Goal: Task Accomplishment & Management: Manage account settings

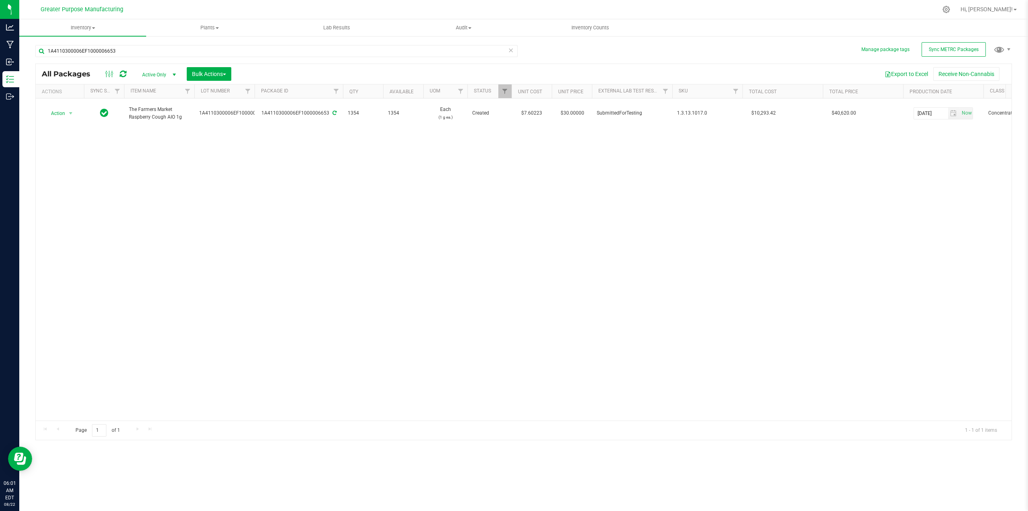
scroll to position [0, 614]
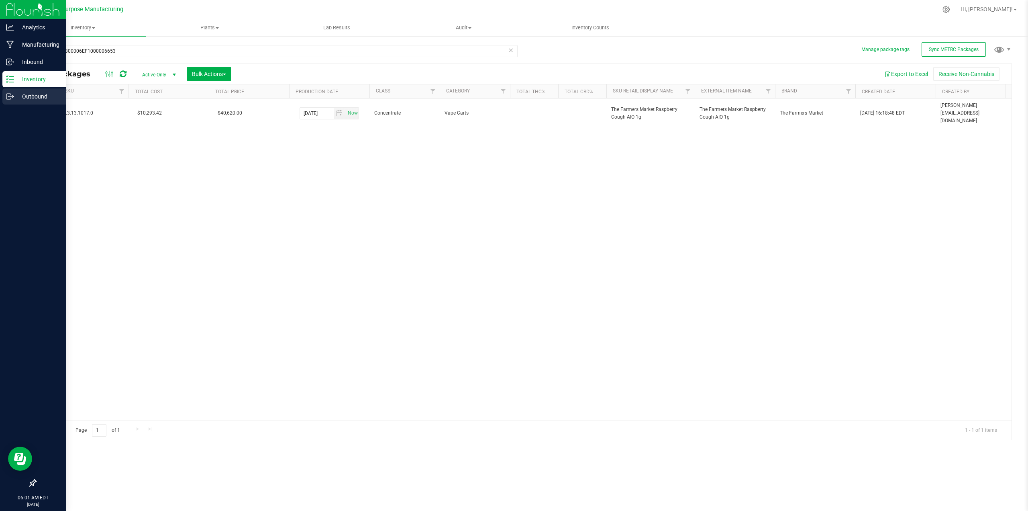
click at [20, 96] on p "Outbound" at bounding box center [38, 97] width 48 height 10
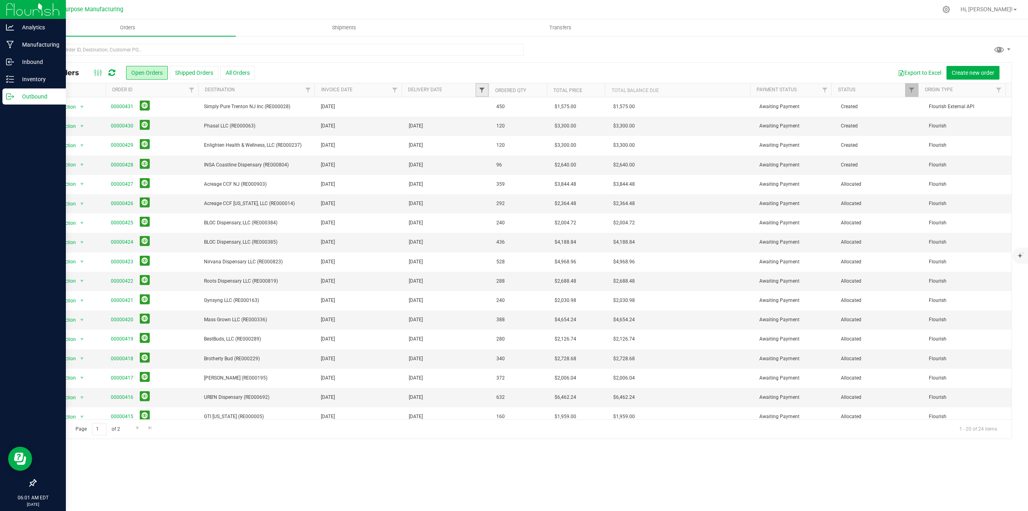
click at [485, 90] on span "Filter" at bounding box center [482, 90] width 6 height 6
click at [556, 137] on span "select" at bounding box center [557, 138] width 6 height 6
click at [547, 221] on link "22" at bounding box center [547, 223] width 12 height 12
type input "8/22/2025"
click at [499, 159] on button "Filter" at bounding box center [499, 160] width 39 height 18
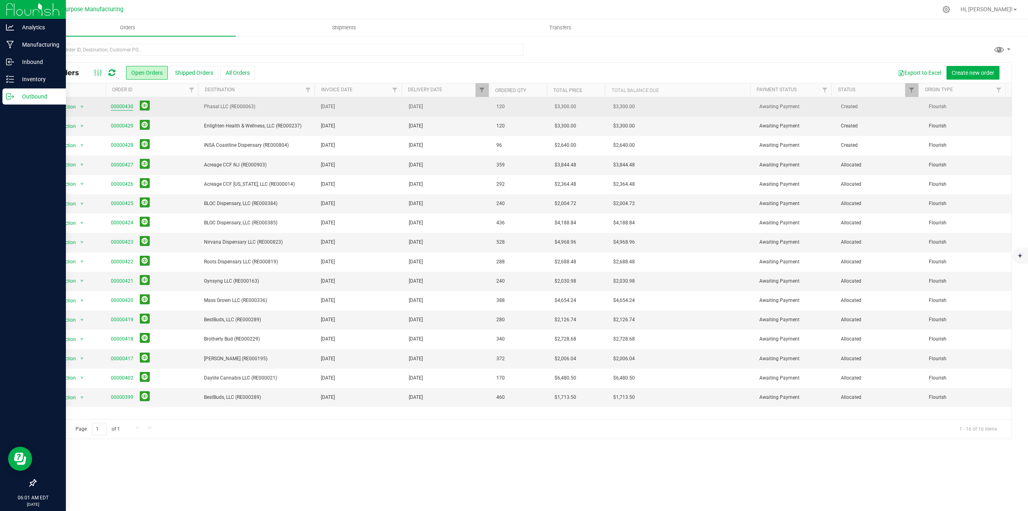
click at [124, 107] on link "00000430" at bounding box center [122, 107] width 22 height 8
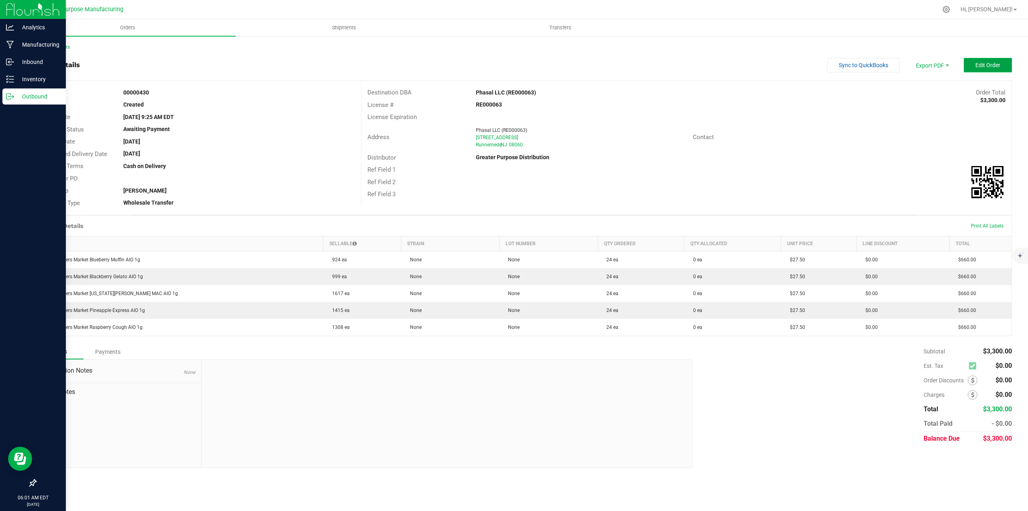
click at [995, 65] on span "Edit Order" at bounding box center [988, 65] width 25 height 6
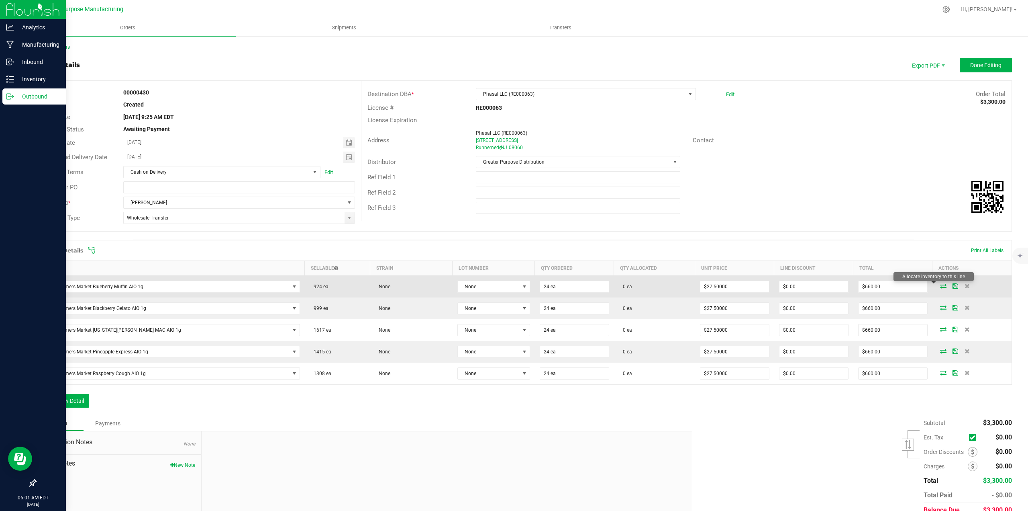
click at [940, 285] on icon at bounding box center [943, 285] width 6 height 5
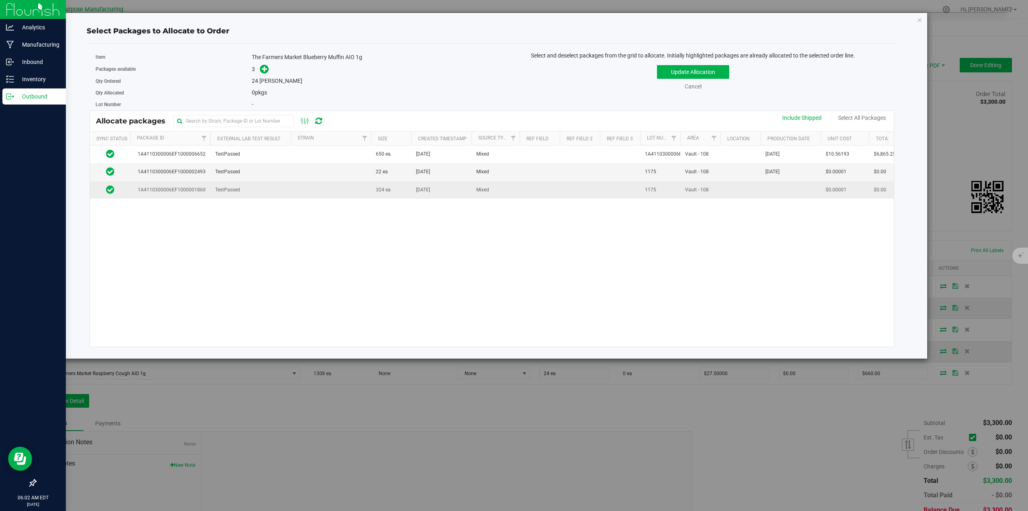
click at [331, 190] on td at bounding box center [331, 189] width 80 height 17
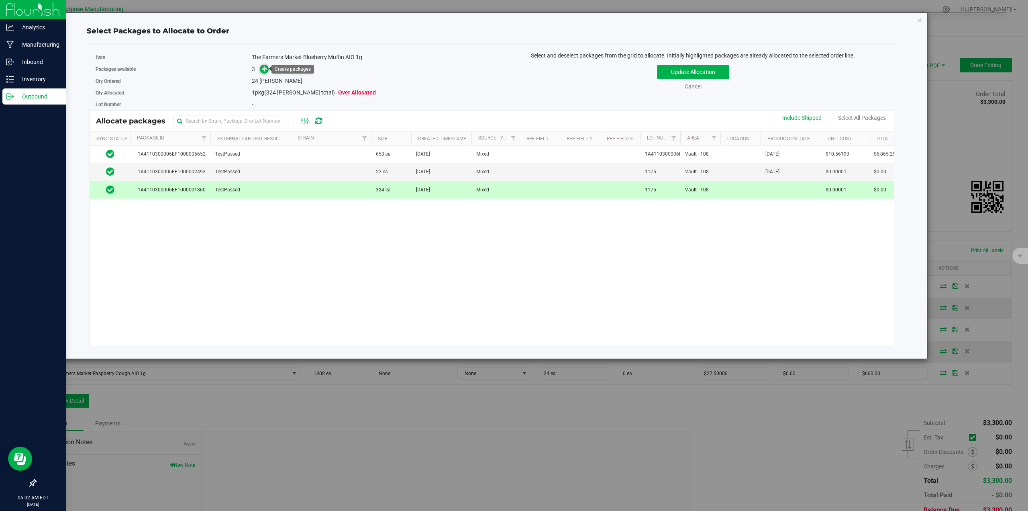
click at [267, 68] on icon at bounding box center [265, 69] width 6 height 6
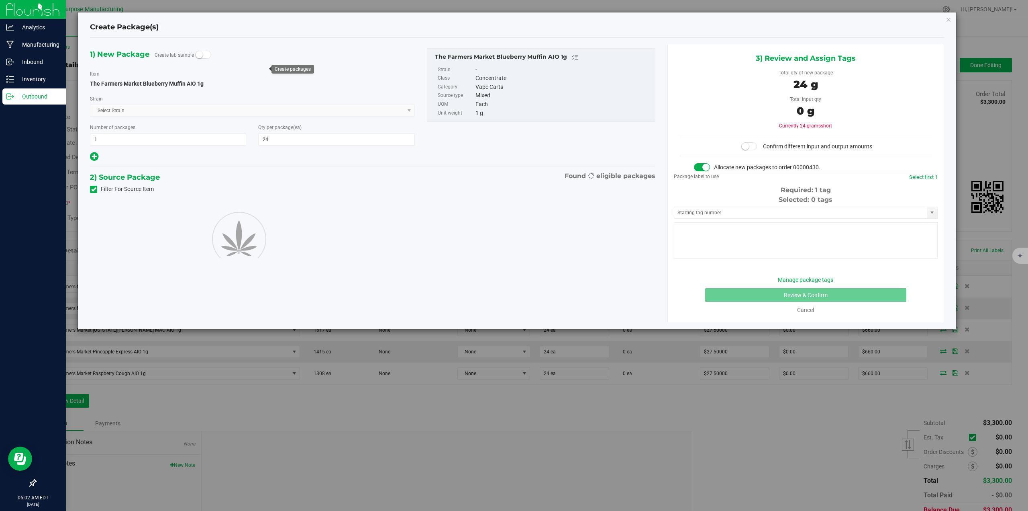
type input "24"
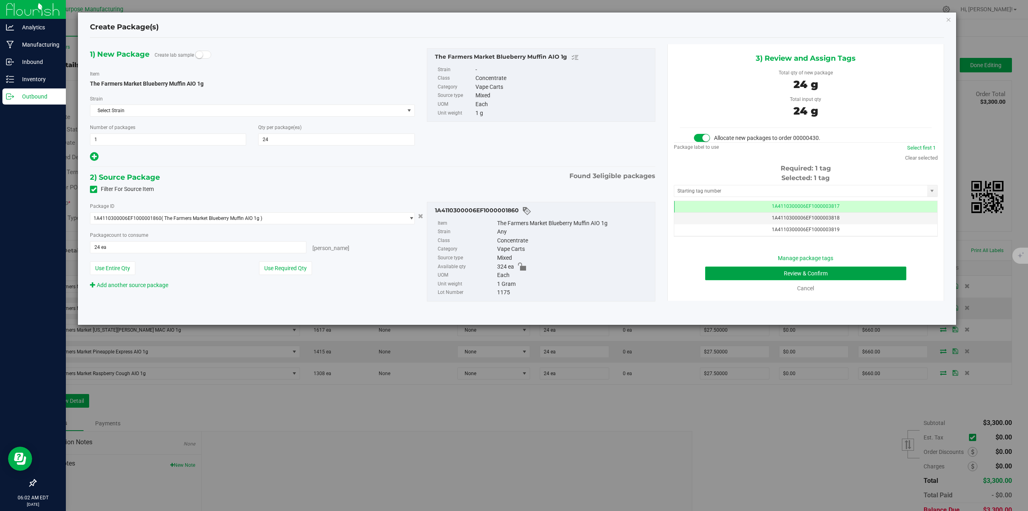
click at [802, 276] on button "Review & Confirm" at bounding box center [806, 273] width 202 height 14
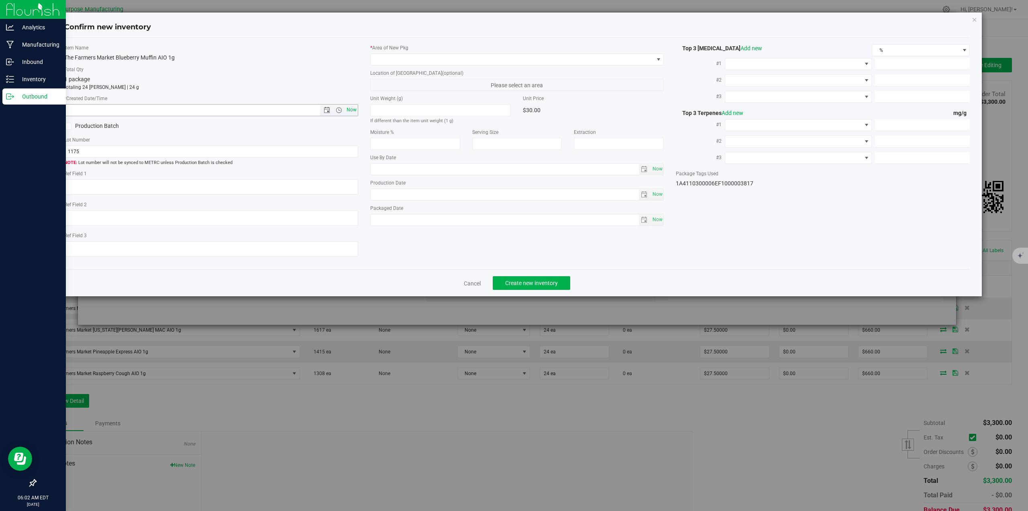
click at [349, 111] on span "Now" at bounding box center [352, 110] width 14 height 12
type input "8/22/2025 6:02 AM"
click at [417, 56] on span at bounding box center [512, 59] width 283 height 11
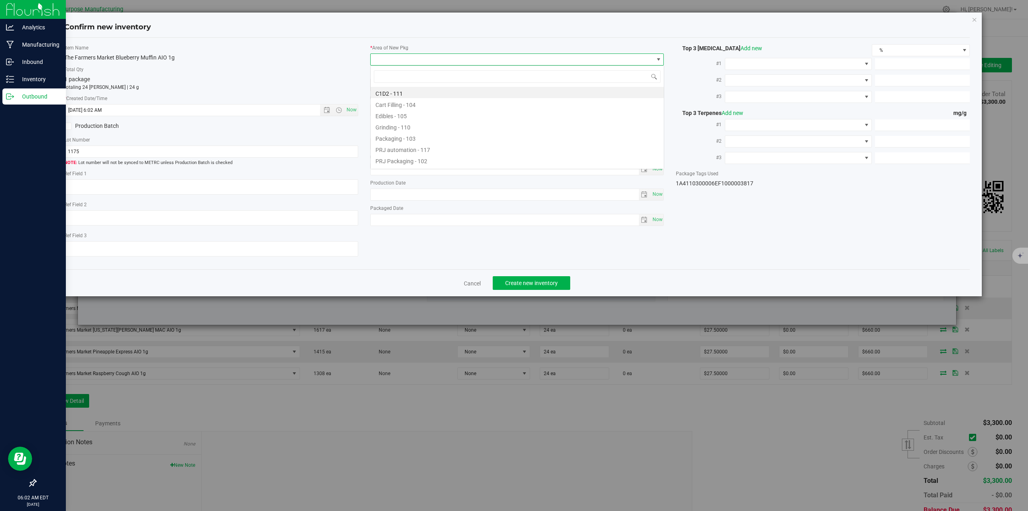
scroll to position [12, 294]
type input "108"
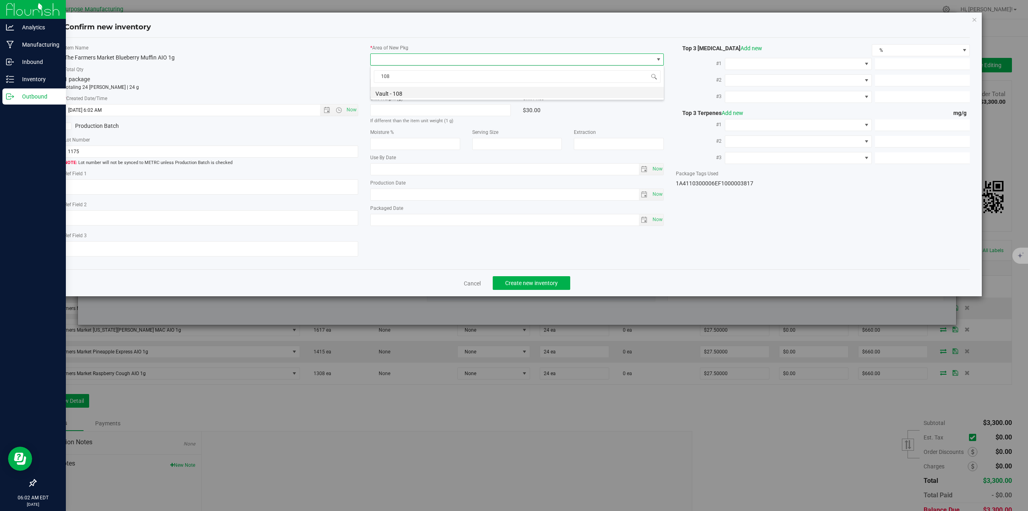
click at [414, 92] on li "Vault - 108" at bounding box center [517, 92] width 293 height 11
click at [528, 284] on span "Create new inventory" at bounding box center [531, 283] width 53 height 6
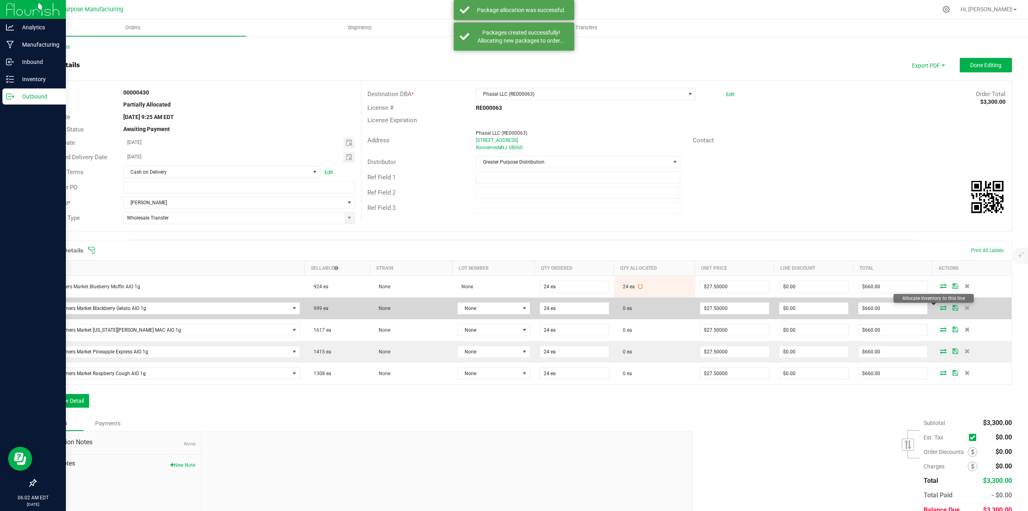
click at [940, 308] on icon at bounding box center [943, 307] width 6 height 5
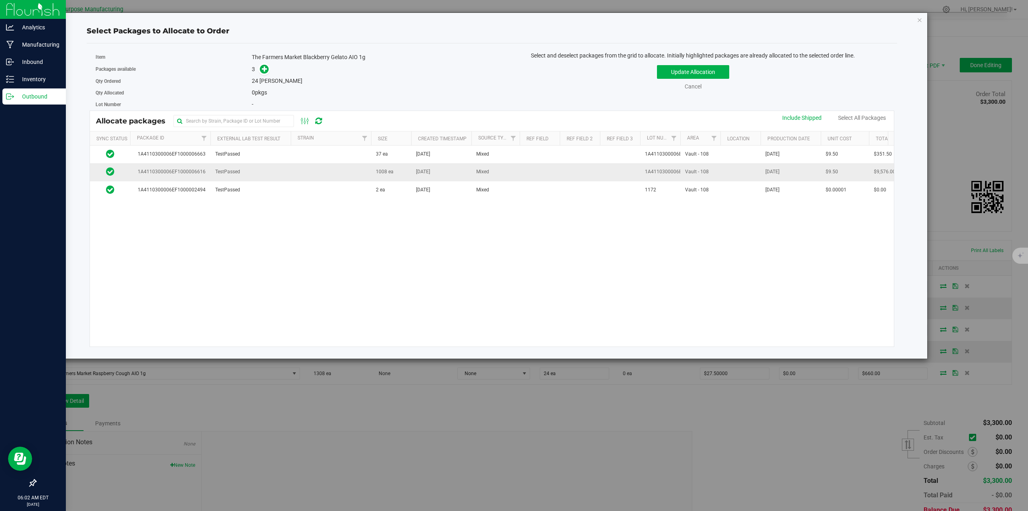
click at [354, 172] on td at bounding box center [331, 172] width 80 height 18
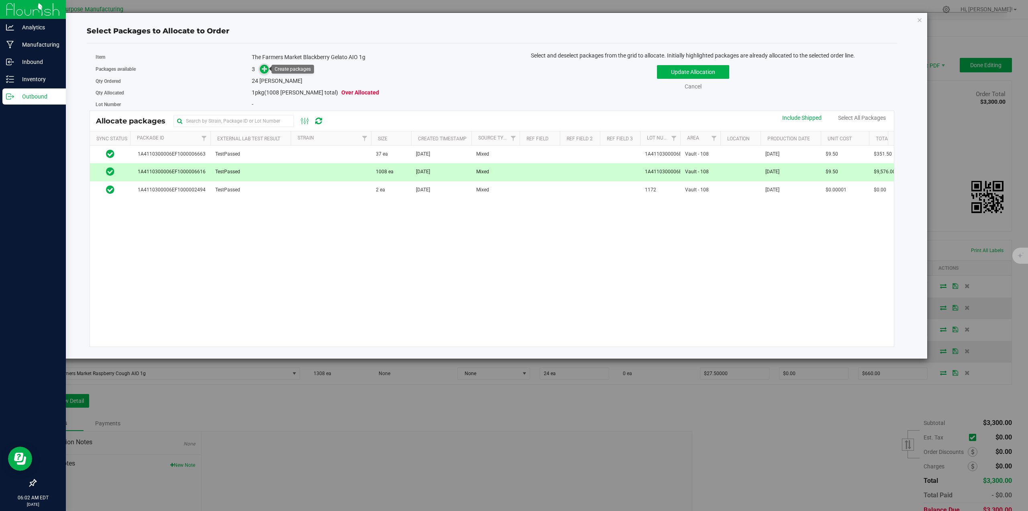
click at [264, 69] on icon at bounding box center [265, 69] width 6 height 6
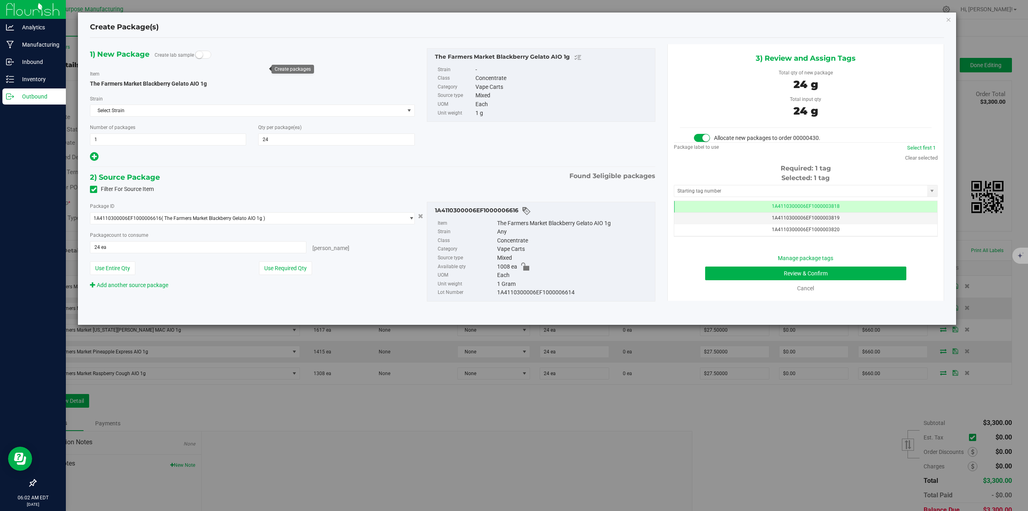
scroll to position [0, 0]
click at [831, 276] on button "Review & Confirm" at bounding box center [806, 273] width 202 height 14
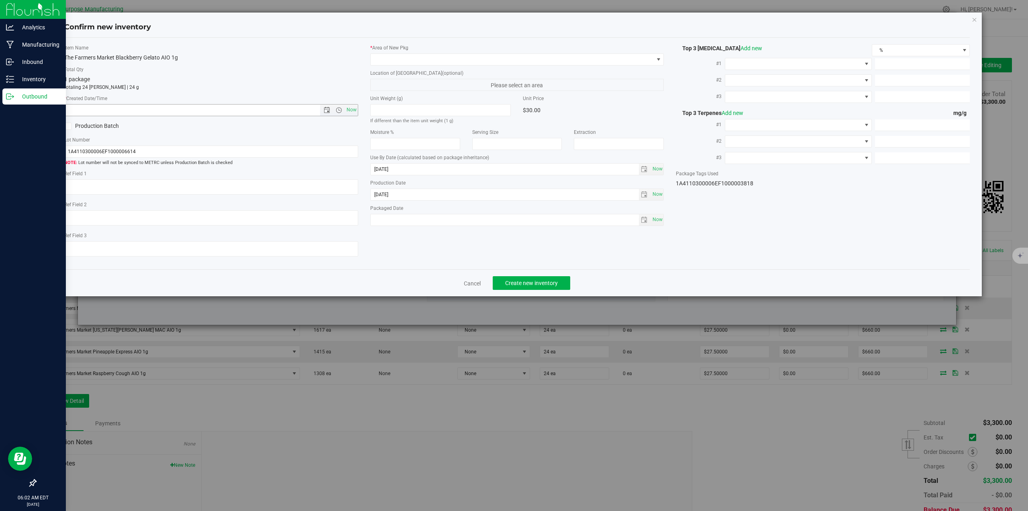
drag, startPoint x: 353, startPoint y: 110, endPoint x: 367, endPoint y: 106, distance: 15.0
click at [352, 110] on span "Now" at bounding box center [352, 110] width 14 height 12
type input "8/22/2025 6:02 AM"
click at [388, 60] on span at bounding box center [512, 59] width 283 height 11
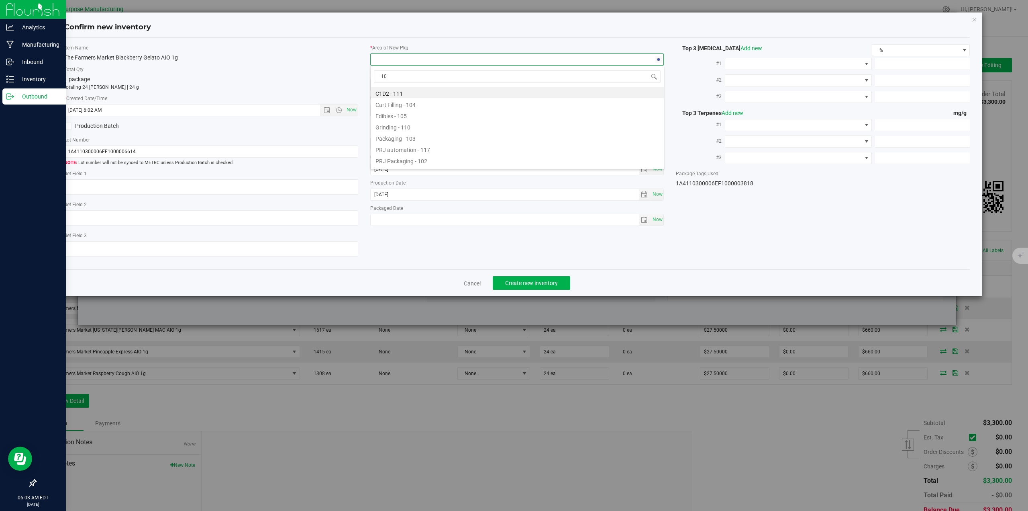
type input "108"
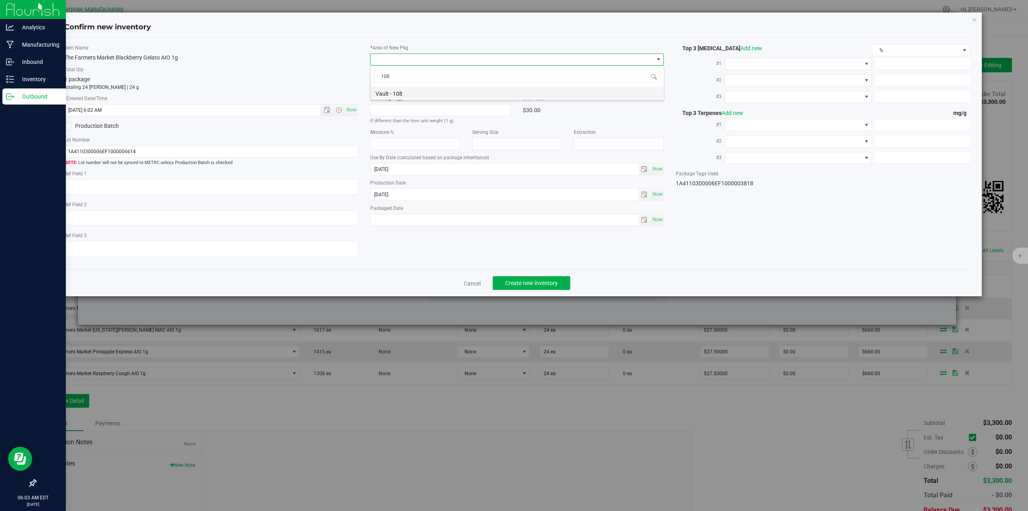
click at [392, 90] on li "Vault - 108" at bounding box center [517, 92] width 293 height 11
click at [522, 280] on span "Create new inventory" at bounding box center [531, 283] width 53 height 6
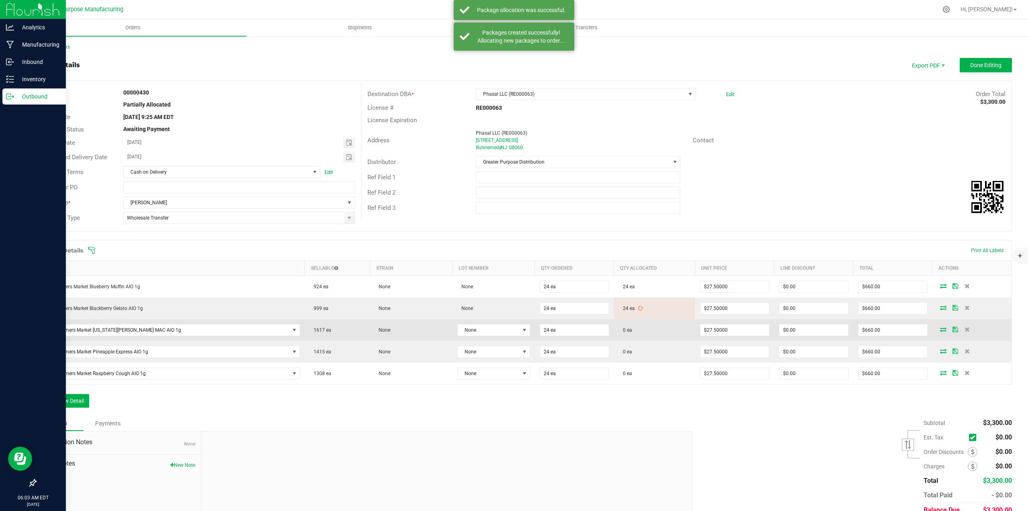
click at [940, 329] on icon at bounding box center [943, 329] width 6 height 5
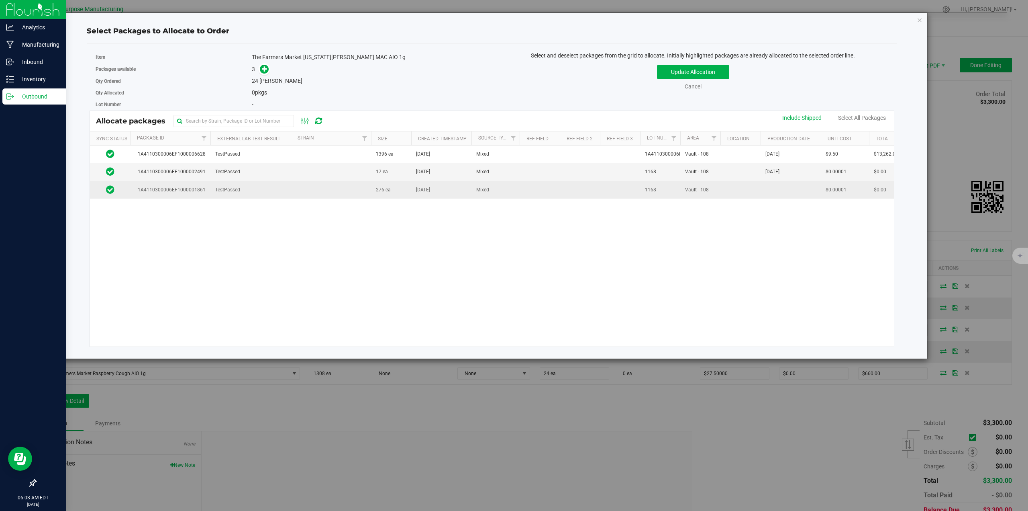
click at [349, 193] on td at bounding box center [331, 189] width 80 height 17
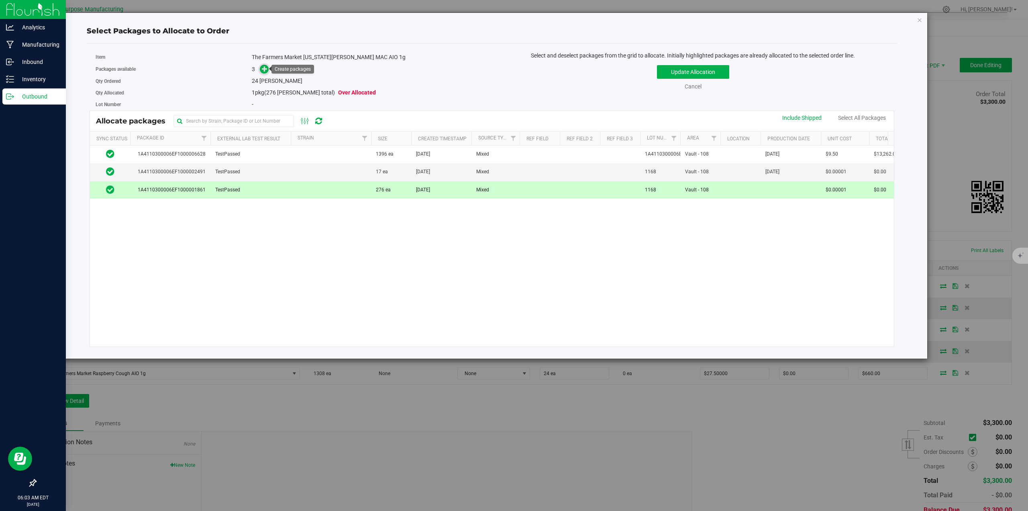
click at [267, 70] on icon at bounding box center [265, 69] width 6 height 6
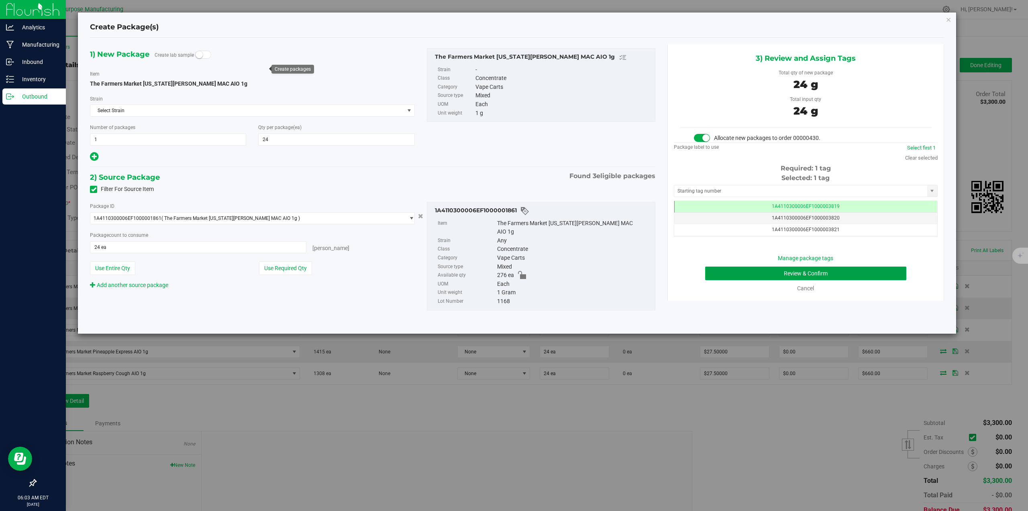
click at [838, 276] on button "Review & Confirm" at bounding box center [806, 273] width 202 height 14
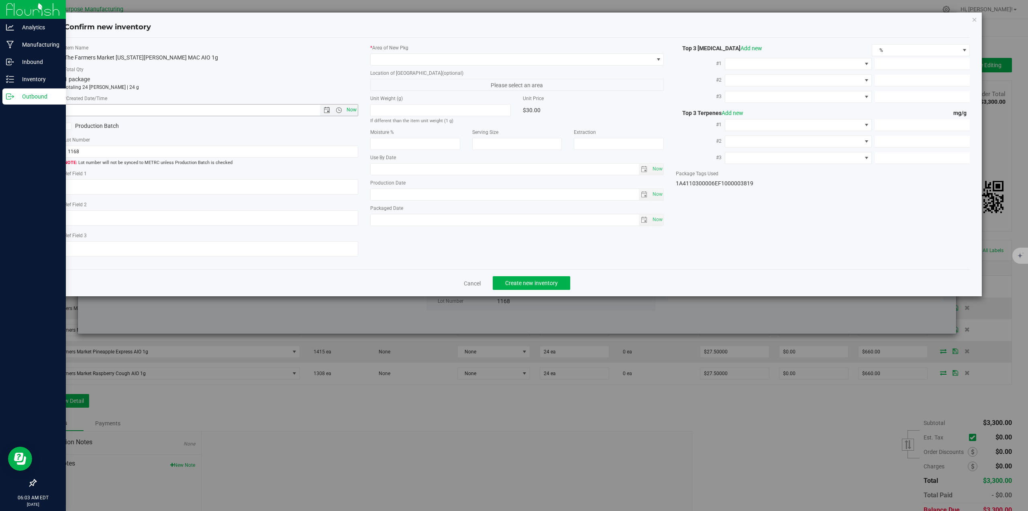
click at [350, 110] on span "Now" at bounding box center [352, 110] width 14 height 12
type input "8/22/2025 6:03 AM"
click at [410, 63] on span at bounding box center [512, 59] width 283 height 11
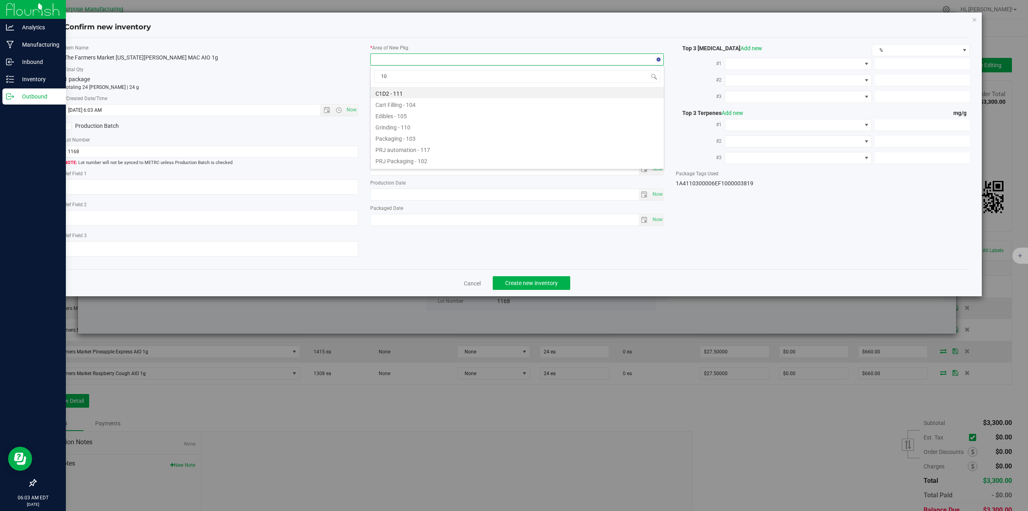
type input "108"
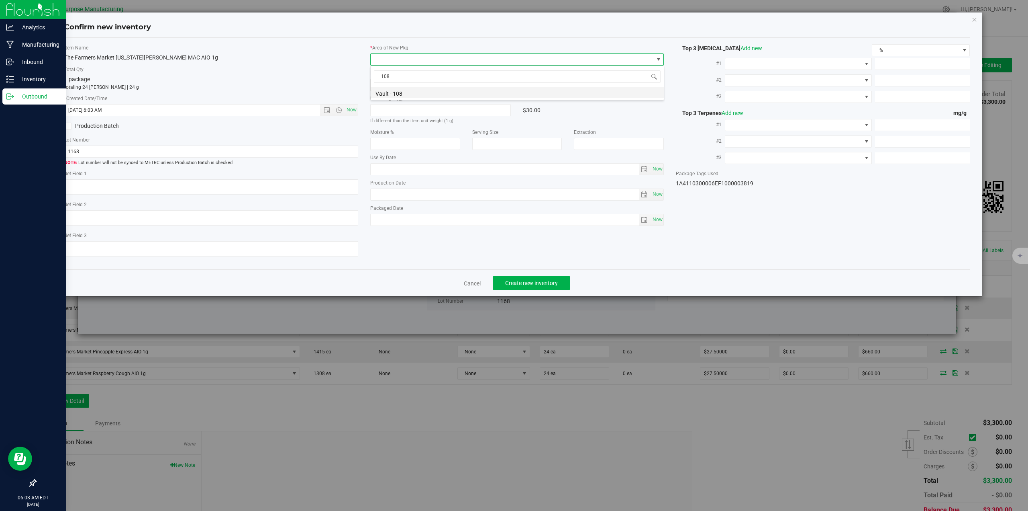
click at [409, 92] on li "Vault - 108" at bounding box center [517, 92] width 293 height 11
click at [533, 282] on span "Create new inventory" at bounding box center [531, 283] width 53 height 6
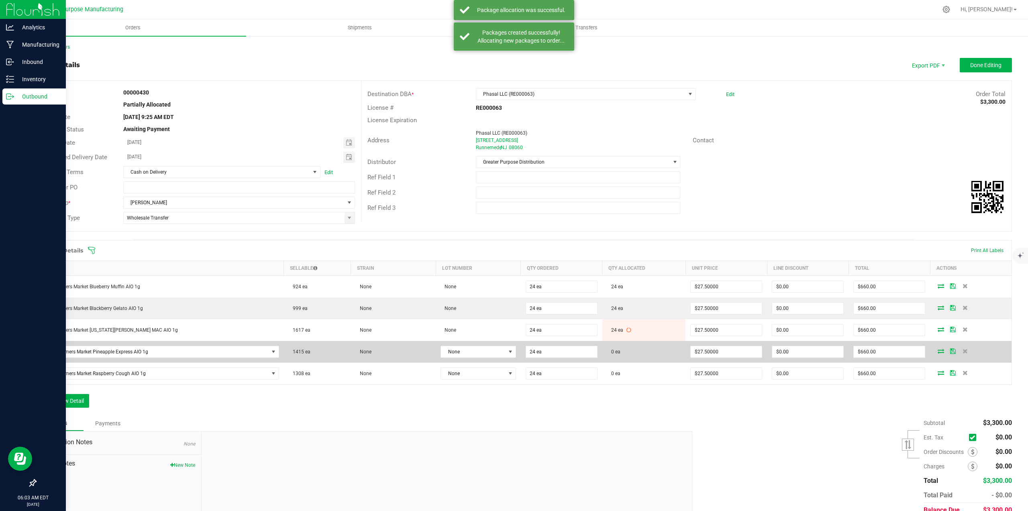
click at [938, 351] on icon at bounding box center [941, 350] width 6 height 5
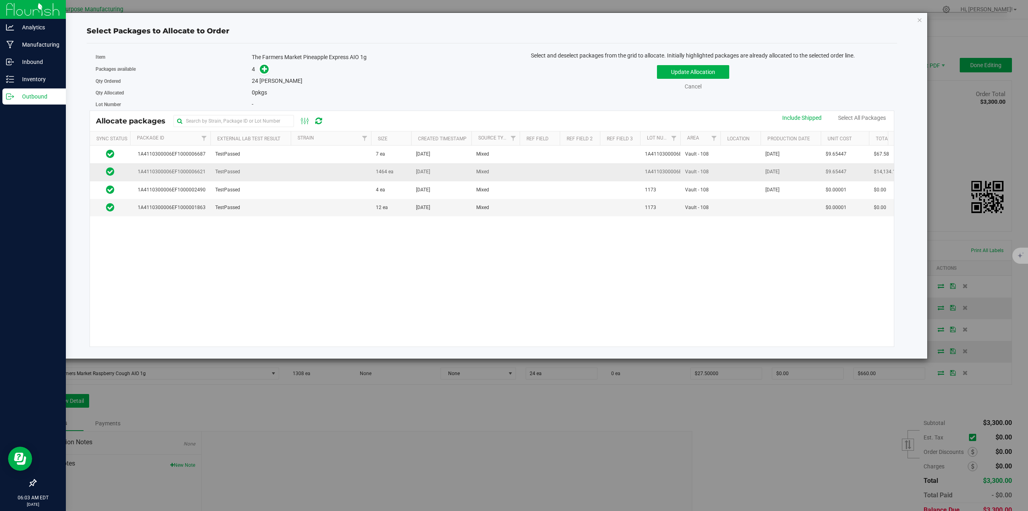
click at [293, 174] on td at bounding box center [331, 172] width 80 height 18
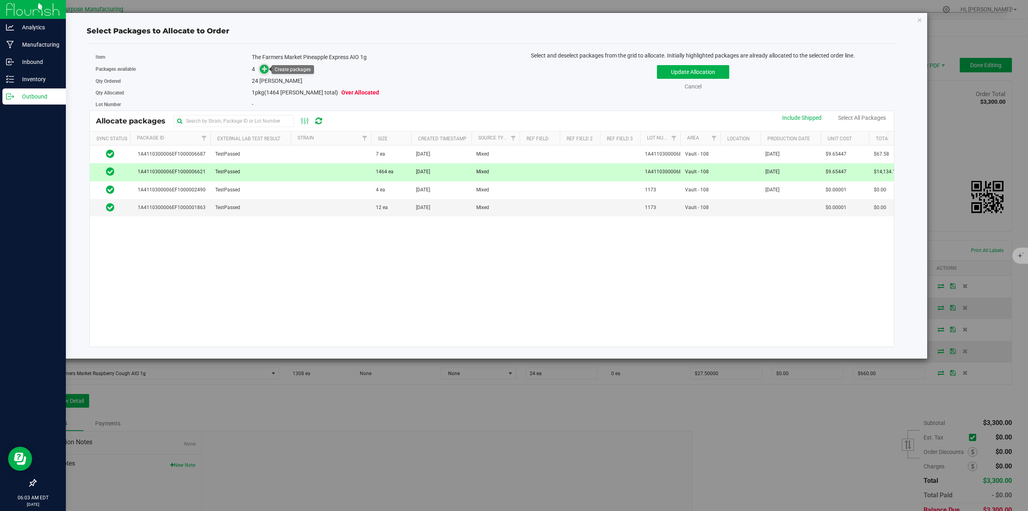
click at [266, 69] on icon at bounding box center [265, 69] width 6 height 6
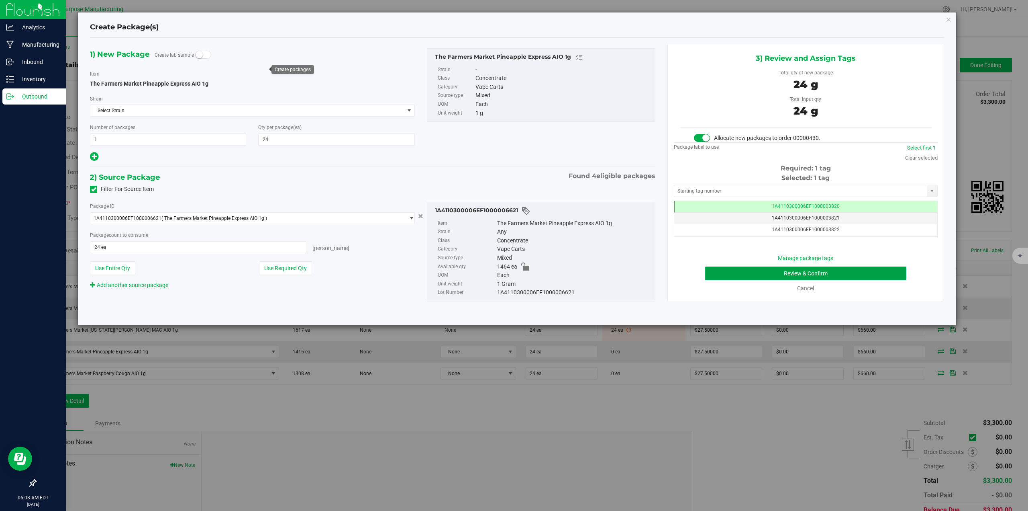
click at [821, 275] on button "Review & Confirm" at bounding box center [806, 273] width 202 height 14
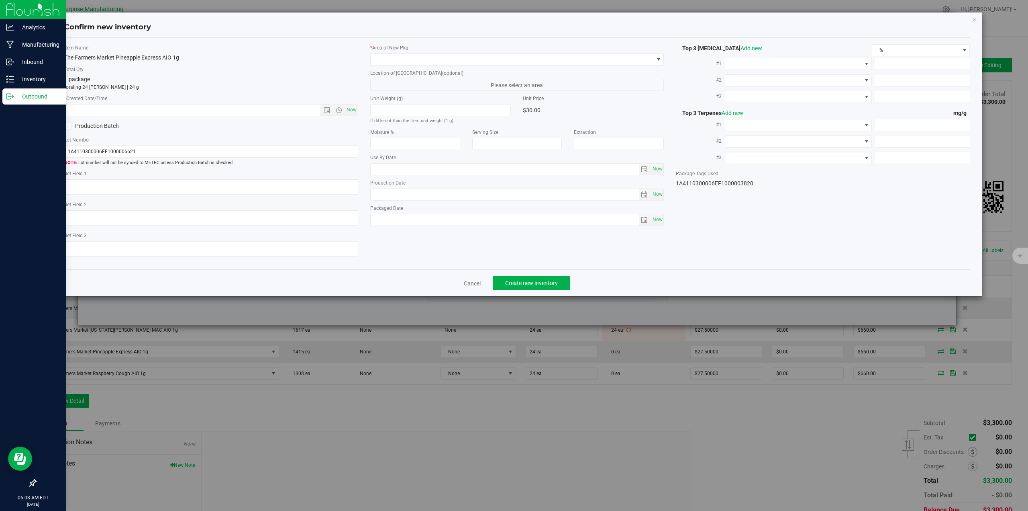
type input "2026-02-09"
type input "2025-08-13"
click at [352, 111] on span "Now" at bounding box center [352, 110] width 14 height 12
type input "8/22/2025 6:03 AM"
click at [410, 59] on span at bounding box center [512, 59] width 283 height 11
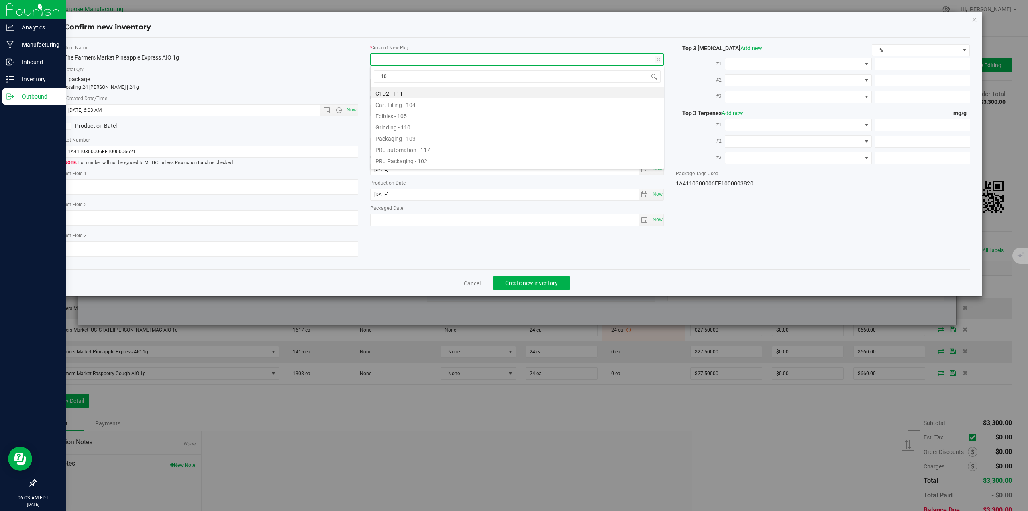
type input "108"
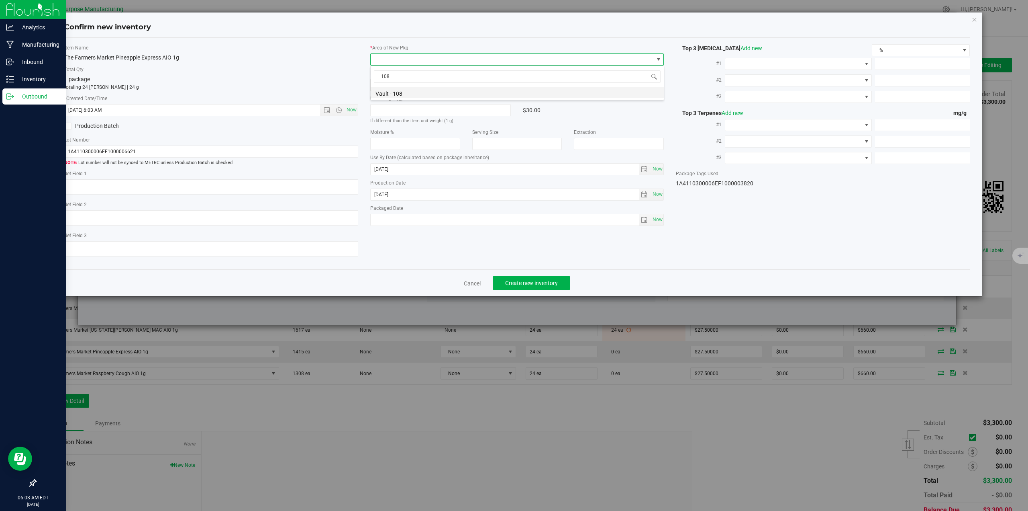
click at [416, 90] on li "Vault - 108" at bounding box center [517, 92] width 293 height 11
click at [504, 286] on button "Create new inventory" at bounding box center [532, 283] width 78 height 14
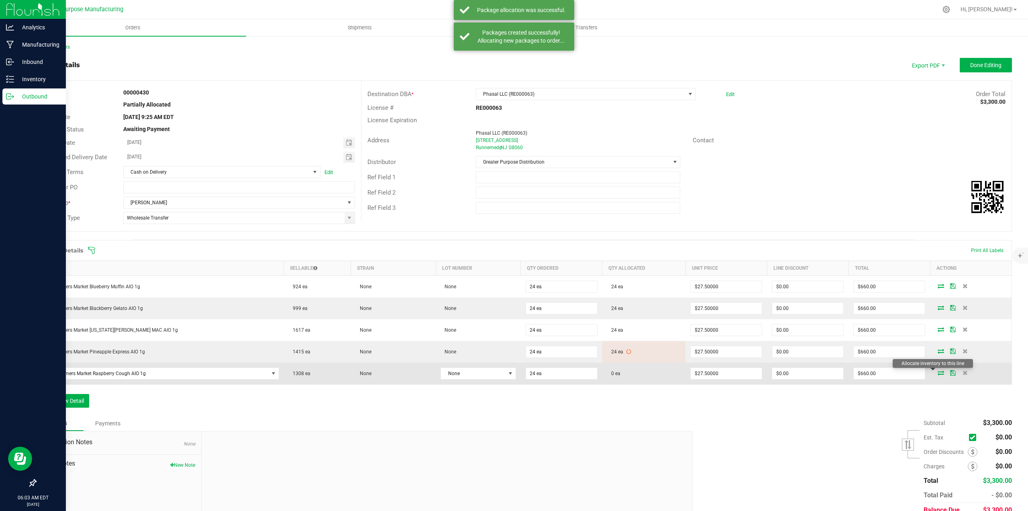
click at [938, 373] on icon at bounding box center [941, 372] width 6 height 5
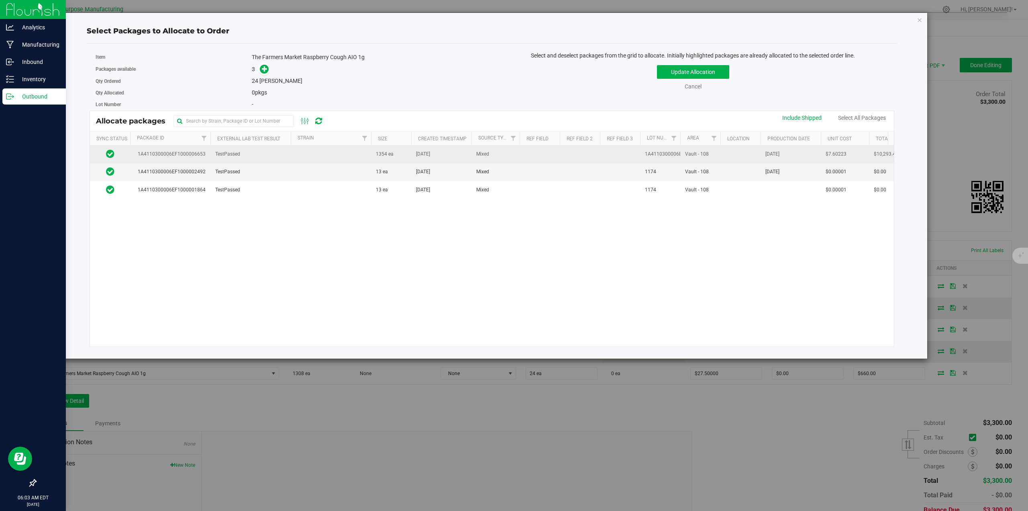
click at [362, 153] on td at bounding box center [331, 154] width 80 height 18
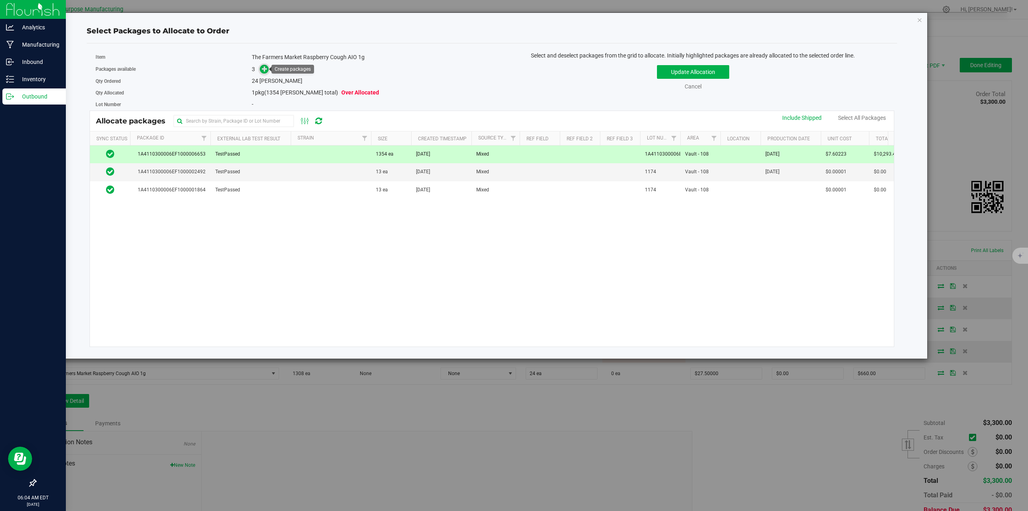
click at [264, 70] on icon at bounding box center [265, 69] width 6 height 6
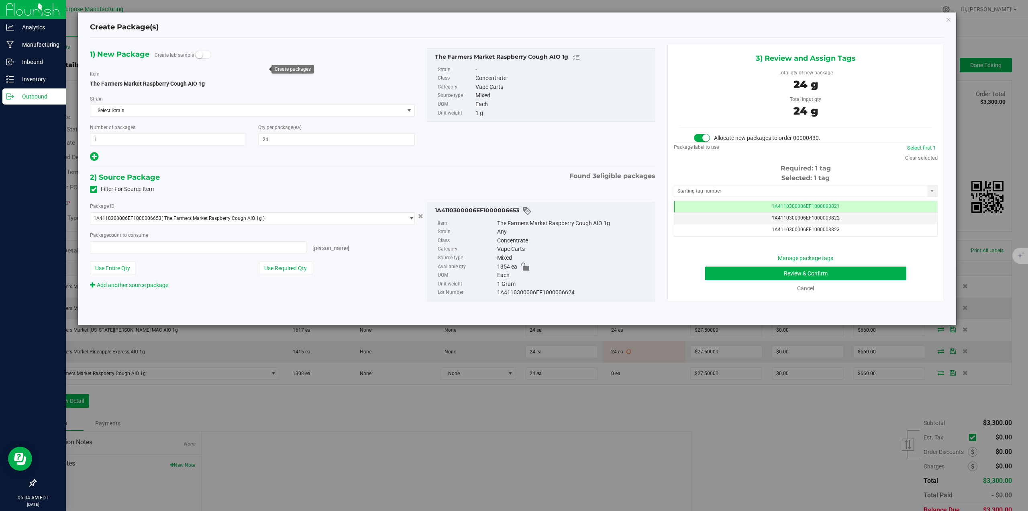
type input "24 ea"
click at [843, 272] on button "Review & Confirm" at bounding box center [806, 273] width 202 height 14
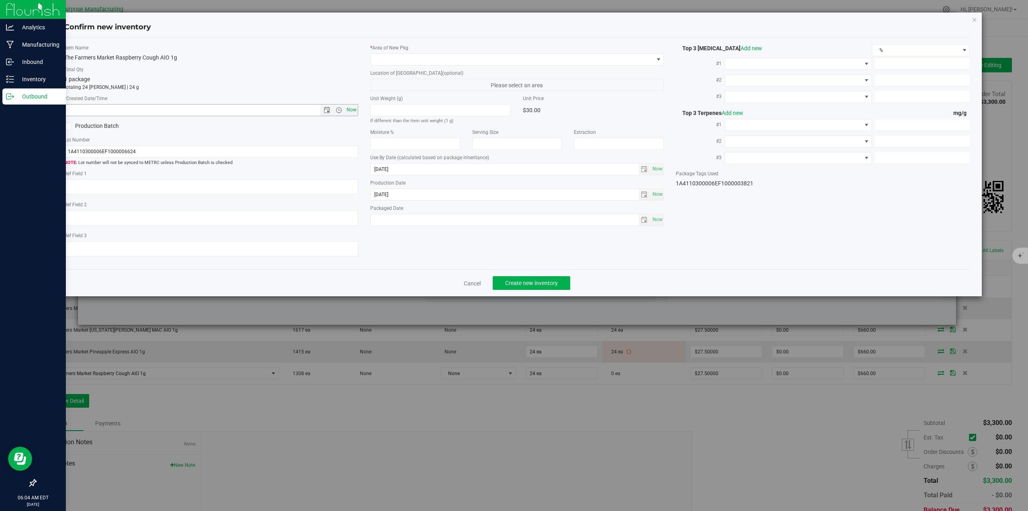
click at [355, 114] on span "Now" at bounding box center [352, 110] width 14 height 12
type input "8/22/2025 6:04 AM"
click at [424, 60] on span at bounding box center [512, 59] width 283 height 11
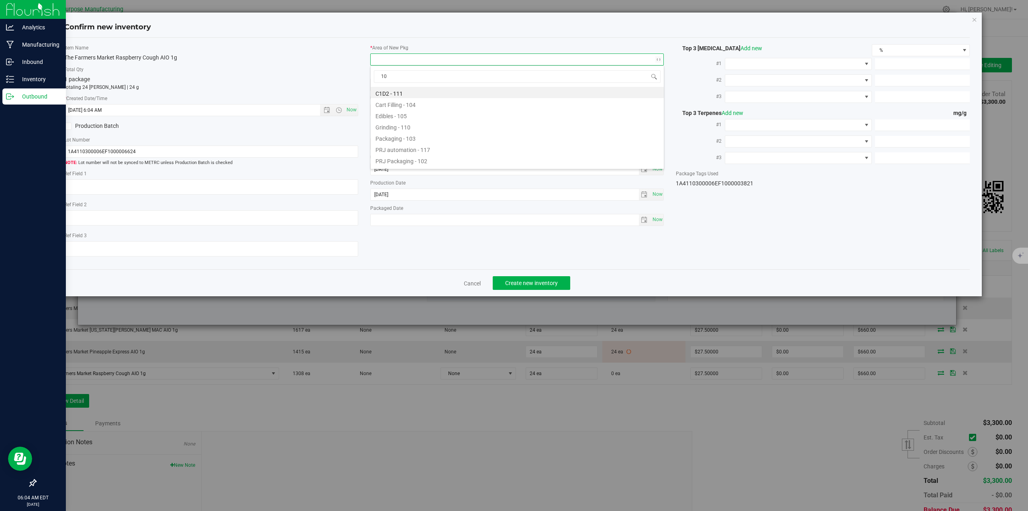
type input "108"
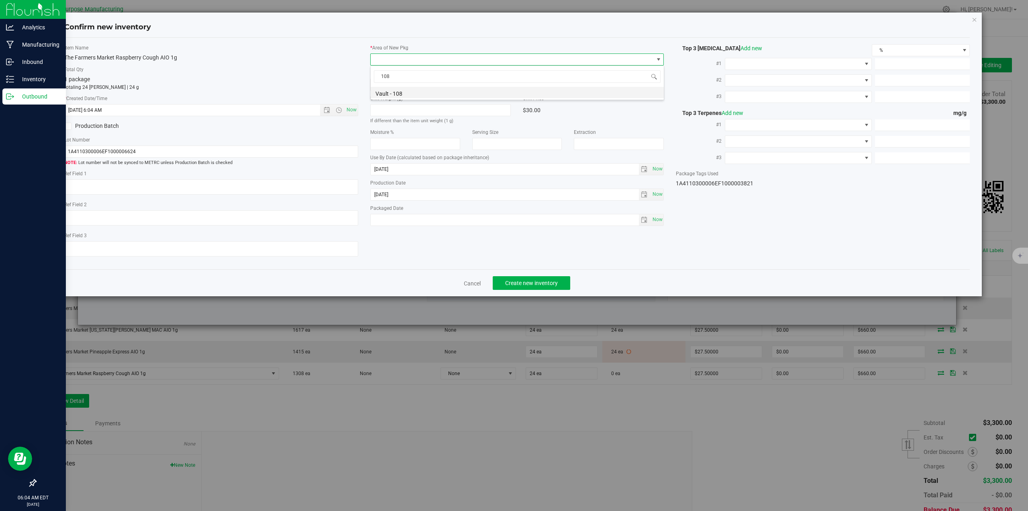
click at [412, 90] on li "Vault - 108" at bounding box center [517, 92] width 293 height 11
click at [535, 286] on span "Create new inventory" at bounding box center [531, 283] width 53 height 6
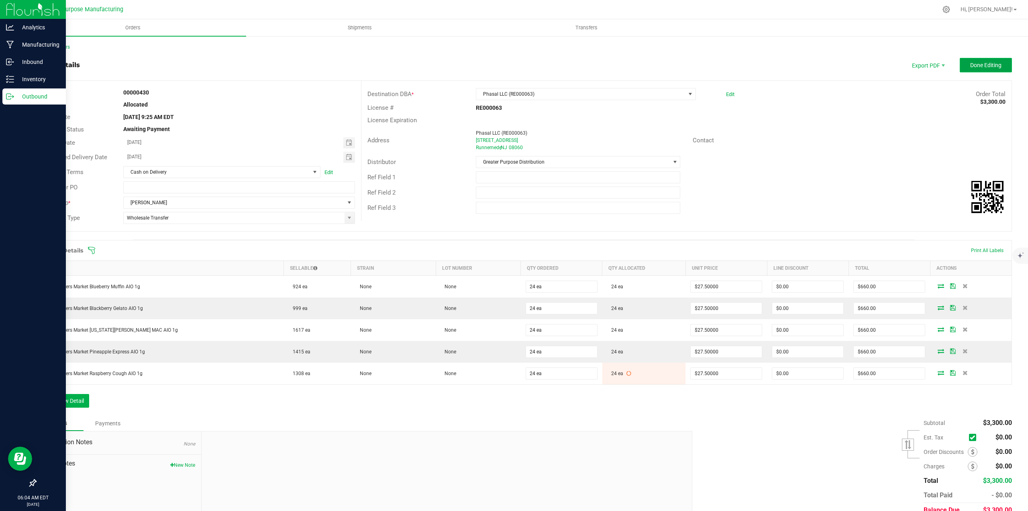
click at [982, 63] on span "Done Editing" at bounding box center [986, 65] width 31 height 6
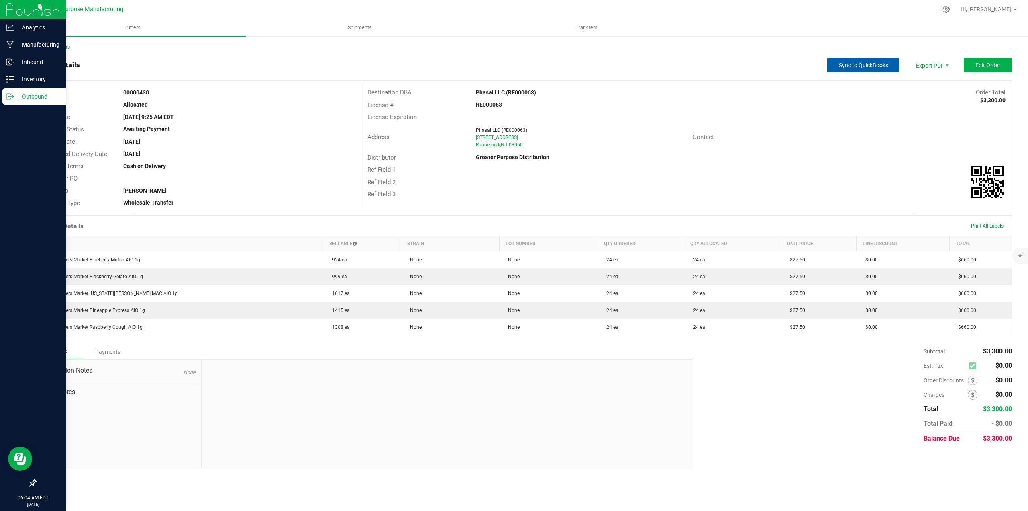
click at [866, 65] on span "Sync to QuickBooks" at bounding box center [863, 65] width 49 height 6
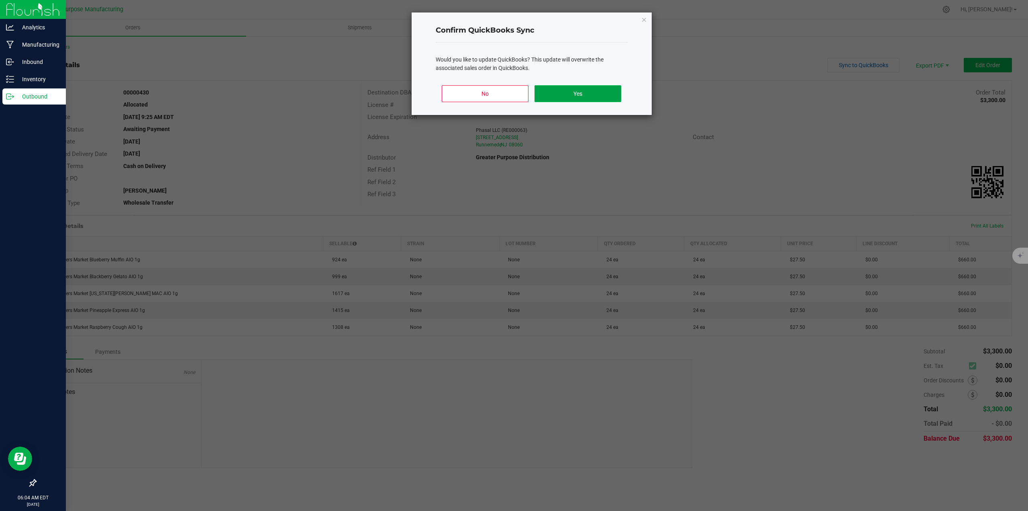
click at [584, 96] on button "Yes" at bounding box center [578, 93] width 86 height 17
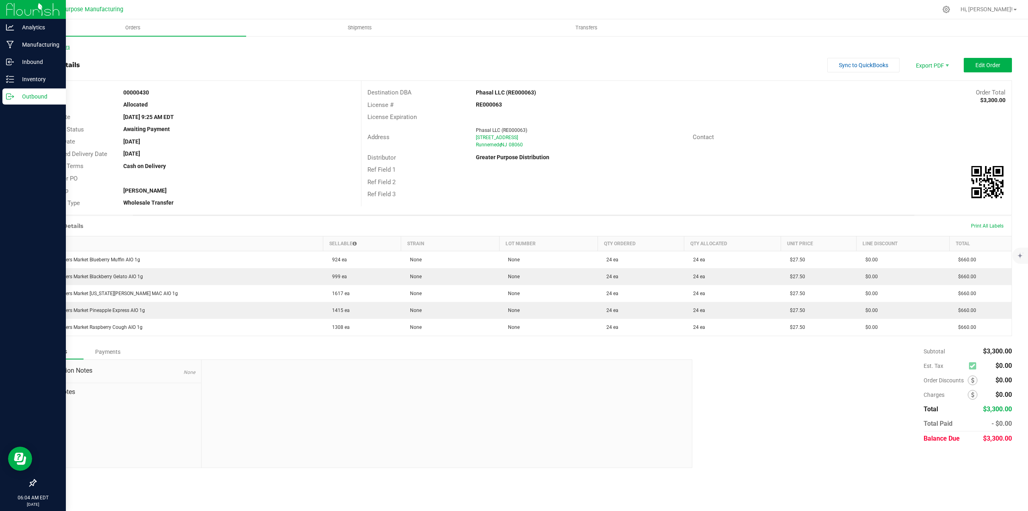
click at [63, 47] on link "Back to Orders" at bounding box center [52, 47] width 35 height 6
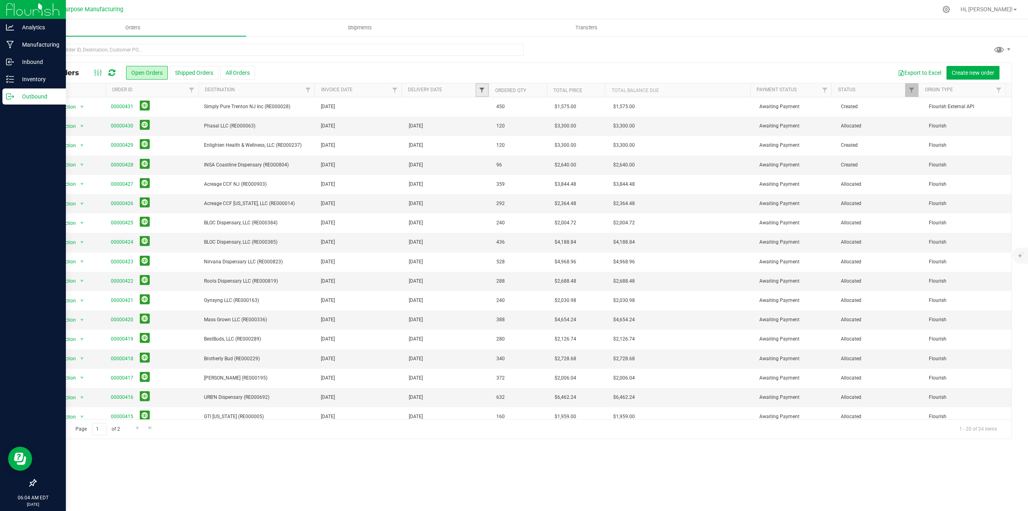
click at [482, 88] on span "Filter" at bounding box center [482, 90] width 6 height 6
click at [559, 137] on span "select" at bounding box center [557, 138] width 6 height 6
click at [543, 221] on link "22" at bounding box center [547, 223] width 12 height 12
type input "8/22/2025"
click at [503, 157] on button "Filter" at bounding box center [499, 160] width 39 height 18
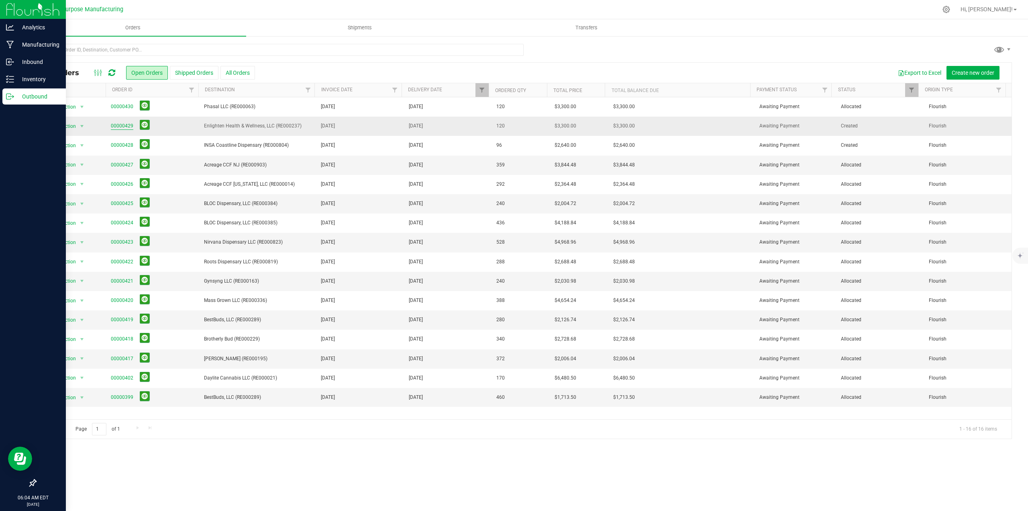
click at [126, 127] on link "00000429" at bounding box center [122, 126] width 22 height 8
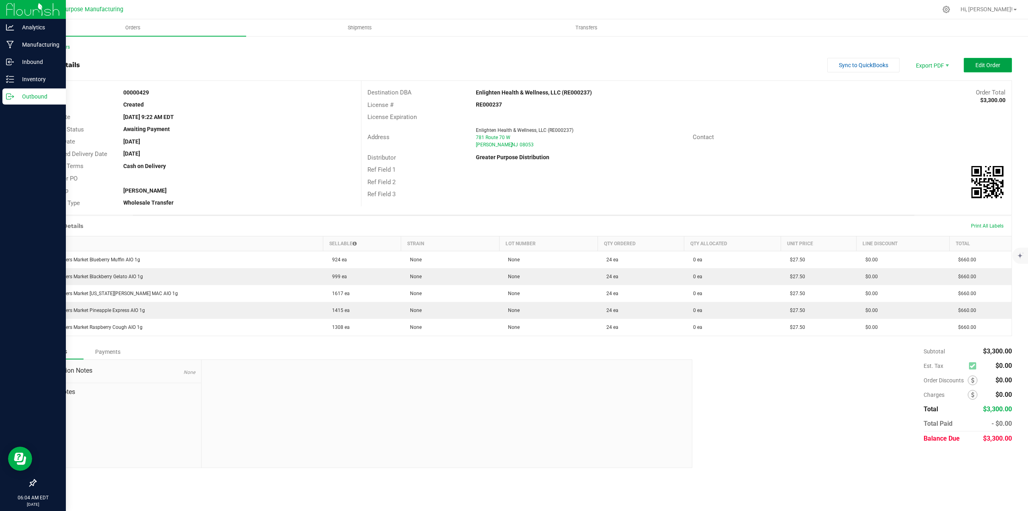
click at [979, 67] on span "Edit Order" at bounding box center [988, 65] width 25 height 6
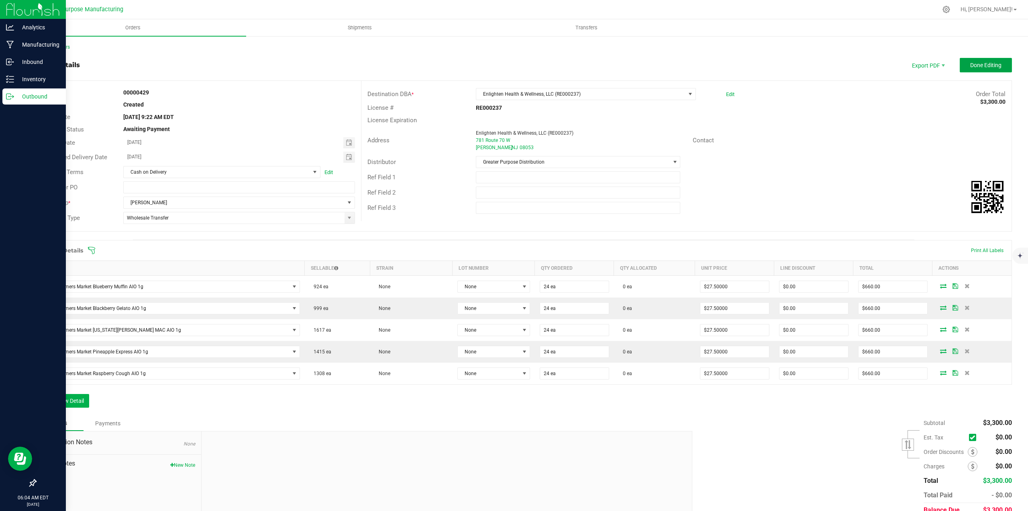
click at [979, 67] on span "Done Editing" at bounding box center [986, 65] width 31 height 6
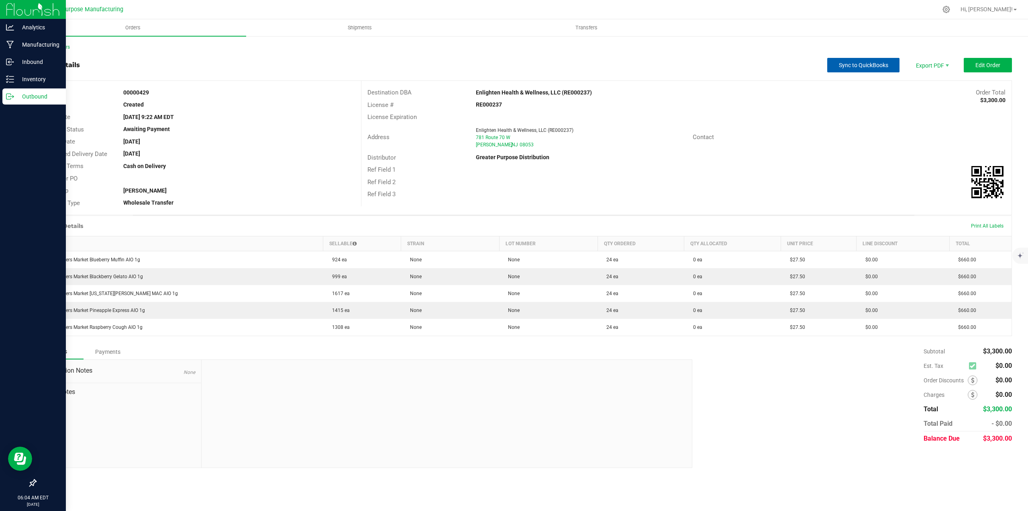
click at [871, 67] on span "Sync to QuickBooks" at bounding box center [863, 65] width 49 height 6
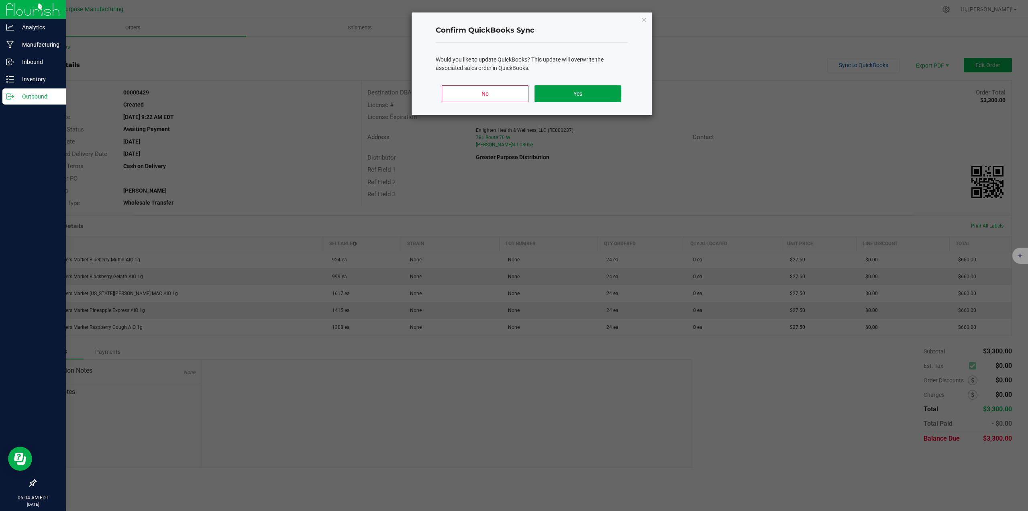
click at [565, 94] on button "Yes" at bounding box center [578, 93] width 86 height 17
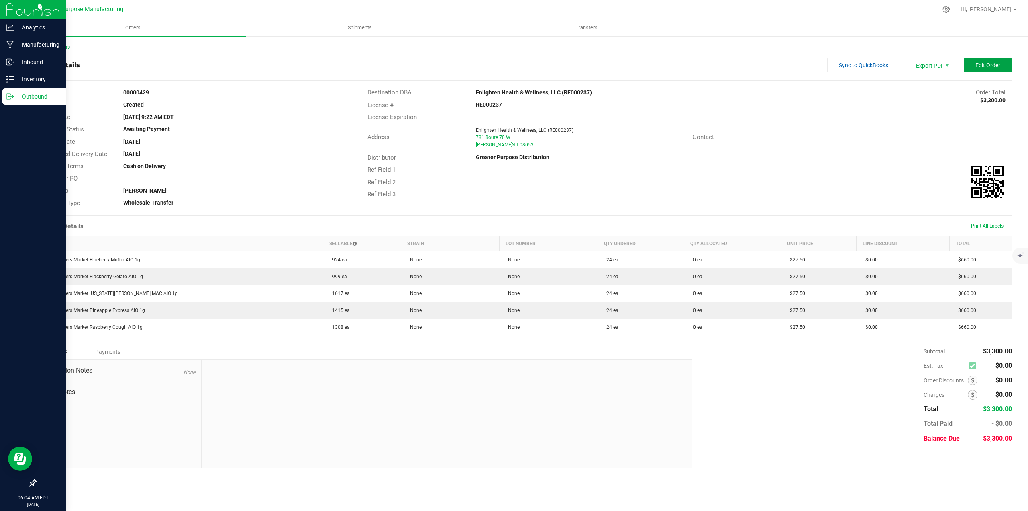
click at [988, 66] on span "Edit Order" at bounding box center [988, 65] width 25 height 6
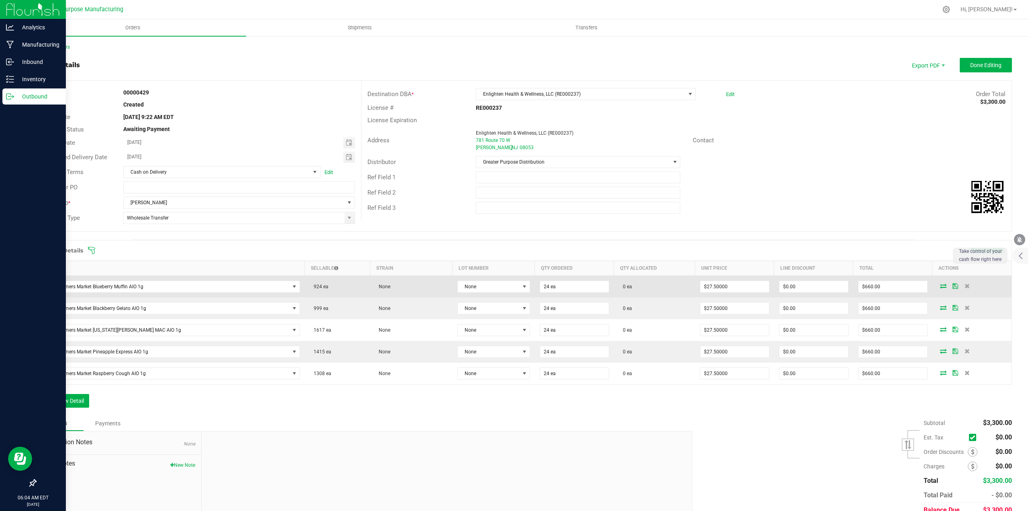
click at [940, 285] on icon at bounding box center [943, 285] width 6 height 5
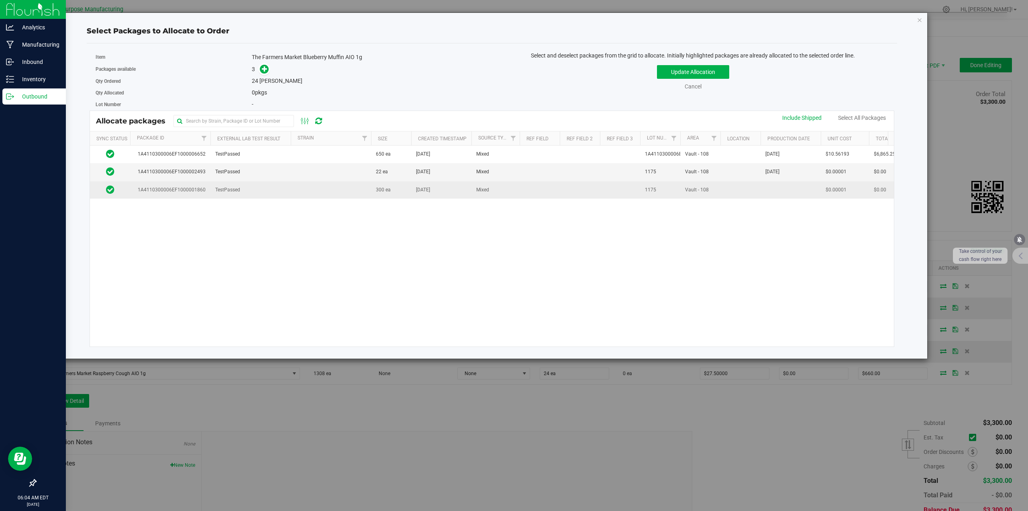
click at [306, 189] on td at bounding box center [331, 189] width 80 height 17
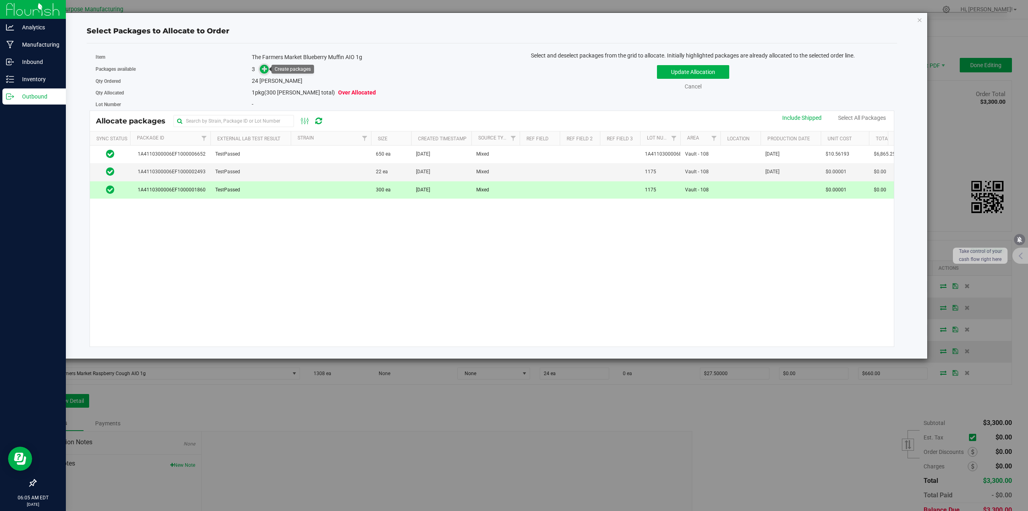
click at [268, 69] on icon at bounding box center [265, 69] width 6 height 6
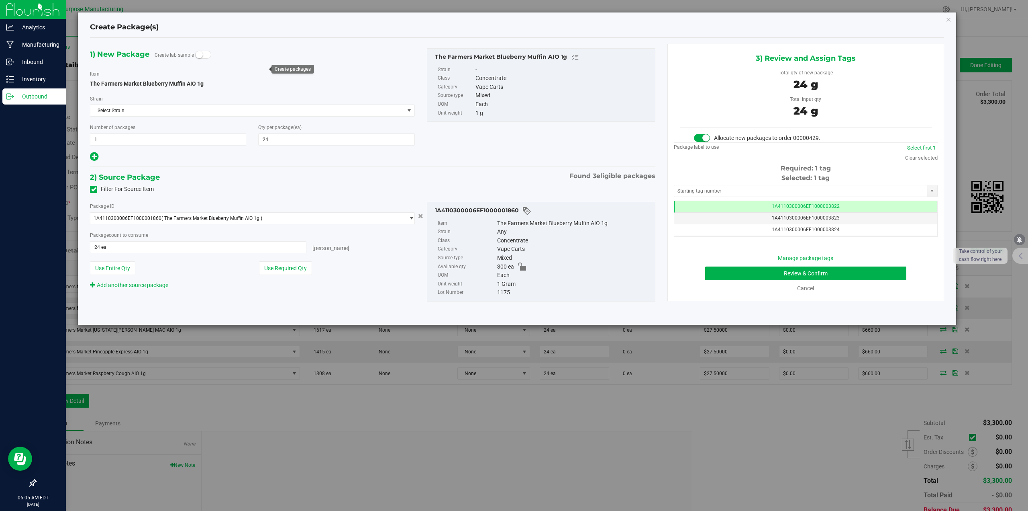
scroll to position [0, 0]
click at [798, 270] on button "Review & Confirm" at bounding box center [806, 273] width 202 height 14
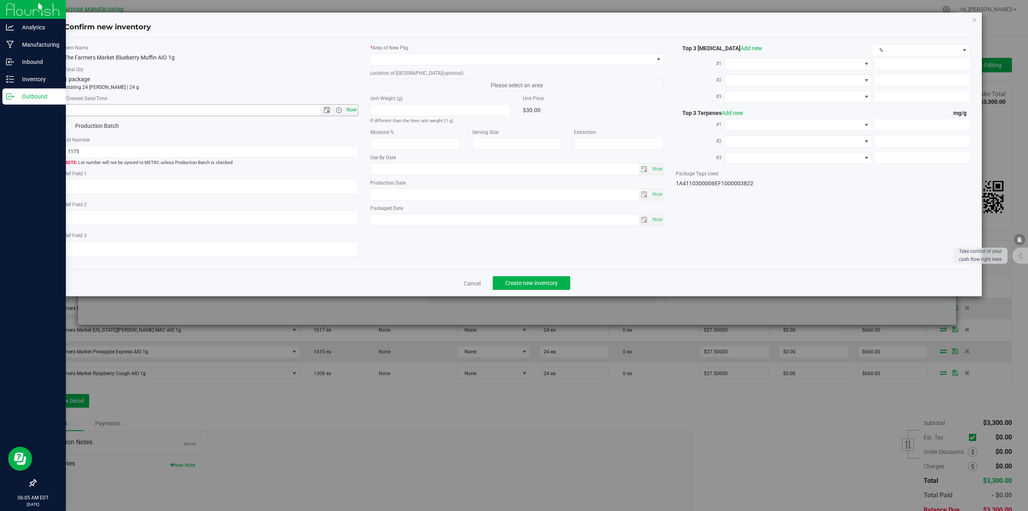
click at [351, 108] on span "Now" at bounding box center [352, 110] width 14 height 12
type input "8/22/2025 6:05 AM"
click at [400, 62] on span at bounding box center [512, 59] width 283 height 11
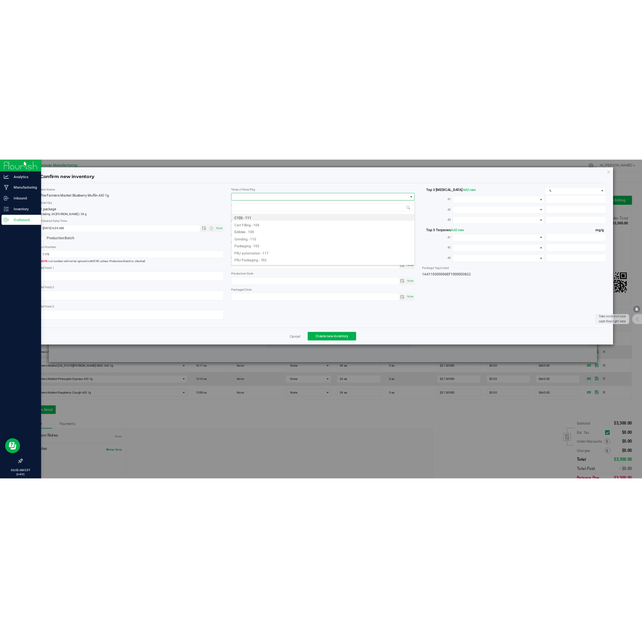
scroll to position [12, 294]
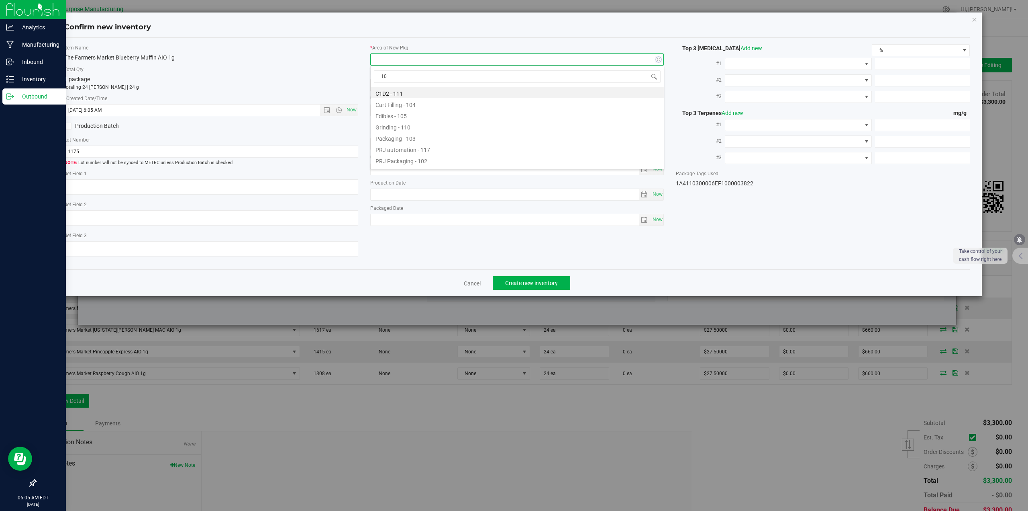
type input "108"
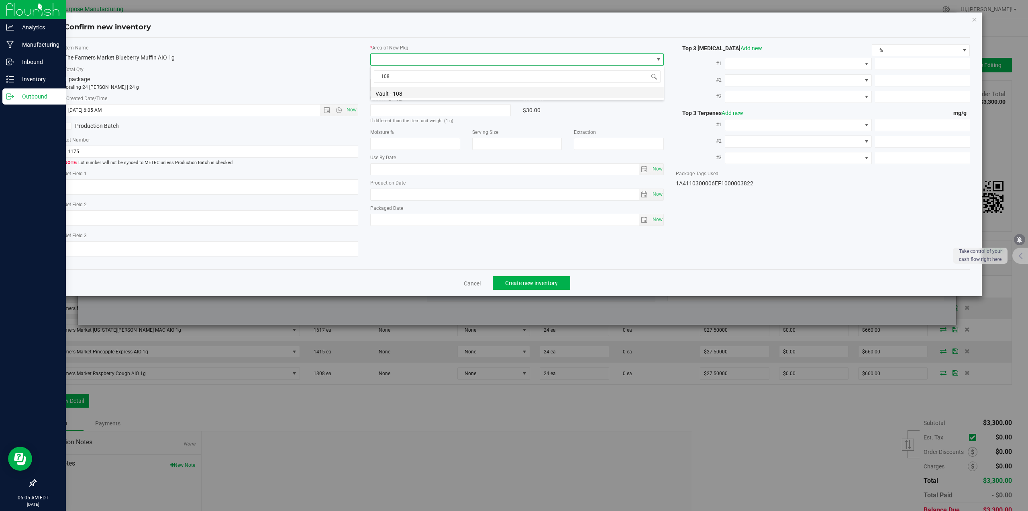
click at [401, 94] on li "Vault - 108" at bounding box center [517, 92] width 293 height 11
click at [534, 285] on span "Create new inventory" at bounding box center [531, 283] width 53 height 6
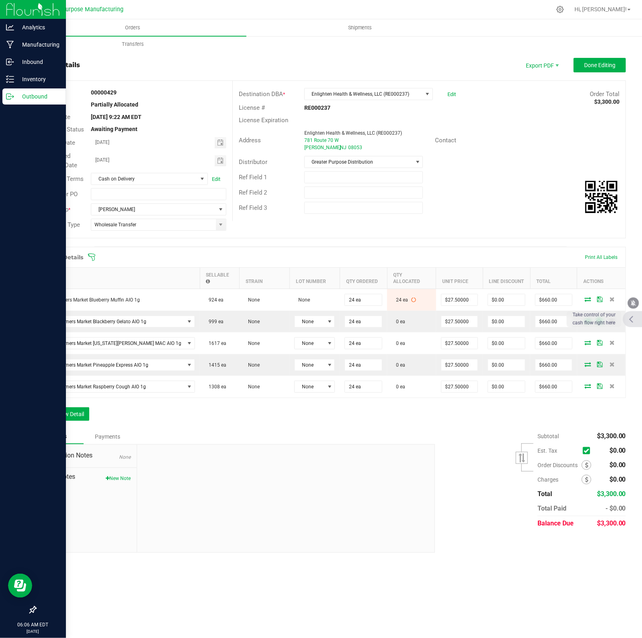
click at [633, 320] on div at bounding box center [632, 319] width 19 height 16
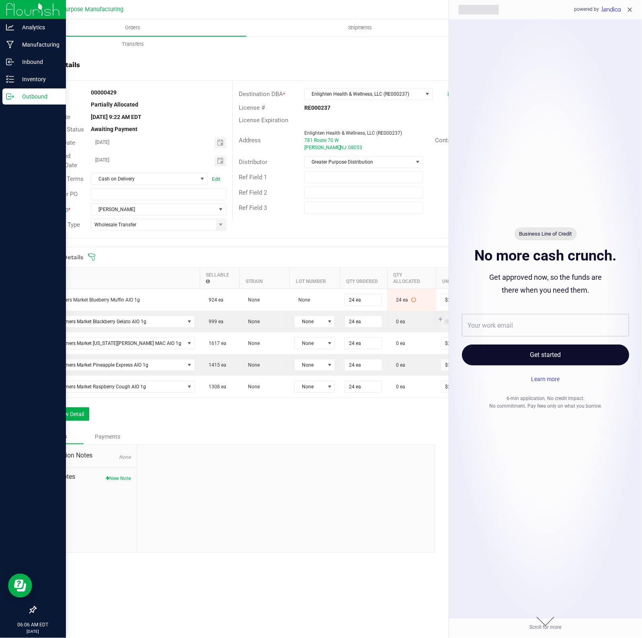
click at [629, 11] on icon "close" at bounding box center [629, 9] width 7 height 7
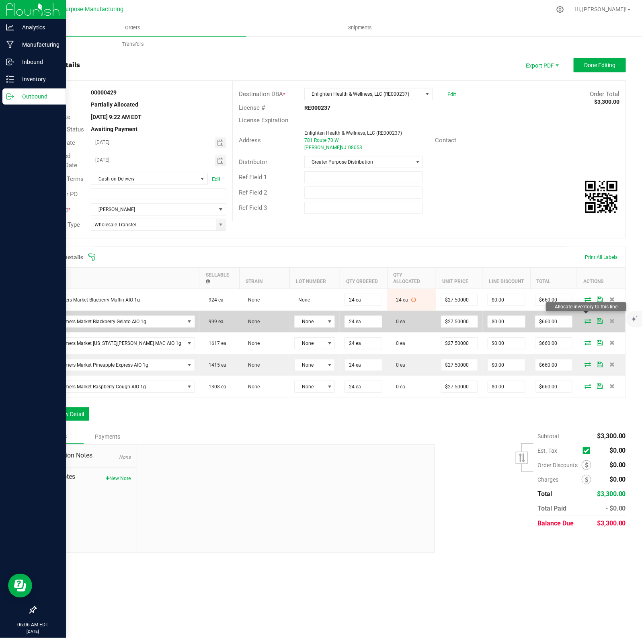
click at [586, 318] on icon at bounding box center [587, 320] width 6 height 5
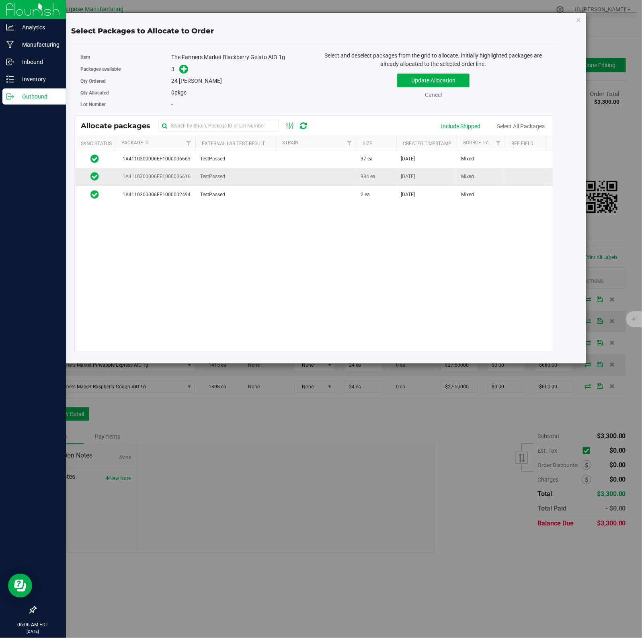
click at [225, 175] on span "TestPassed" at bounding box center [212, 177] width 25 height 8
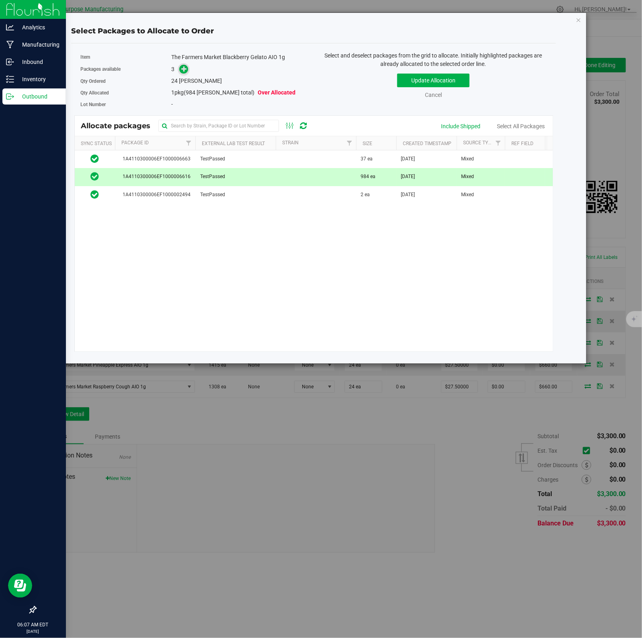
click at [183, 69] on icon at bounding box center [184, 68] width 6 height 6
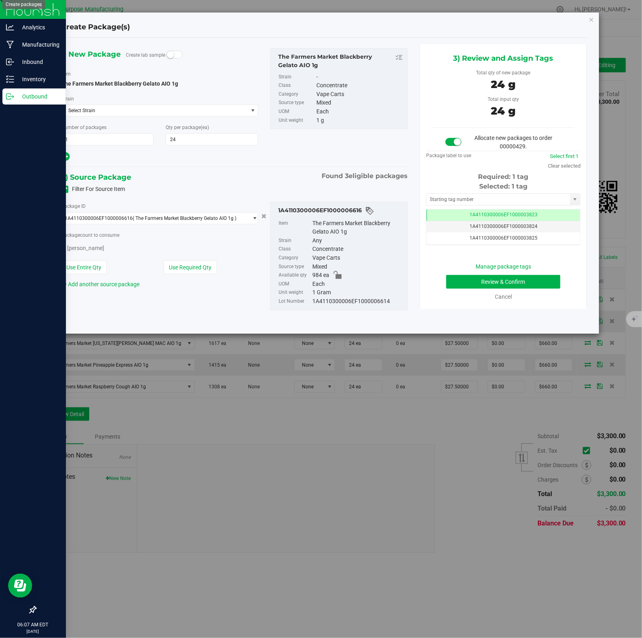
scroll to position [0, 0]
click at [487, 282] on button "Review & Confirm" at bounding box center [503, 282] width 114 height 14
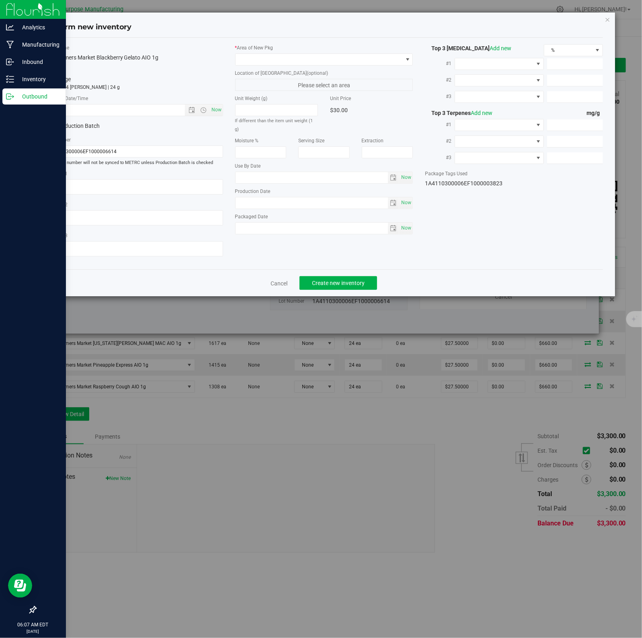
type input "2026-02-09"
type input "2025-08-13"
click at [214, 110] on span "Now" at bounding box center [216, 110] width 14 height 12
type input "8/22/2025 6:07 AM"
click at [386, 59] on span at bounding box center [318, 59] width 167 height 11
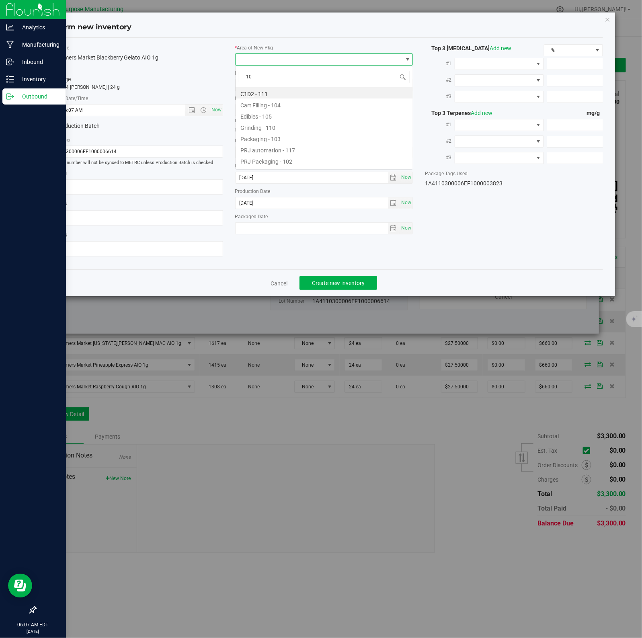
type input "108"
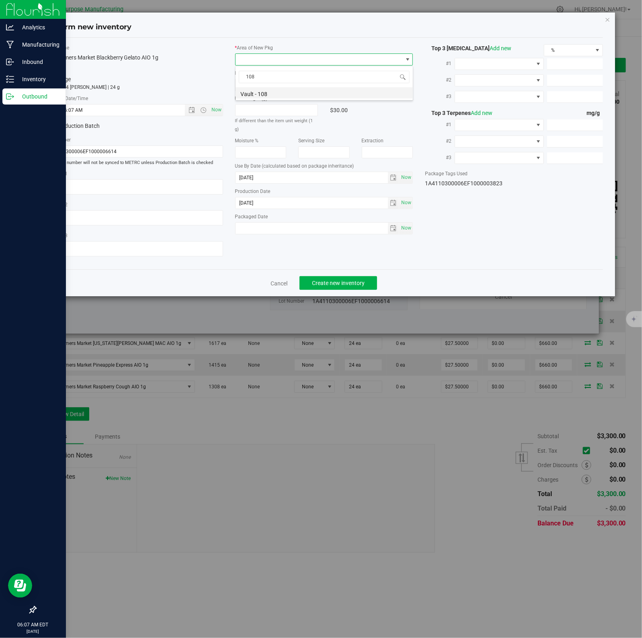
click at [263, 94] on li "Vault - 108" at bounding box center [323, 92] width 177 height 11
click at [333, 282] on span "Create new inventory" at bounding box center [338, 283] width 53 height 6
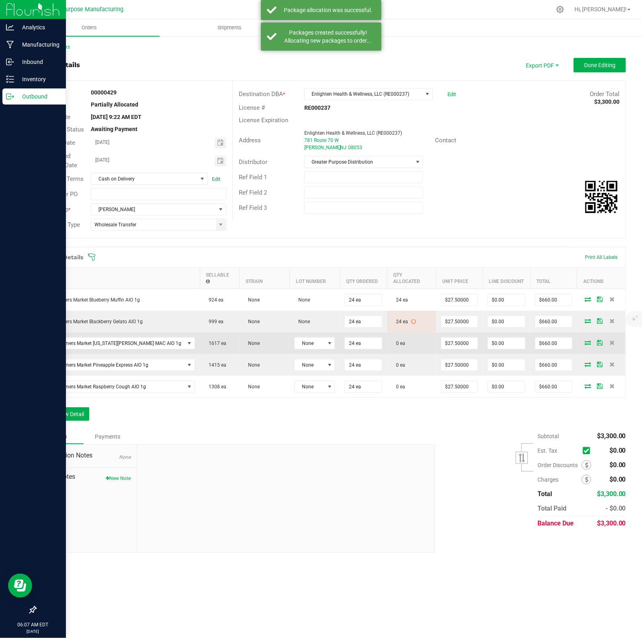
click at [585, 340] on icon at bounding box center [587, 342] width 6 height 5
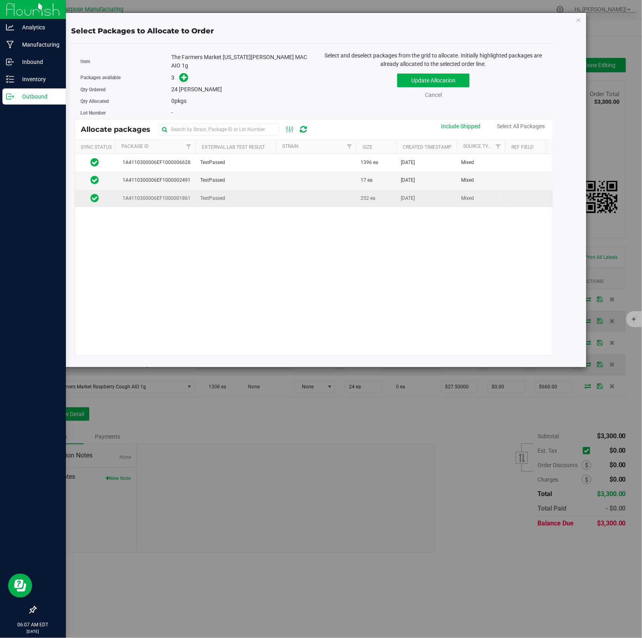
click at [253, 193] on td "TestPassed" at bounding box center [235, 198] width 80 height 17
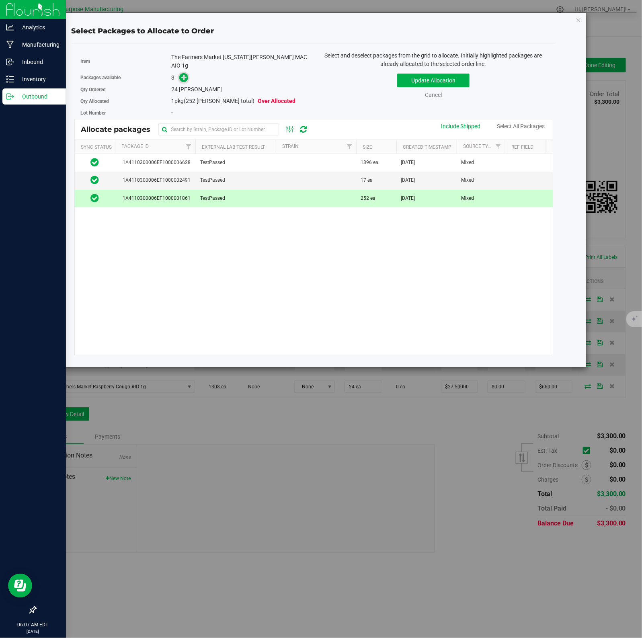
click at [183, 74] on icon at bounding box center [184, 77] width 6 height 6
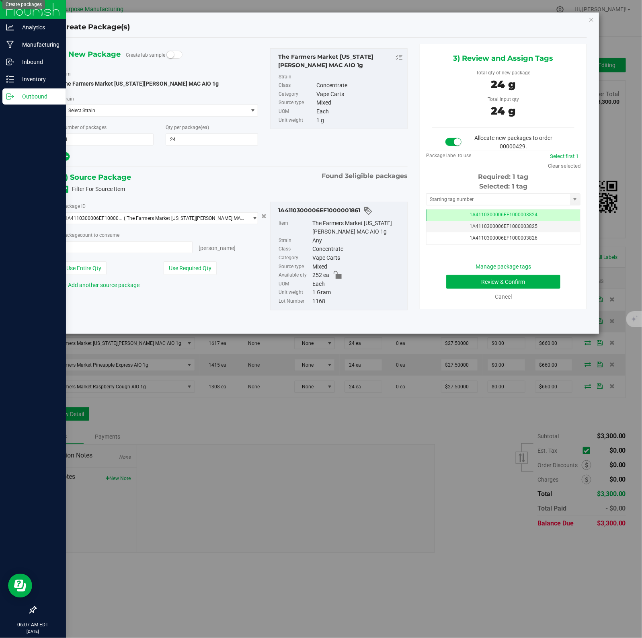
type input "24 ea"
click at [487, 282] on button "Review & Confirm" at bounding box center [503, 282] width 114 height 14
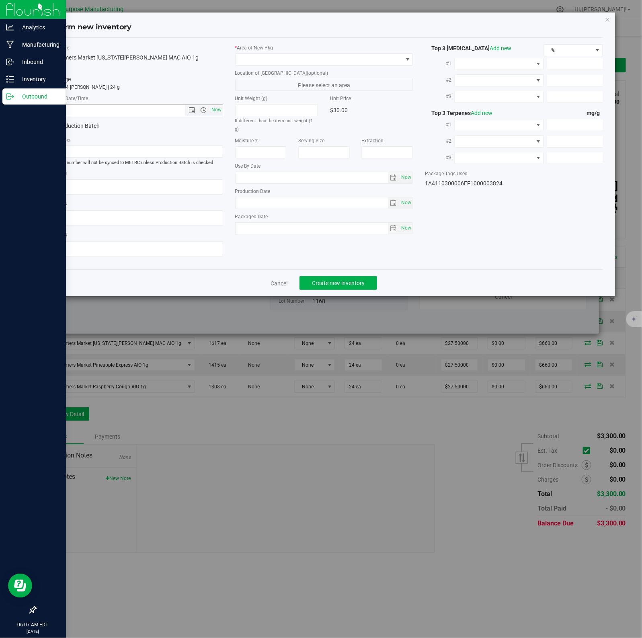
click at [214, 110] on span "Now" at bounding box center [216, 110] width 14 height 12
type input "8/22/2025 6:07 AM"
click at [386, 59] on span at bounding box center [318, 59] width 167 height 11
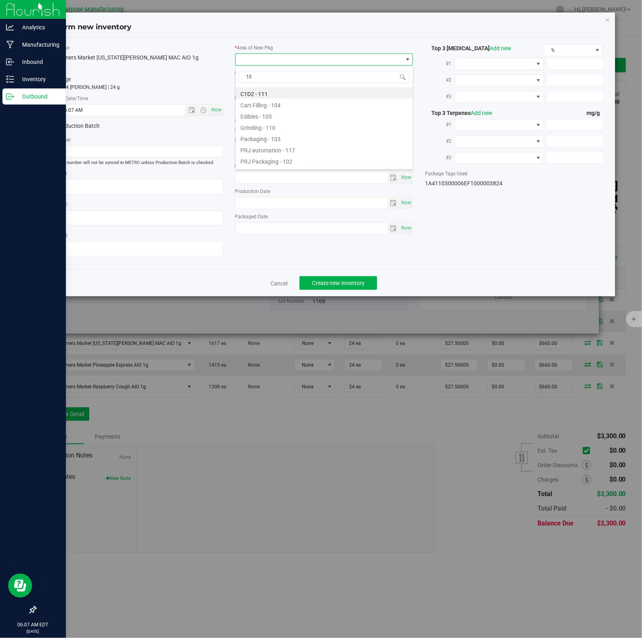
type input "108"
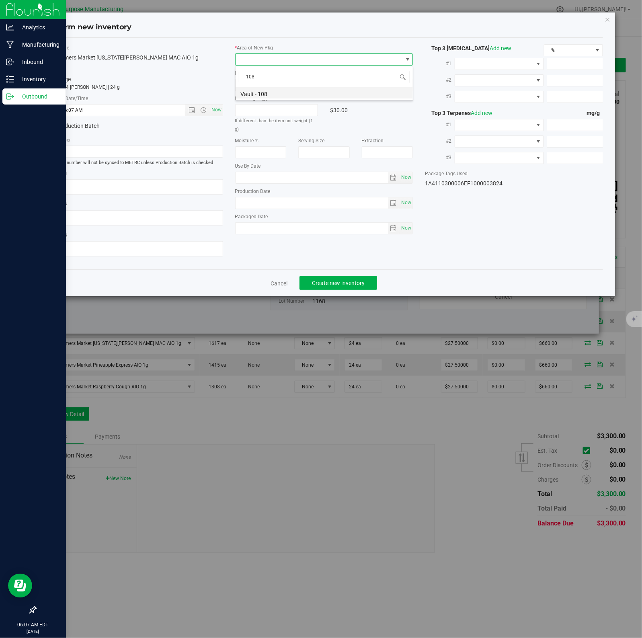
click at [263, 94] on li "Vault - 108" at bounding box center [323, 92] width 177 height 11
click at [333, 282] on span "Create new inventory" at bounding box center [338, 283] width 53 height 6
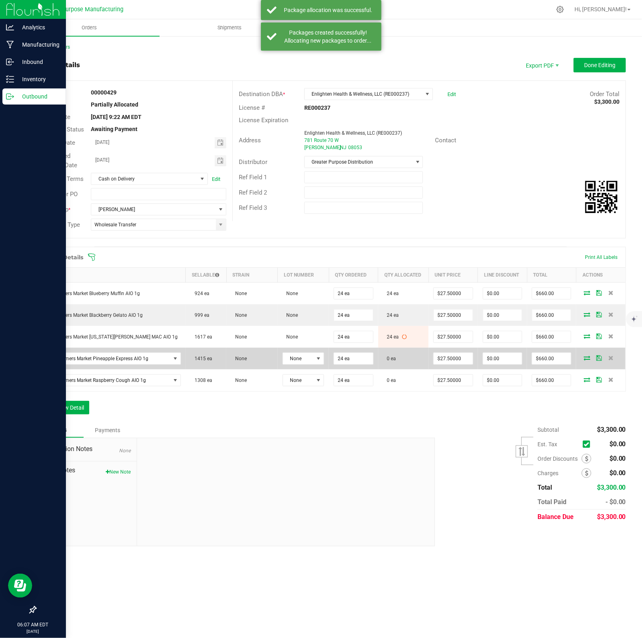
click at [587, 360] on icon at bounding box center [586, 357] width 6 height 5
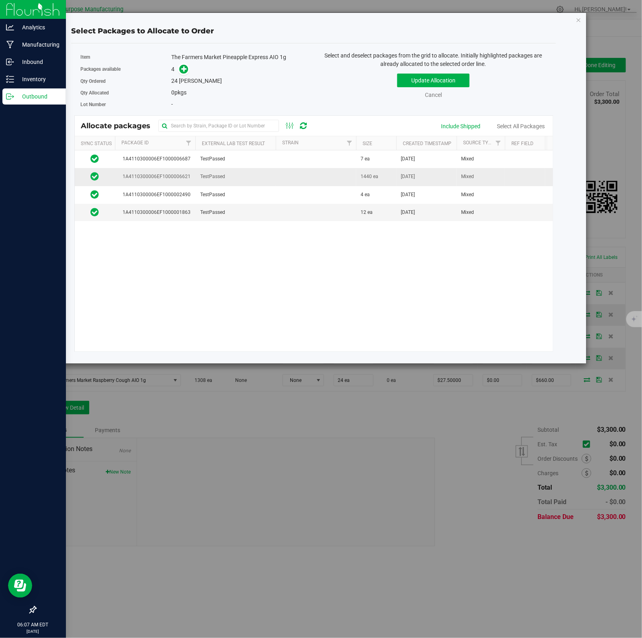
click at [207, 178] on span "TestPassed" at bounding box center [212, 177] width 25 height 8
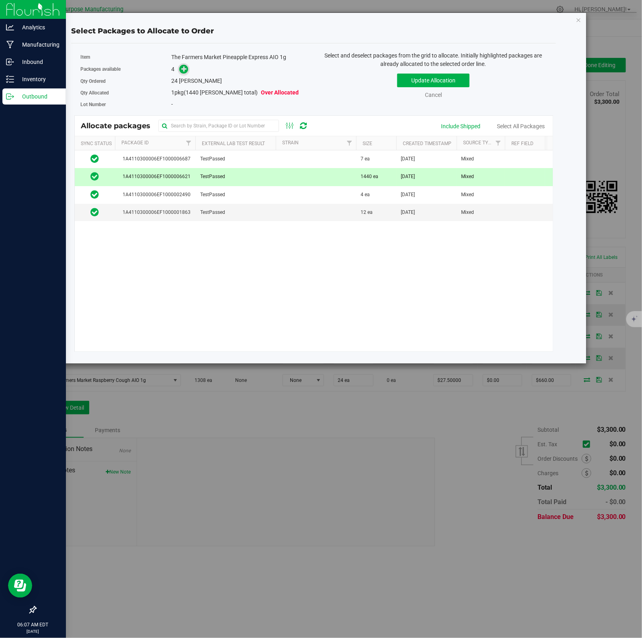
click at [183, 69] on icon at bounding box center [184, 68] width 6 height 6
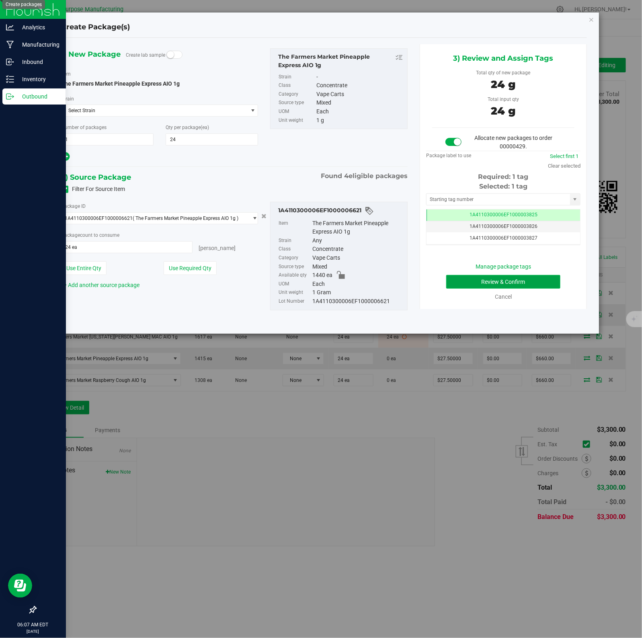
click at [487, 282] on button "Review & Confirm" at bounding box center [503, 282] width 114 height 14
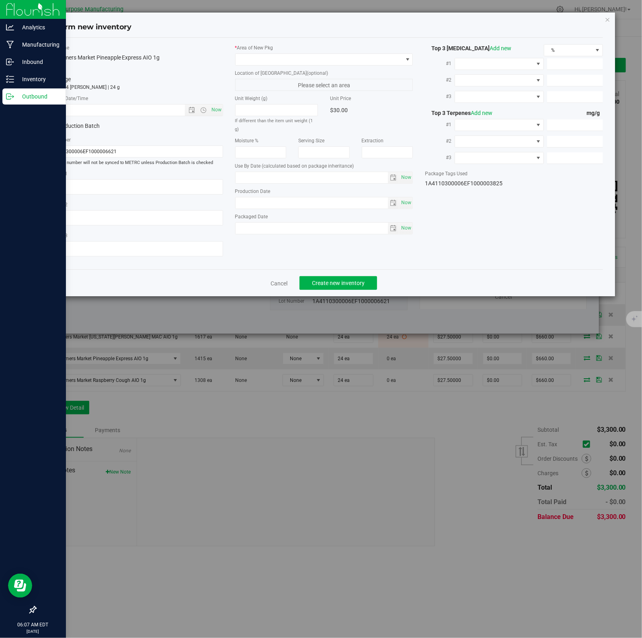
type input "2026-02-09"
type input "2025-08-13"
click at [214, 110] on span "Now" at bounding box center [216, 110] width 14 height 12
type input "8/22/2025 6:07 AM"
click at [386, 59] on span at bounding box center [318, 59] width 167 height 11
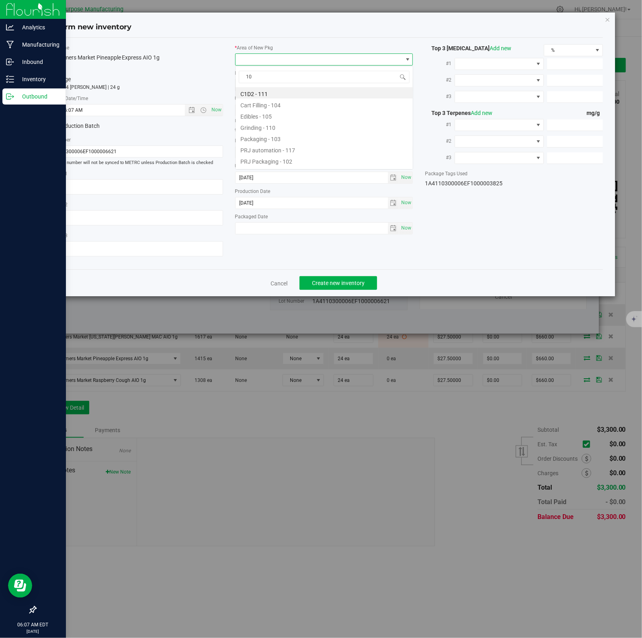
type input "108"
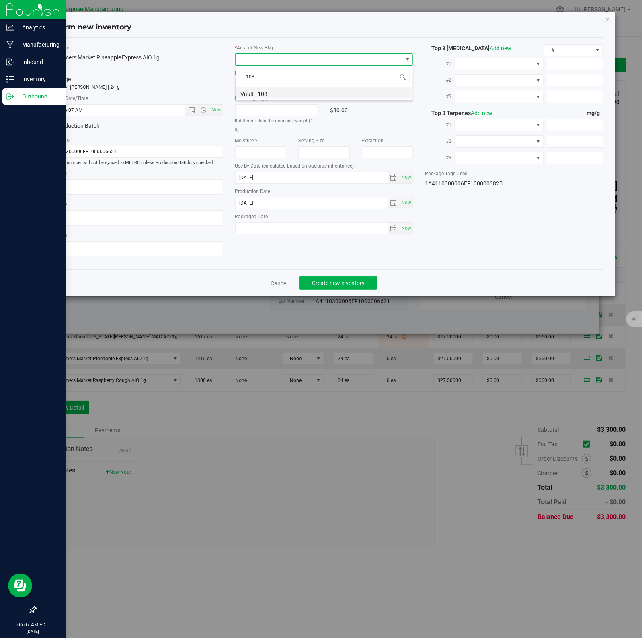
click at [263, 94] on li "Vault - 108" at bounding box center [323, 92] width 177 height 11
click at [333, 282] on span "Create new inventory" at bounding box center [338, 283] width 53 height 6
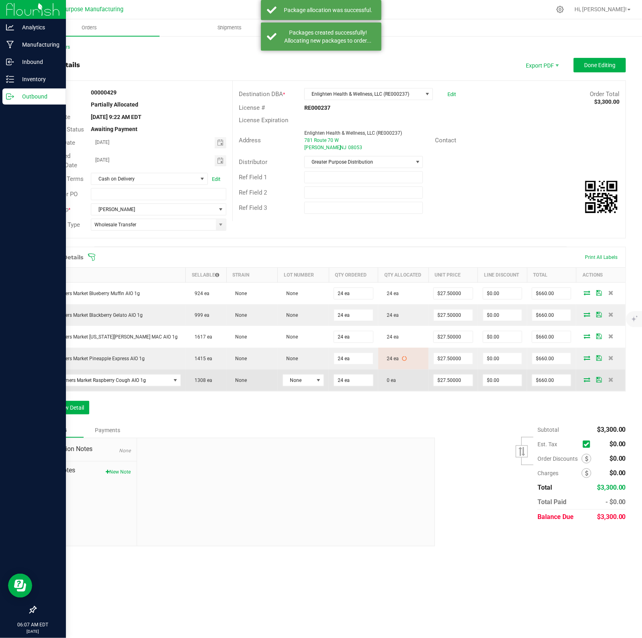
click at [585, 378] on icon at bounding box center [586, 379] width 6 height 5
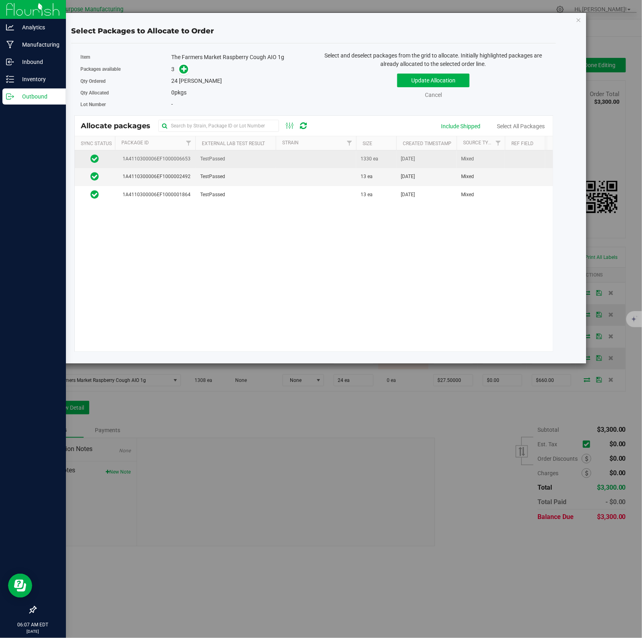
click at [269, 159] on td "TestPassed" at bounding box center [235, 159] width 80 height 18
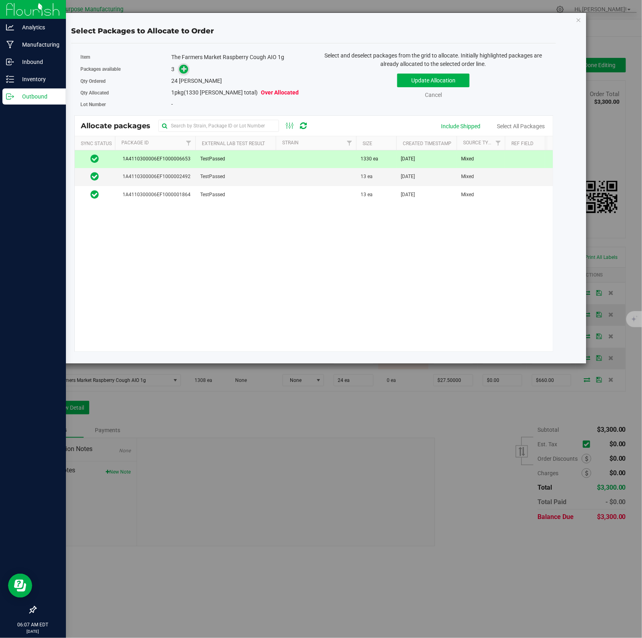
click at [183, 69] on icon at bounding box center [184, 69] width 6 height 6
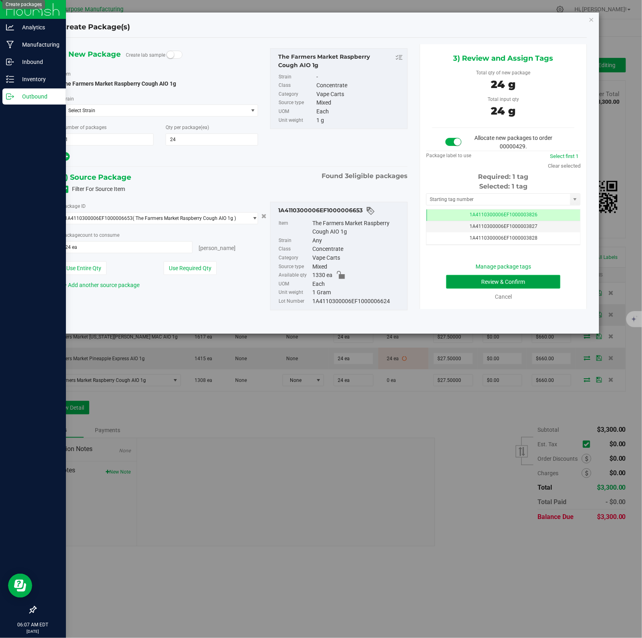
click at [487, 282] on button "Review & Confirm" at bounding box center [503, 282] width 114 height 14
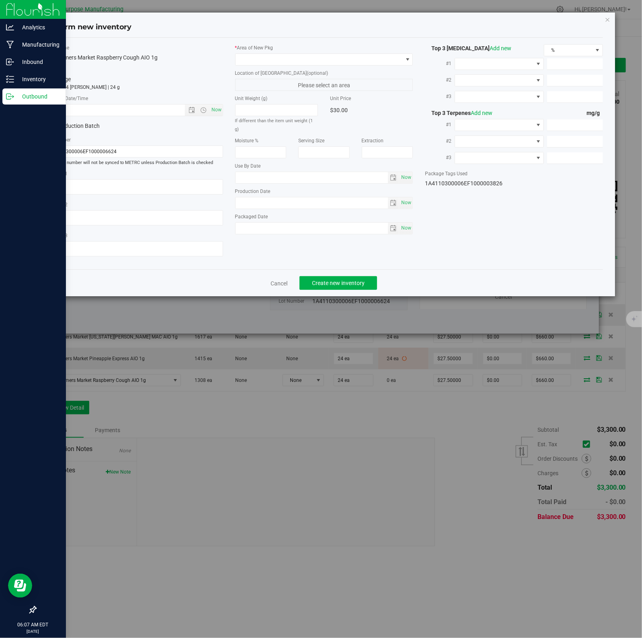
type input "2026-02-11"
type input "2025-08-19"
click at [214, 110] on span "Now" at bounding box center [216, 110] width 14 height 12
type input "8/22/2025 6:07 AM"
click at [386, 59] on span at bounding box center [318, 59] width 167 height 11
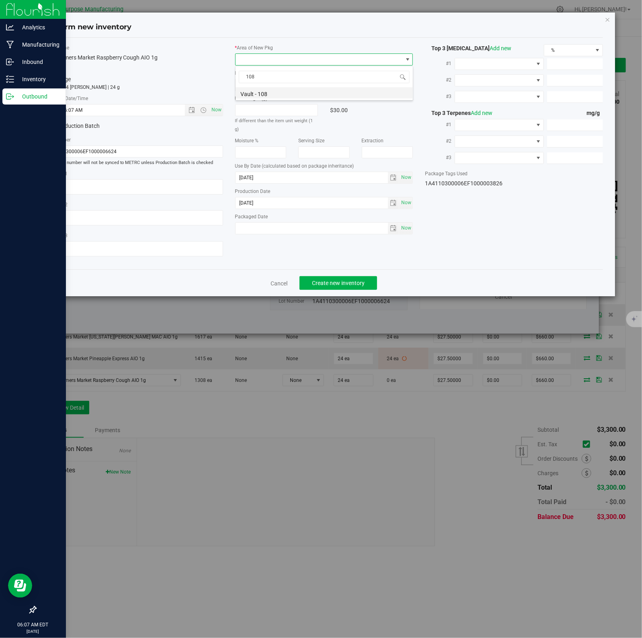
click at [263, 94] on li "Vault - 108" at bounding box center [323, 92] width 177 height 11
click at [333, 282] on span "Create new inventory" at bounding box center [338, 283] width 53 height 6
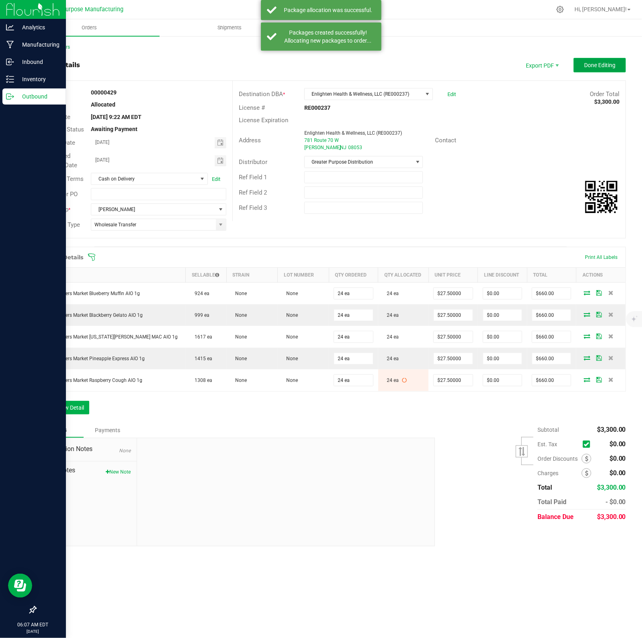
click at [601, 67] on span "Done Editing" at bounding box center [599, 65] width 31 height 6
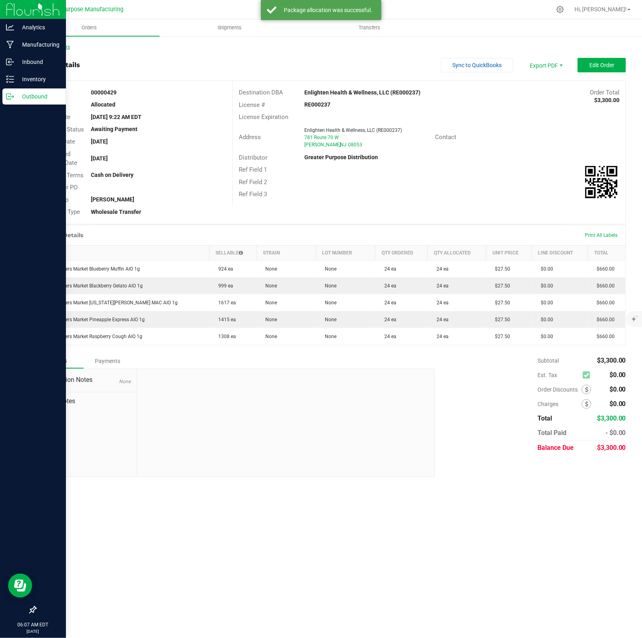
click at [50, 47] on link "Back to Orders" at bounding box center [52, 47] width 35 height 6
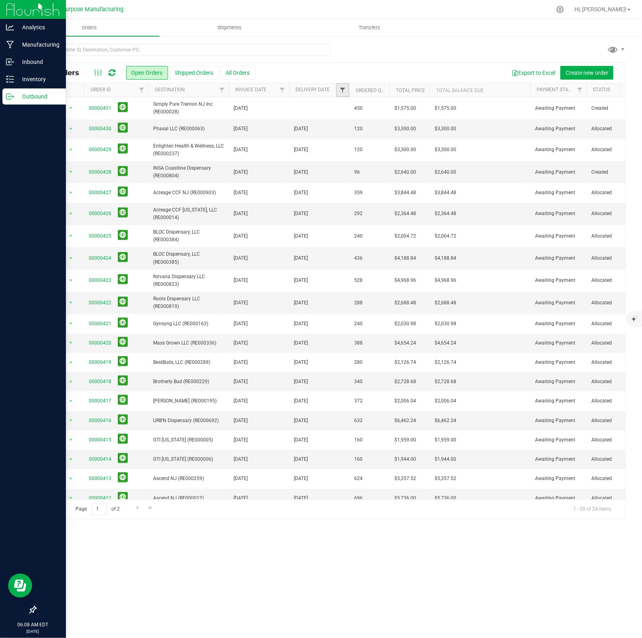
click at [339, 88] on span "Filter" at bounding box center [342, 90] width 6 height 6
click at [415, 138] on span "select" at bounding box center [417, 139] width 6 height 6
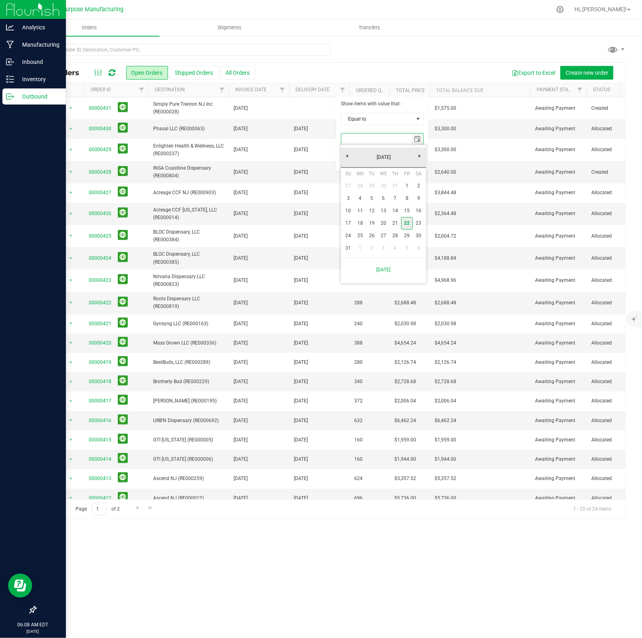
click at [406, 224] on link "22" at bounding box center [407, 223] width 12 height 12
type input "8/22/2025"
click at [360, 159] on button "Filter" at bounding box center [360, 160] width 39 height 18
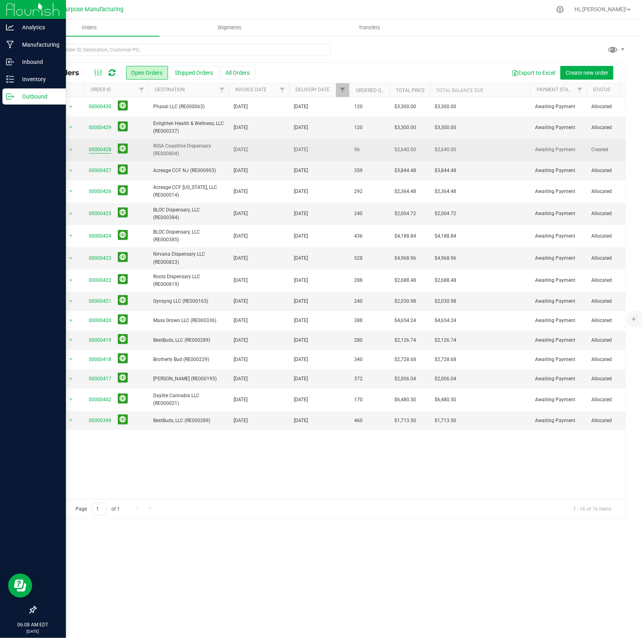
click at [101, 147] on link "00000428" at bounding box center [100, 150] width 22 height 8
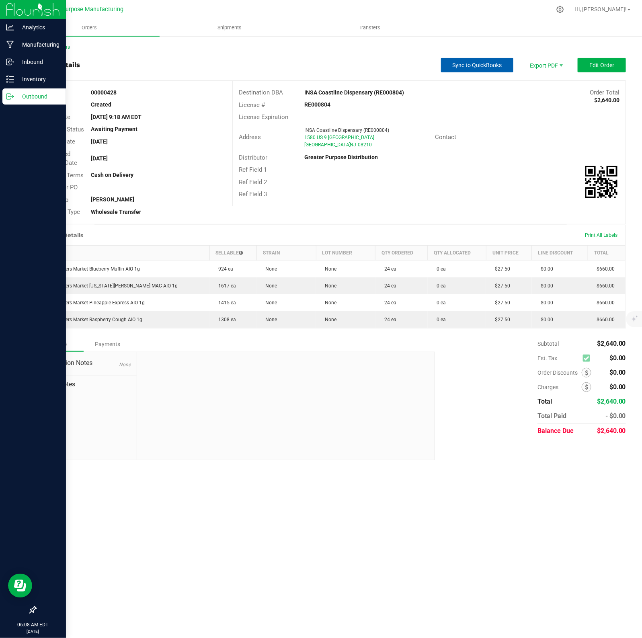
click at [470, 69] on button "Sync to QuickBooks" at bounding box center [477, 65] width 72 height 14
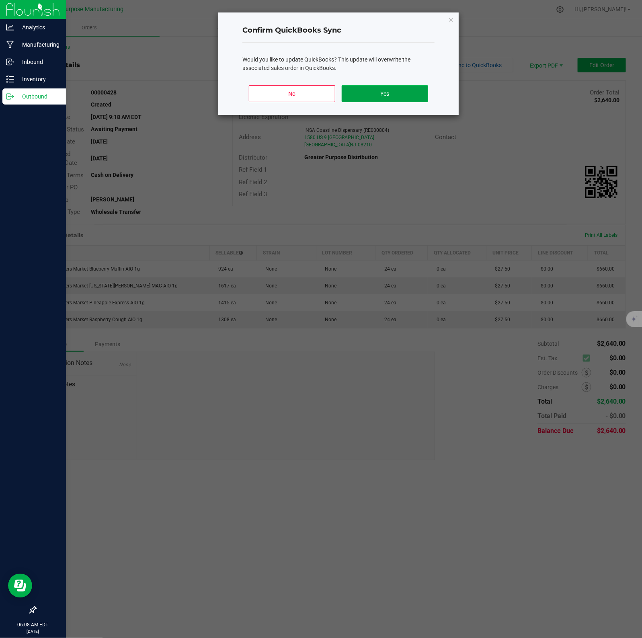
click at [403, 94] on button "Yes" at bounding box center [384, 93] width 86 height 17
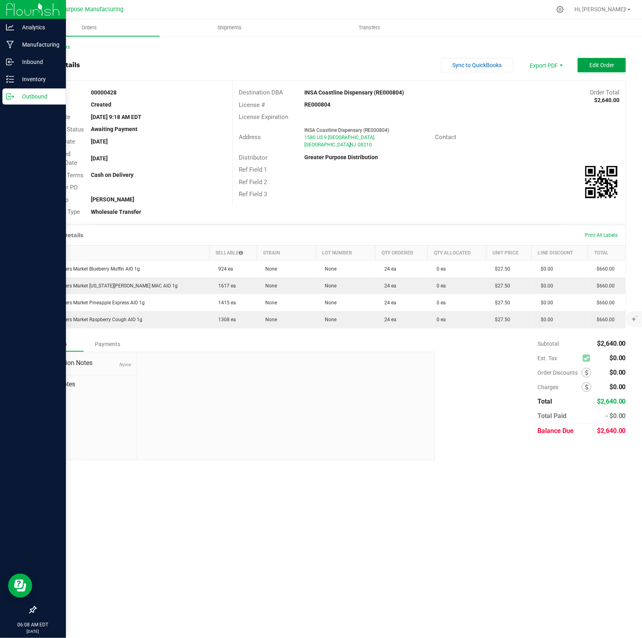
click at [603, 63] on span "Edit Order" at bounding box center [601, 65] width 25 height 6
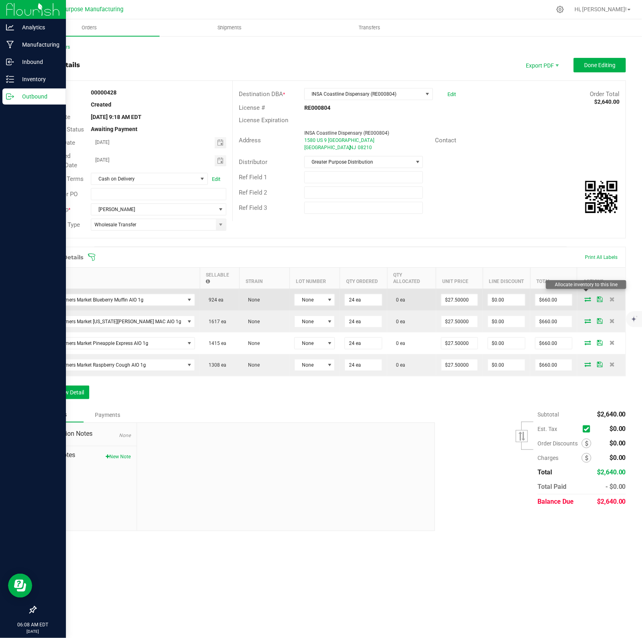
click at [585, 296] on icon at bounding box center [587, 298] width 6 height 5
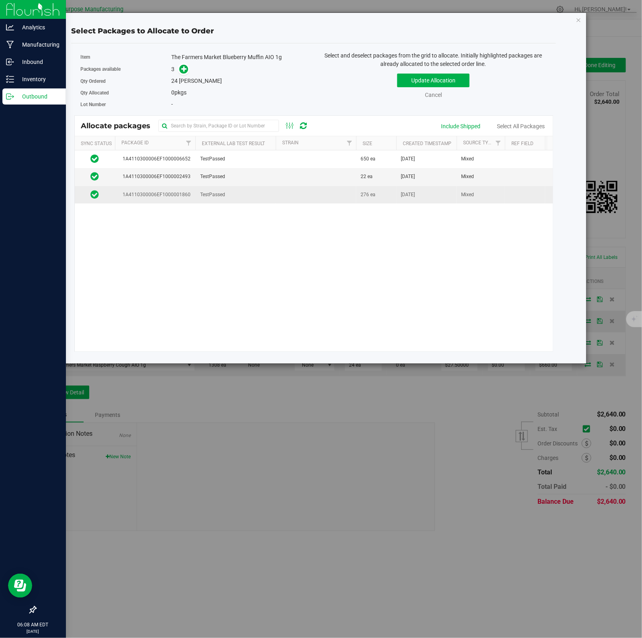
click at [304, 195] on td at bounding box center [316, 194] width 80 height 17
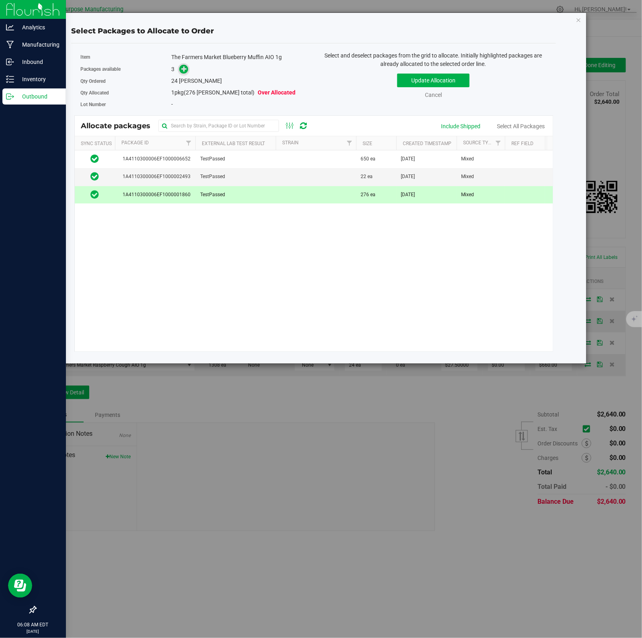
click at [183, 69] on icon at bounding box center [184, 69] width 6 height 6
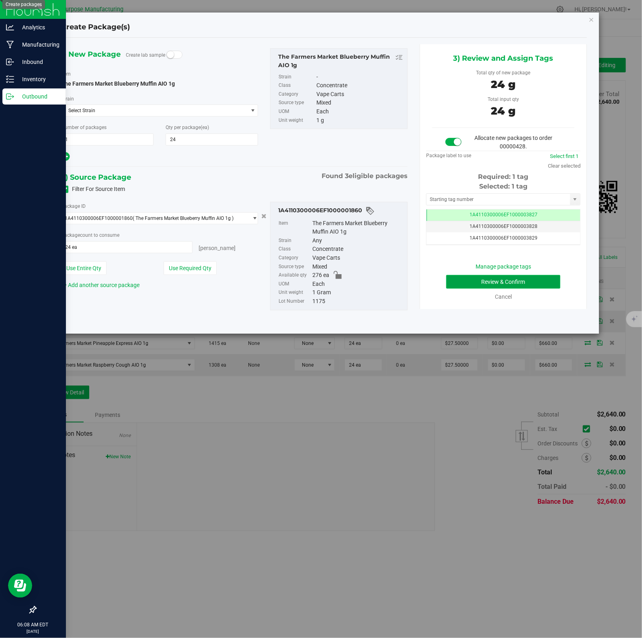
click at [487, 282] on button "Review & Confirm" at bounding box center [503, 282] width 114 height 14
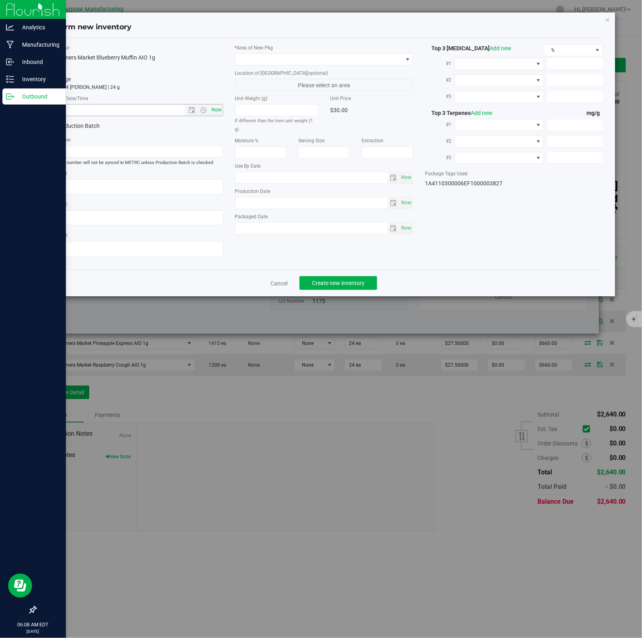
click at [214, 110] on span "Now" at bounding box center [216, 110] width 14 height 12
type input "8/22/2025 6:08 AM"
click at [386, 59] on span at bounding box center [318, 59] width 167 height 11
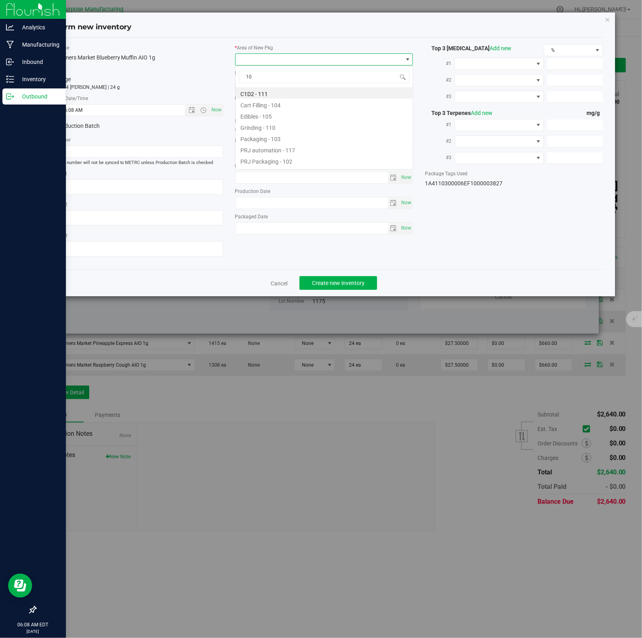
type input "108"
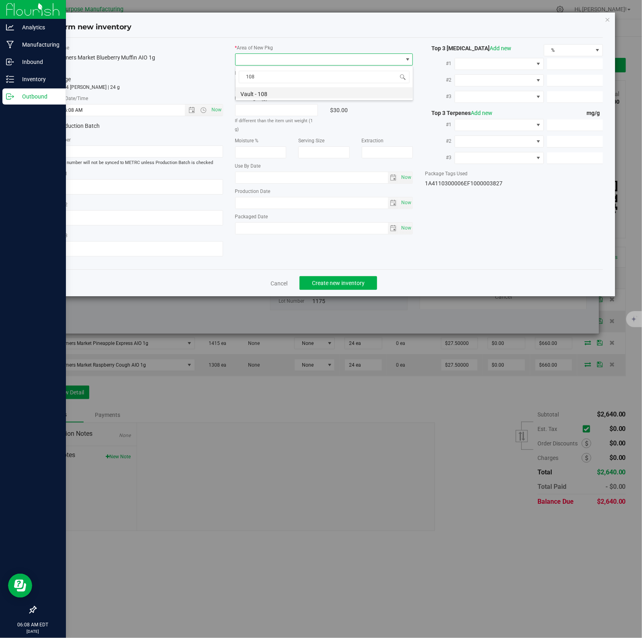
click at [263, 94] on li "Vault - 108" at bounding box center [323, 92] width 177 height 11
click at [333, 282] on span "Create new inventory" at bounding box center [338, 283] width 53 height 6
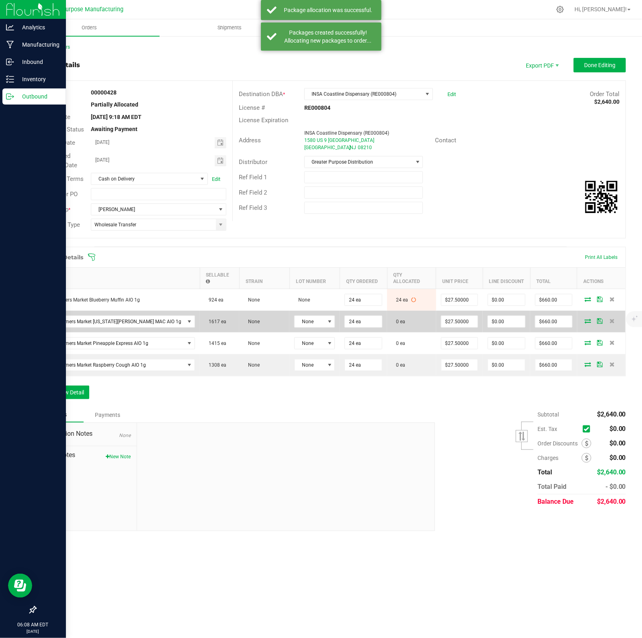
click at [586, 318] on icon at bounding box center [587, 320] width 6 height 5
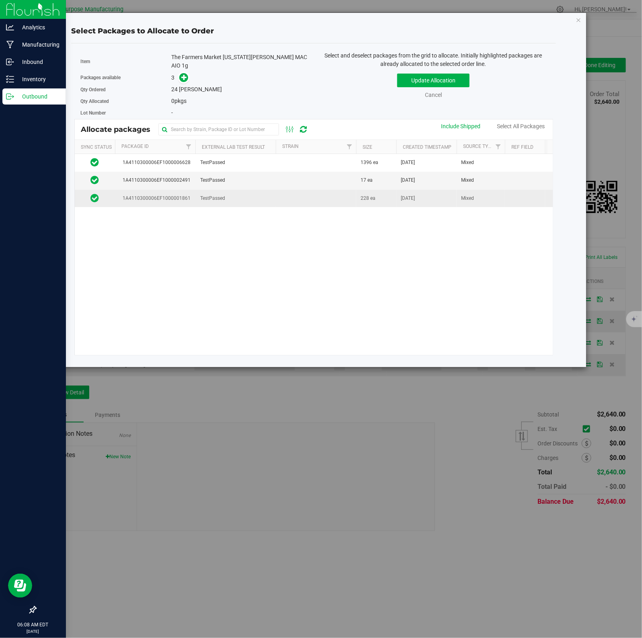
click at [276, 193] on td at bounding box center [316, 198] width 80 height 17
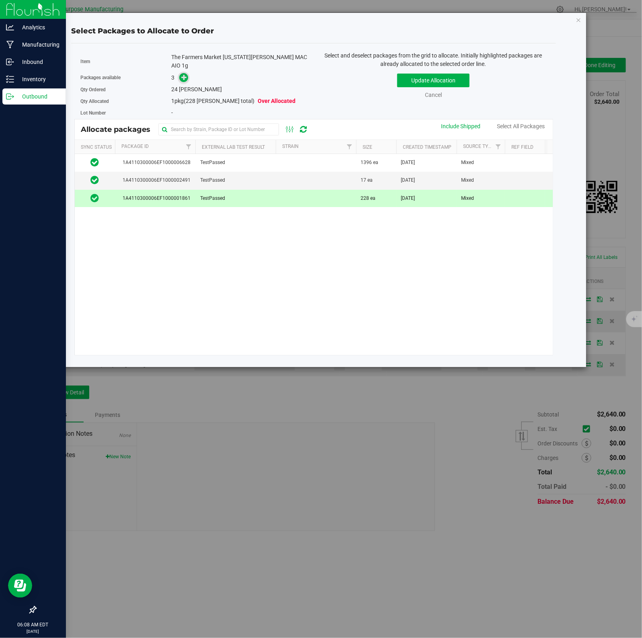
click at [183, 74] on icon at bounding box center [184, 77] width 6 height 6
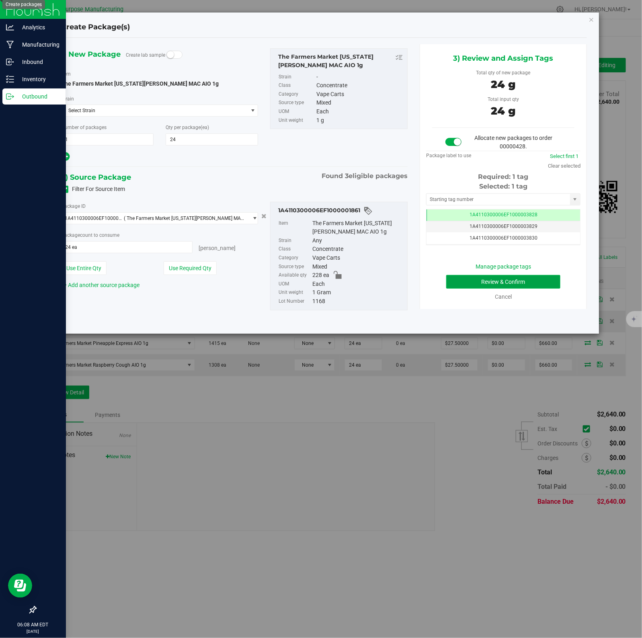
click at [487, 282] on button "Review & Confirm" at bounding box center [503, 282] width 114 height 14
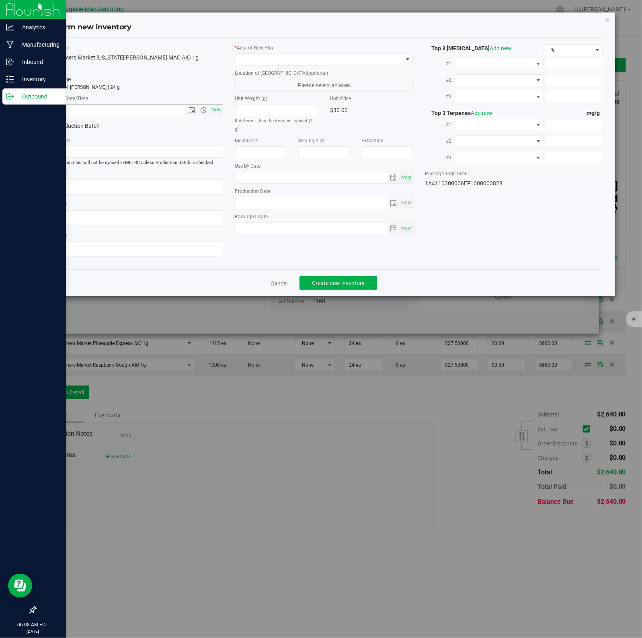
click at [214, 110] on span "Now" at bounding box center [216, 110] width 14 height 12
type input "8/22/2025 6:08 AM"
click at [386, 59] on span at bounding box center [318, 59] width 167 height 11
click at [263, 94] on li "Vault - 108" at bounding box center [323, 92] width 177 height 11
click at [333, 282] on span "Create new inventory" at bounding box center [338, 283] width 53 height 6
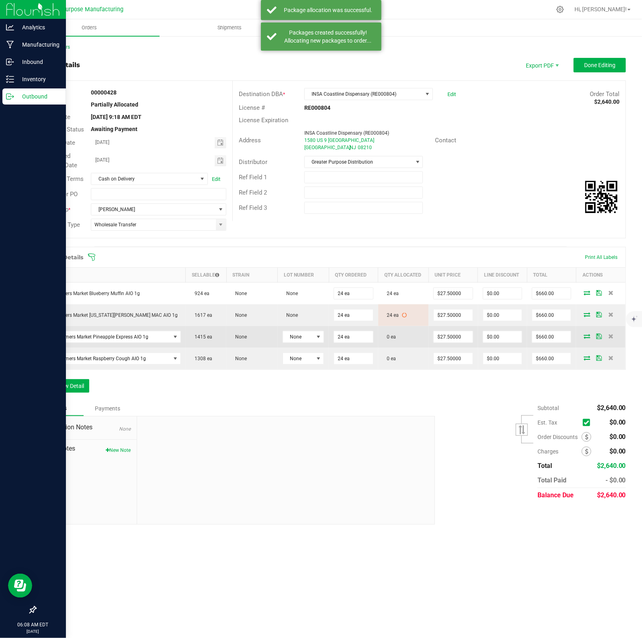
click at [585, 337] on icon at bounding box center [586, 335] width 6 height 5
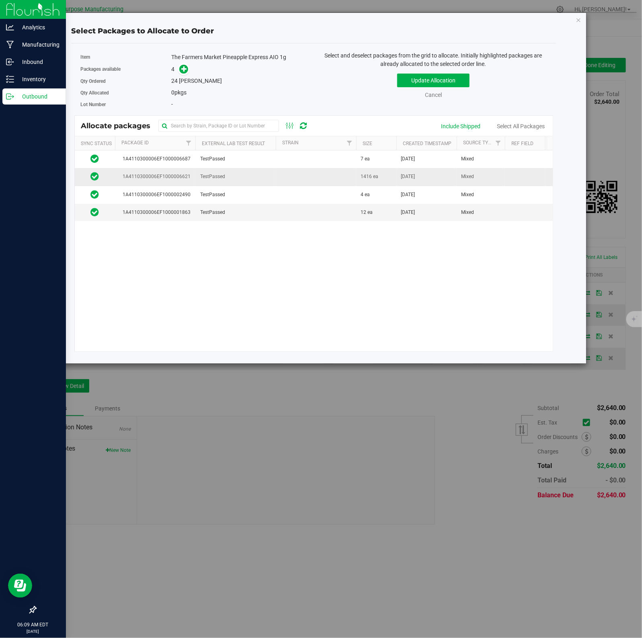
click at [235, 175] on td "TestPassed" at bounding box center [235, 177] width 80 height 18
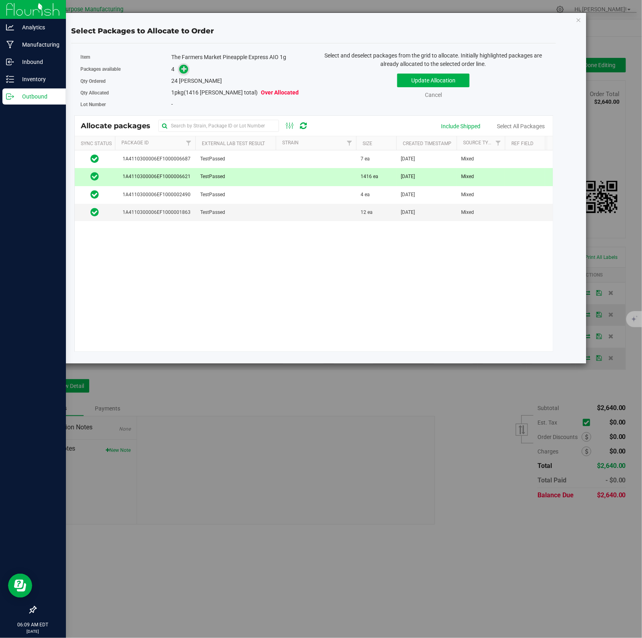
click at [183, 69] on icon at bounding box center [184, 68] width 6 height 6
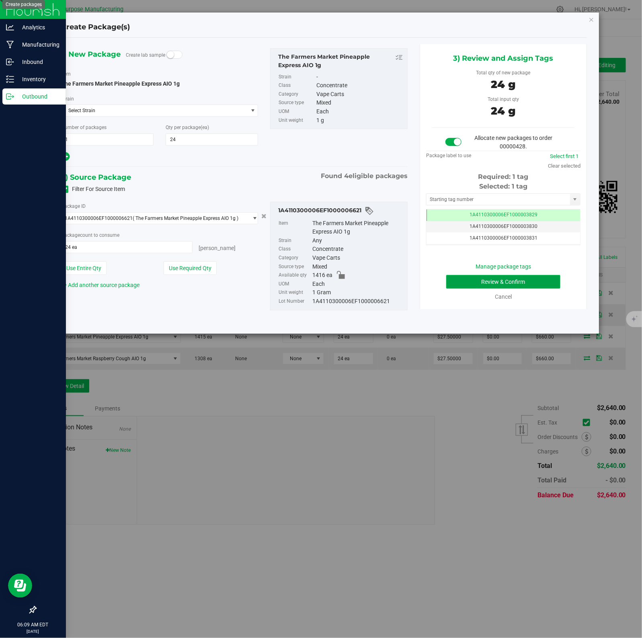
click at [487, 282] on button "Review & Confirm" at bounding box center [503, 282] width 114 height 14
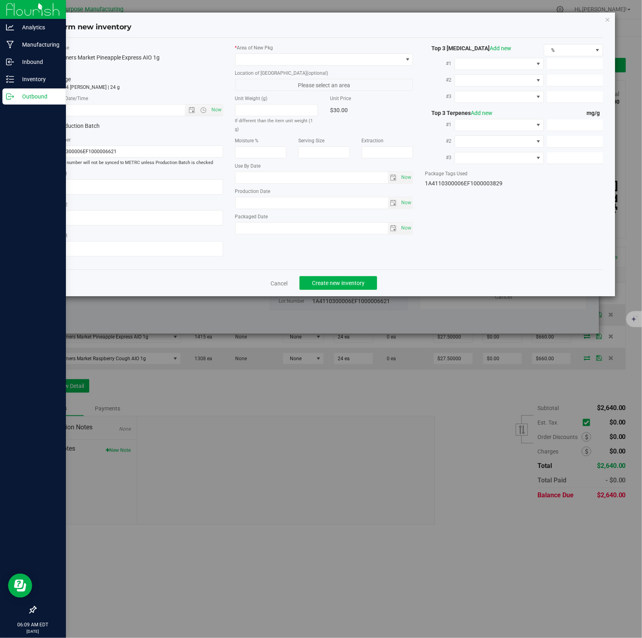
type input "2026-02-09"
type input "2025-08-13"
click at [214, 110] on span "Now" at bounding box center [216, 110] width 14 height 12
type input "8/22/2025 6:09 AM"
click at [386, 59] on span at bounding box center [318, 59] width 167 height 11
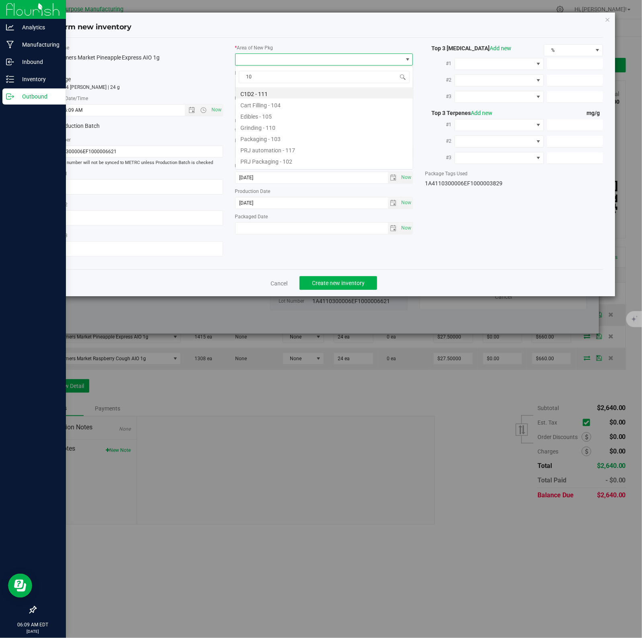
type input "108"
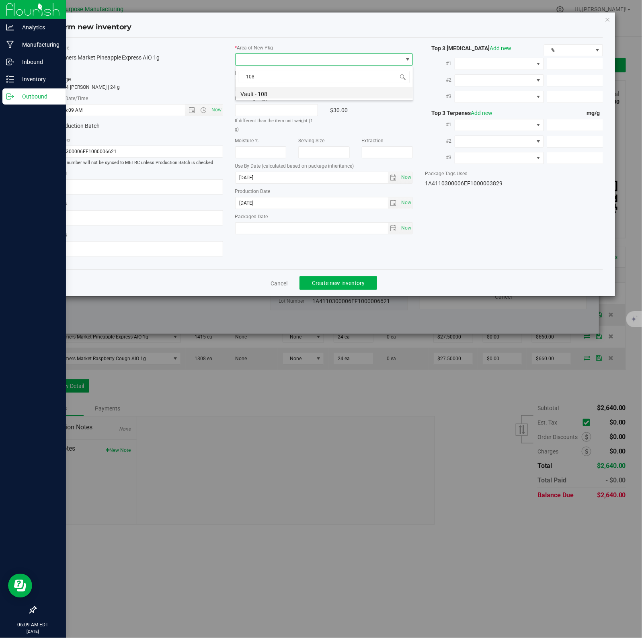
click at [263, 94] on li "Vault - 108" at bounding box center [323, 92] width 177 height 11
click at [333, 282] on span "Create new inventory" at bounding box center [338, 283] width 53 height 6
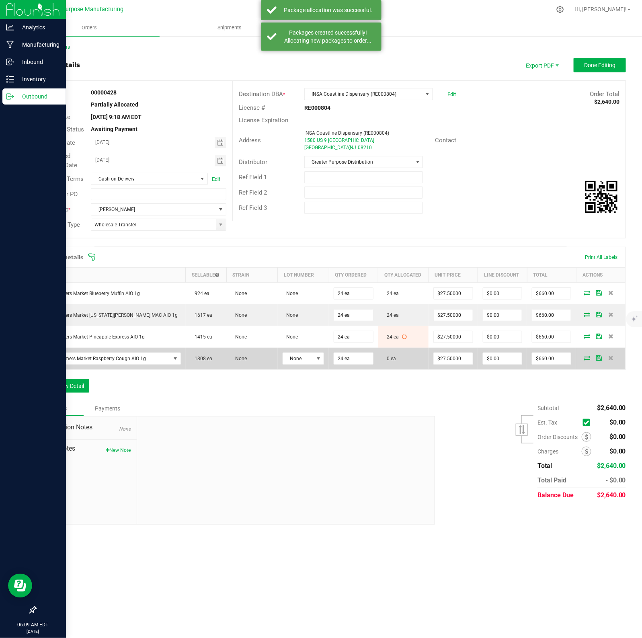
click at [586, 359] on icon at bounding box center [586, 357] width 6 height 5
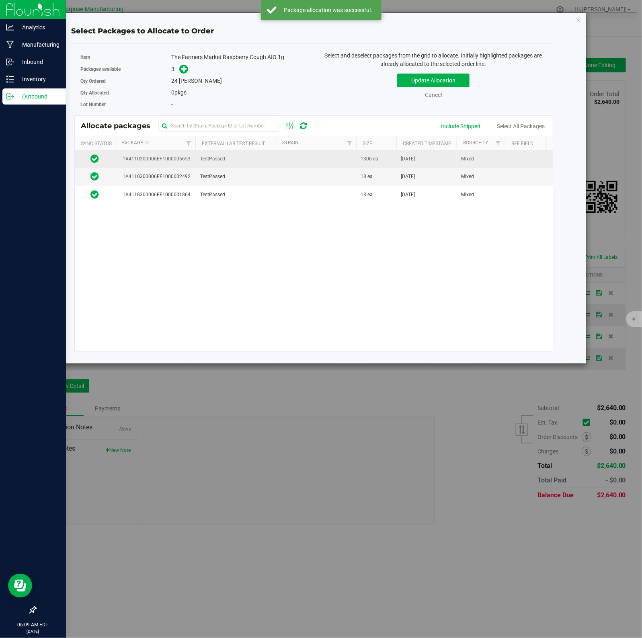
click at [322, 162] on td at bounding box center [316, 159] width 80 height 18
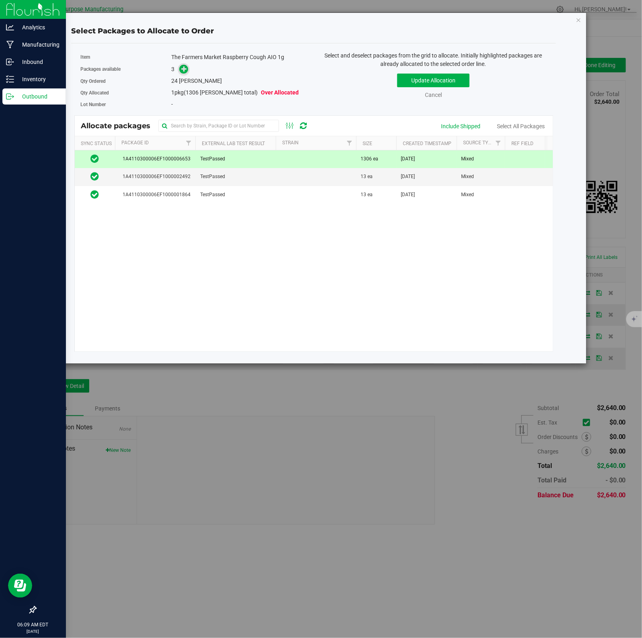
click at [183, 69] on icon at bounding box center [184, 69] width 6 height 6
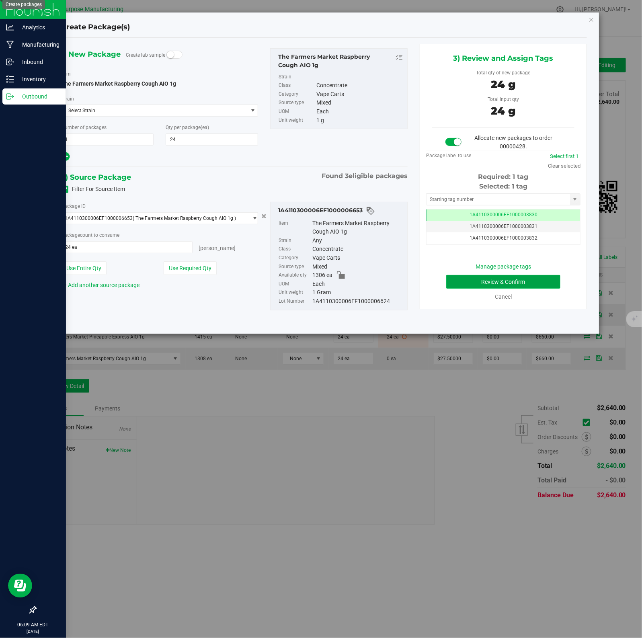
click at [487, 282] on button "Review & Confirm" at bounding box center [503, 282] width 114 height 14
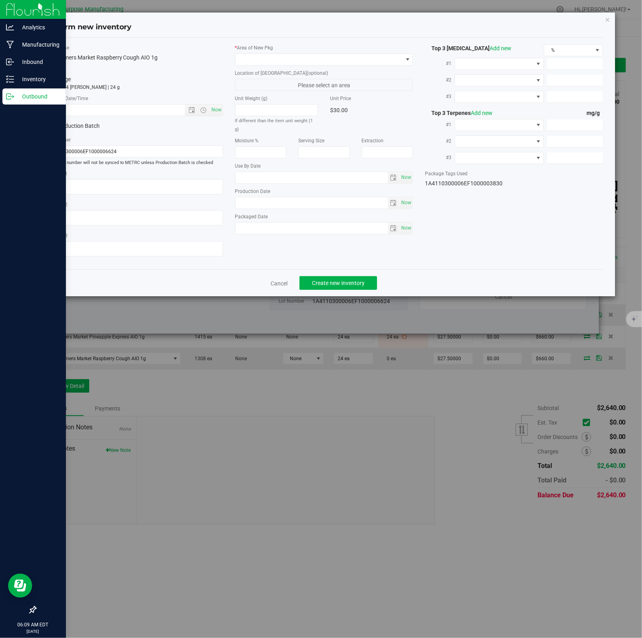
type input "2026-02-11"
type input "2025-08-19"
click at [214, 110] on span "Now" at bounding box center [216, 110] width 14 height 12
type input "8/22/2025 6:09 AM"
click at [386, 59] on span at bounding box center [318, 59] width 167 height 11
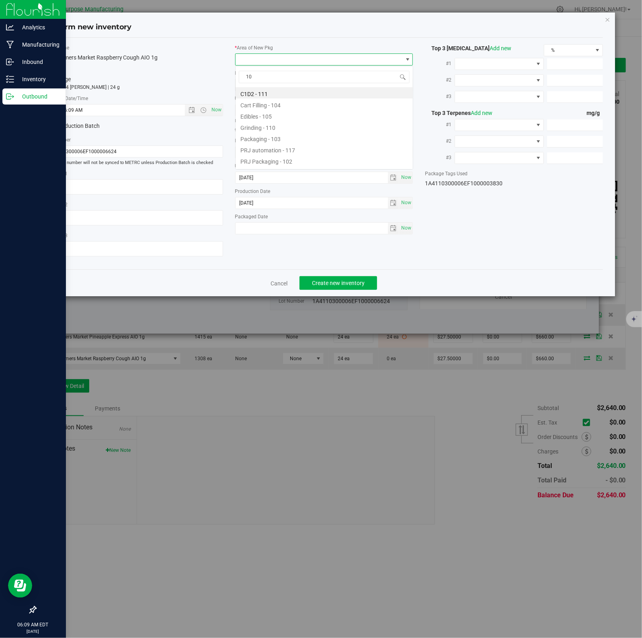
type input "108"
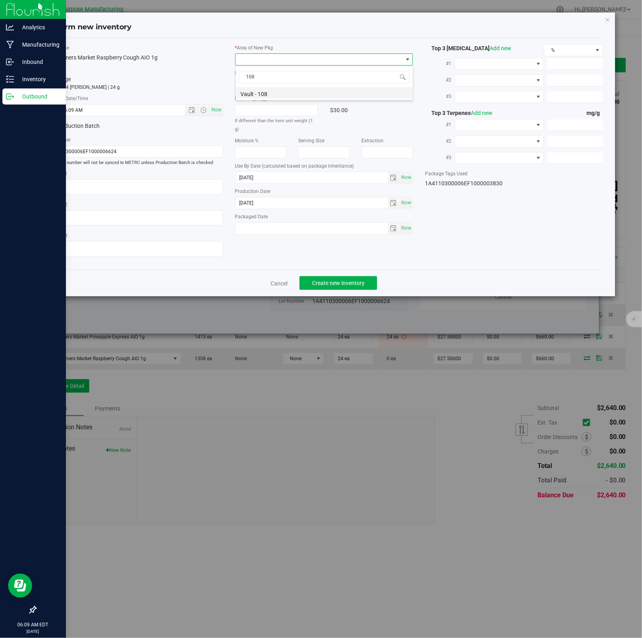
click at [263, 94] on li "Vault - 108" at bounding box center [323, 92] width 177 height 11
click at [333, 282] on span "Create new inventory" at bounding box center [338, 283] width 53 height 6
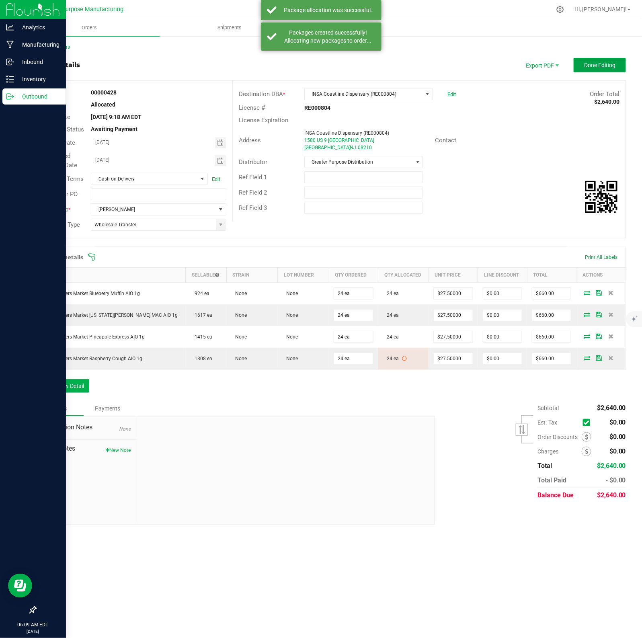
click at [601, 69] on button "Done Editing" at bounding box center [599, 65] width 52 height 14
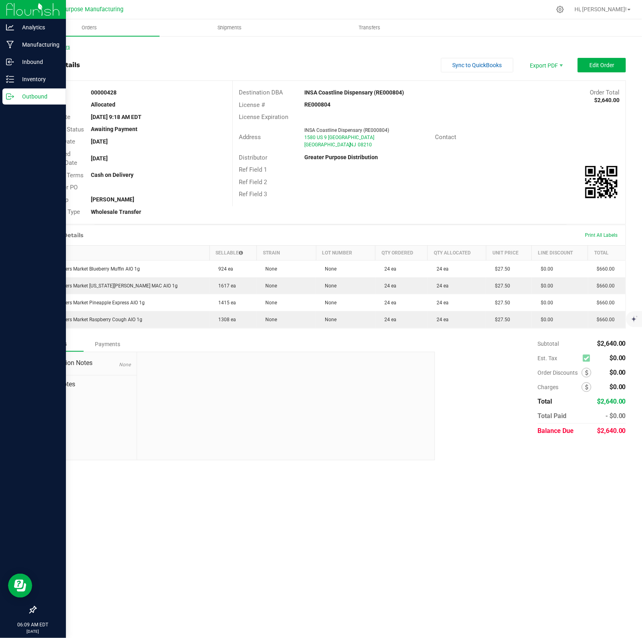
click at [66, 44] on link "Back to Orders" at bounding box center [52, 47] width 35 height 6
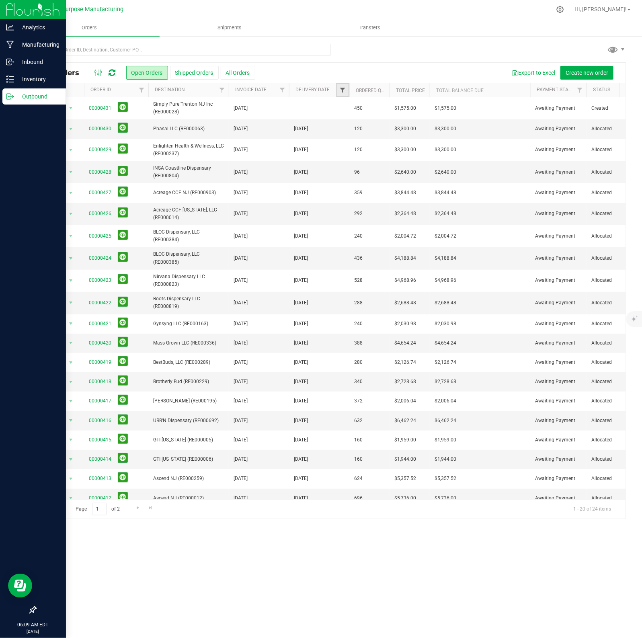
click at [344, 91] on span "Filter" at bounding box center [342, 90] width 6 height 6
click at [417, 141] on span "select" at bounding box center [417, 139] width 6 height 6
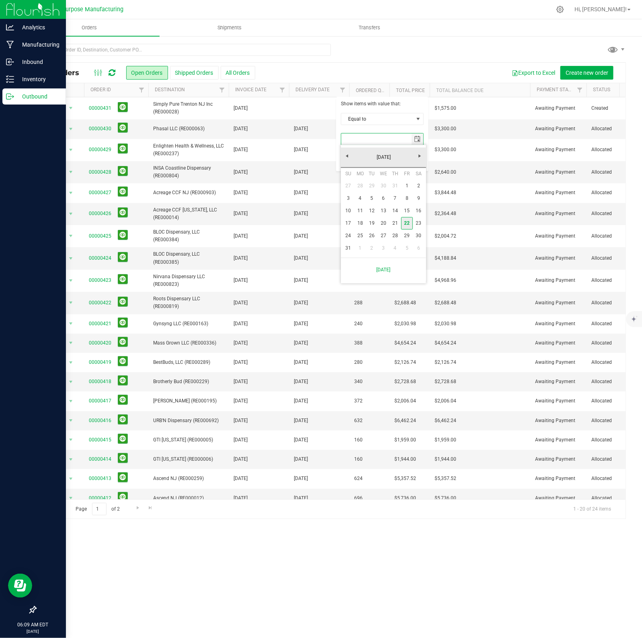
click at [407, 222] on link "22" at bounding box center [407, 223] width 12 height 12
type input "8/22/2025"
click at [351, 163] on button "Filter" at bounding box center [360, 160] width 39 height 18
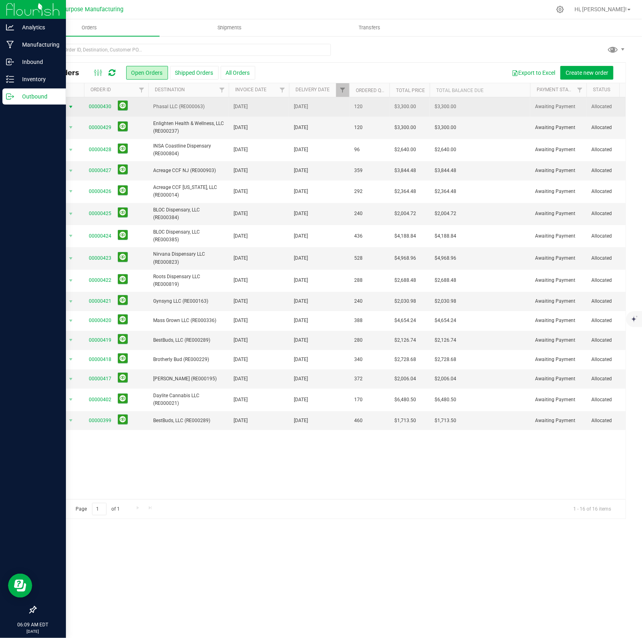
click at [69, 105] on span "select" at bounding box center [70, 107] width 6 height 6
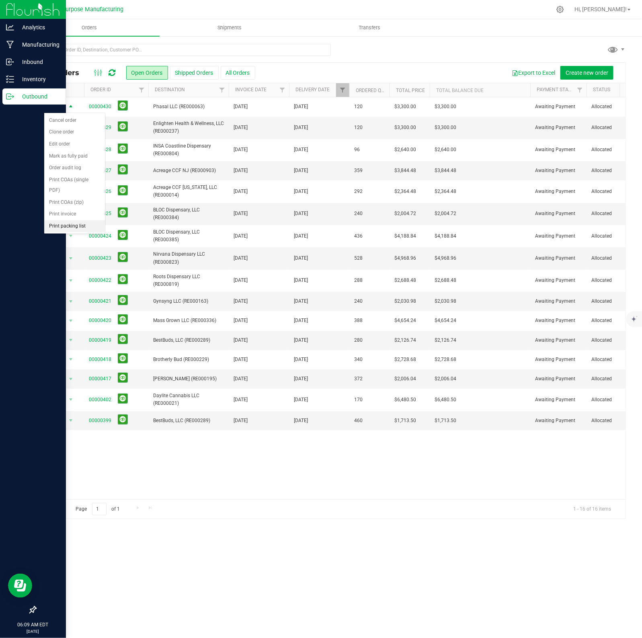
click at [79, 227] on li "Print packing list" at bounding box center [74, 226] width 61 height 12
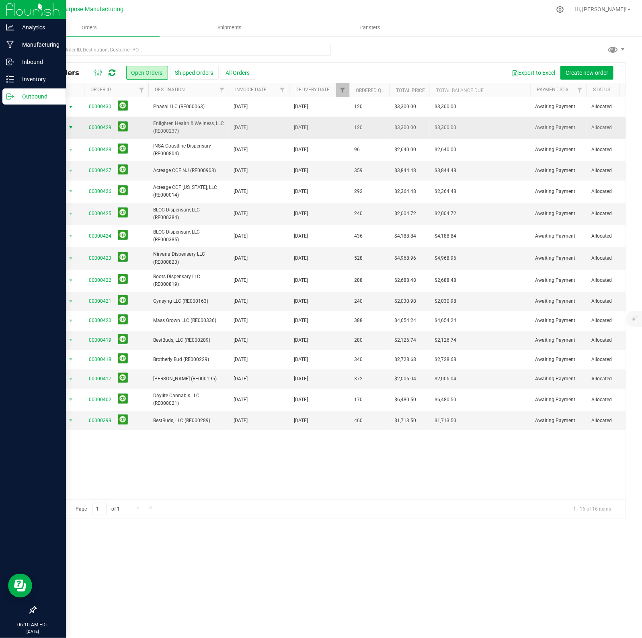
click at [72, 125] on span "select" at bounding box center [70, 127] width 6 height 6
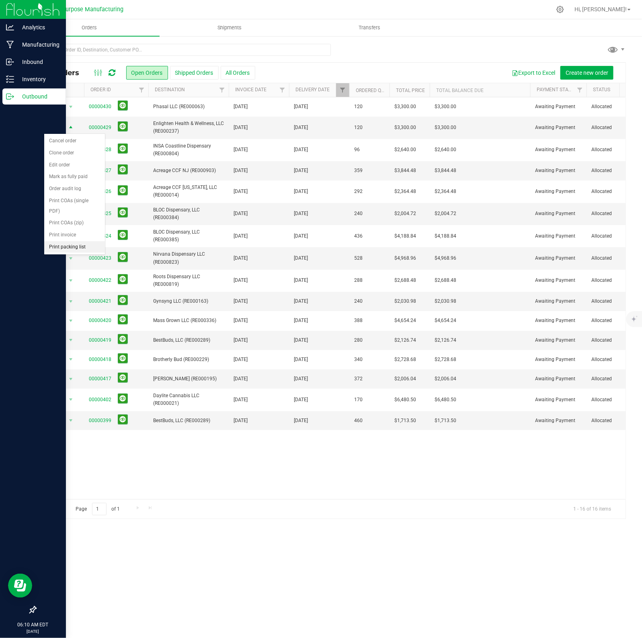
click at [75, 250] on li "Print packing list" at bounding box center [74, 247] width 61 height 12
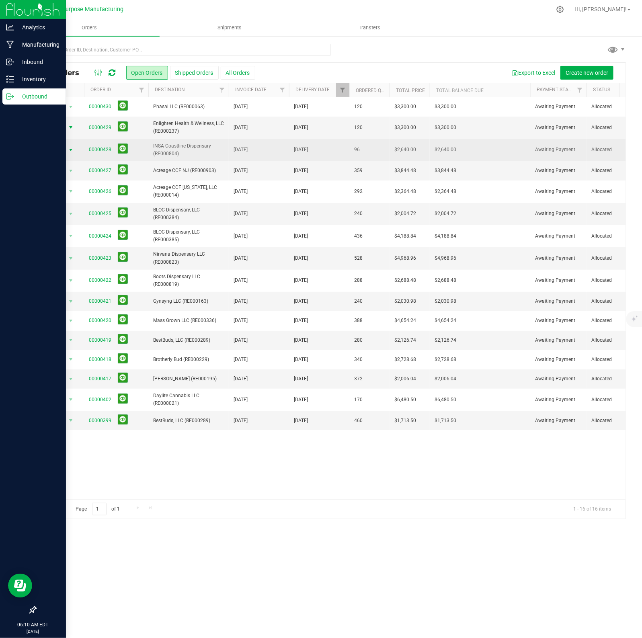
click at [69, 149] on span "select" at bounding box center [70, 150] width 6 height 6
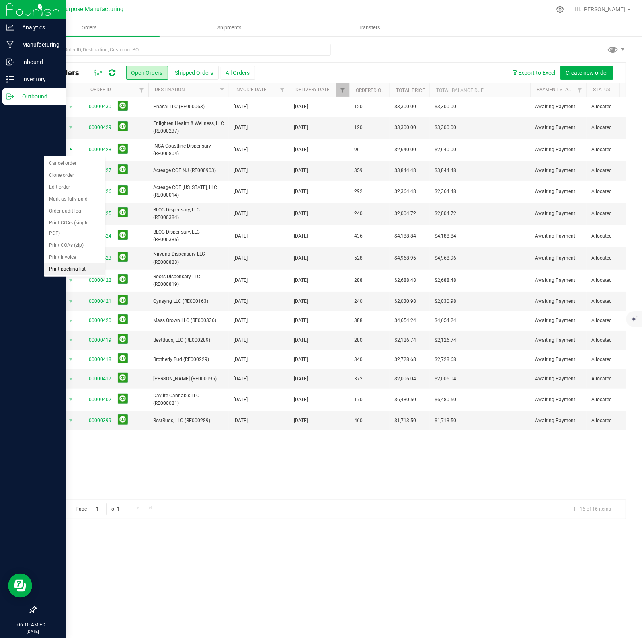
click at [77, 270] on li "Print packing list" at bounding box center [74, 269] width 61 height 12
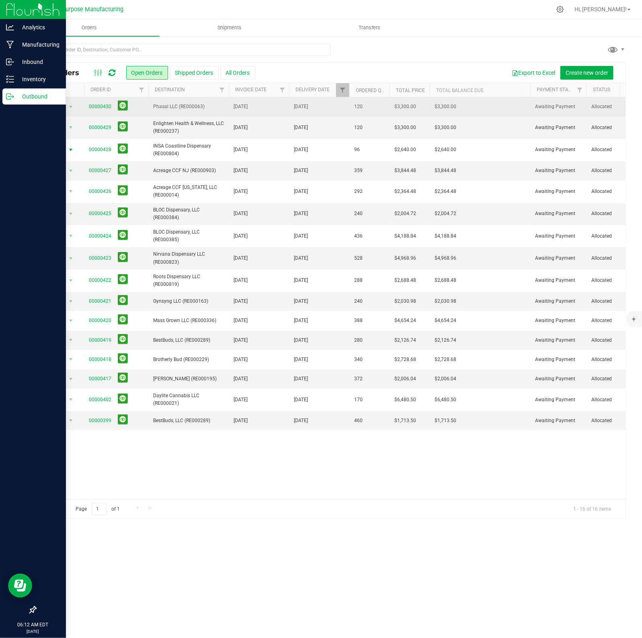
click at [192, 112] on td "Phasal LLC (RE000063)" at bounding box center [188, 106] width 80 height 19
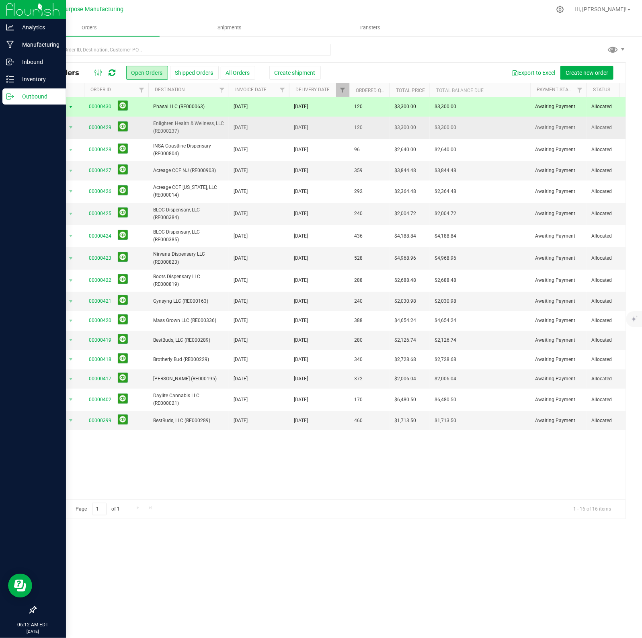
click at [190, 125] on span "Enlighten Health & Wellness, LLC (RE000237)" at bounding box center [188, 127] width 71 height 15
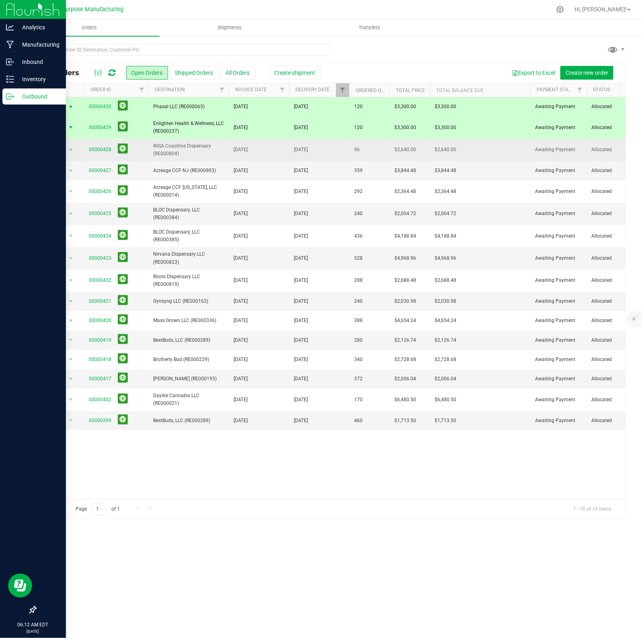
click at [192, 155] on span "INSA Coastline Dispensary (RE000804)" at bounding box center [188, 149] width 71 height 15
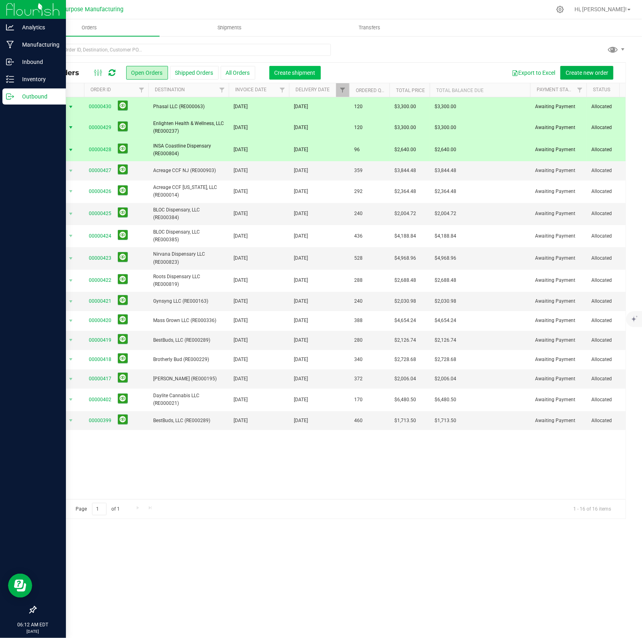
click at [296, 73] on span "Create shipment" at bounding box center [294, 72] width 41 height 6
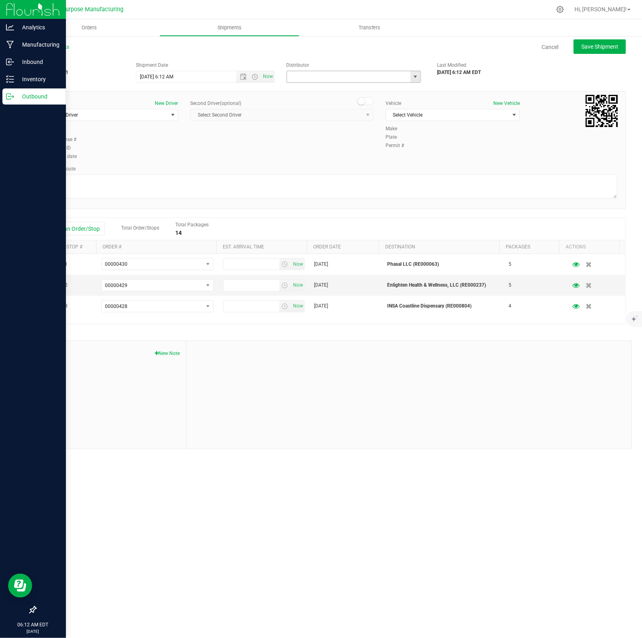
click at [393, 79] on input "text" at bounding box center [347, 76] width 120 height 11
click at [62, 46] on link "All Shipments" at bounding box center [52, 47] width 34 height 6
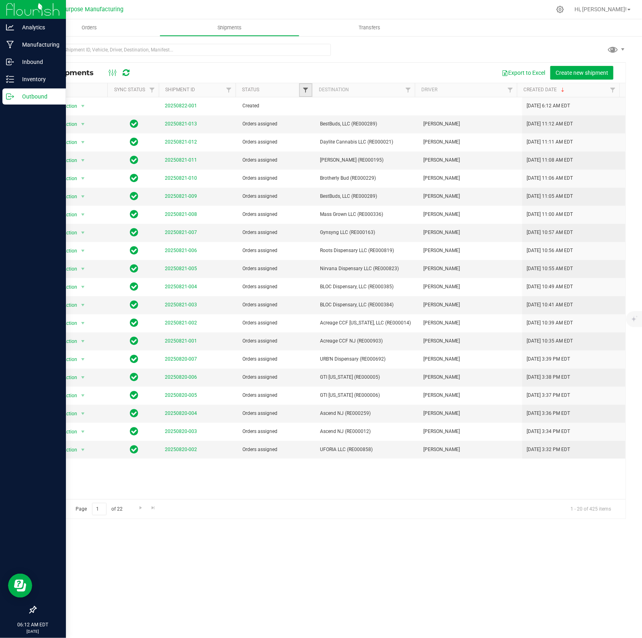
click at [306, 89] on span "Filter" at bounding box center [305, 90] width 6 height 6
click at [86, 24] on span "Orders" at bounding box center [89, 27] width 37 height 7
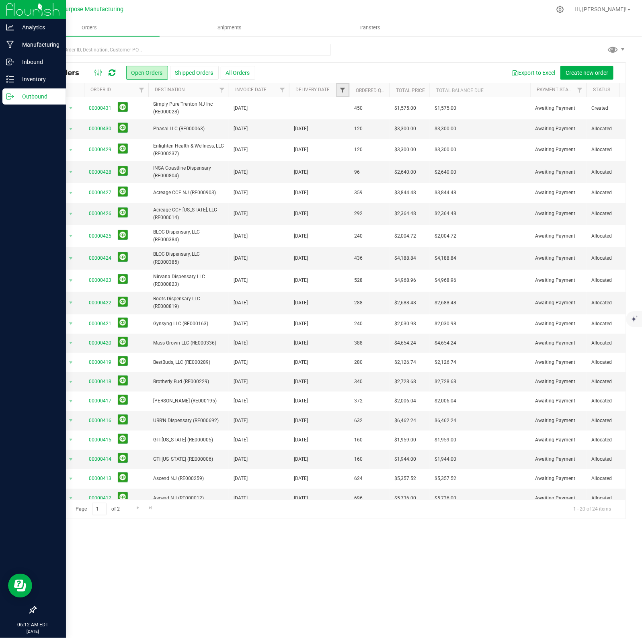
click at [343, 88] on span "Filter" at bounding box center [342, 90] width 6 height 6
click at [419, 140] on span "select" at bounding box center [417, 139] width 6 height 6
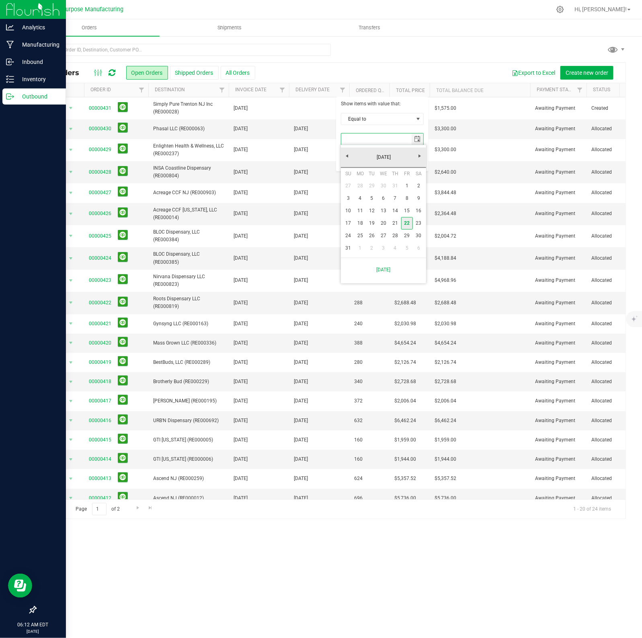
click at [409, 222] on link "22" at bounding box center [407, 223] width 12 height 12
type input "8/22/2025"
click at [354, 159] on button "Filter" at bounding box center [360, 160] width 39 height 18
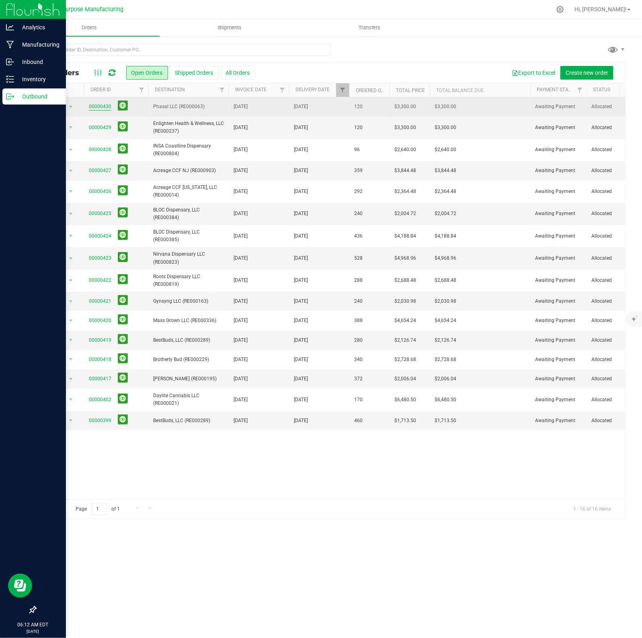
click at [101, 104] on link "00000430" at bounding box center [100, 107] width 22 height 8
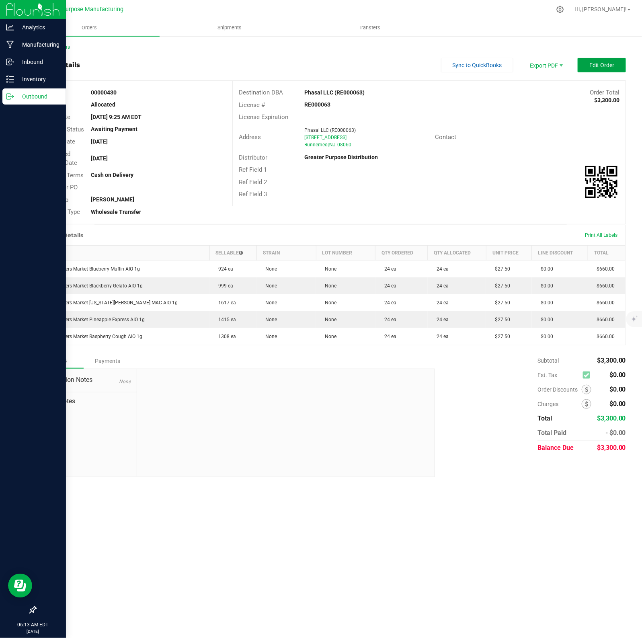
click at [603, 63] on span "Edit Order" at bounding box center [601, 65] width 25 height 6
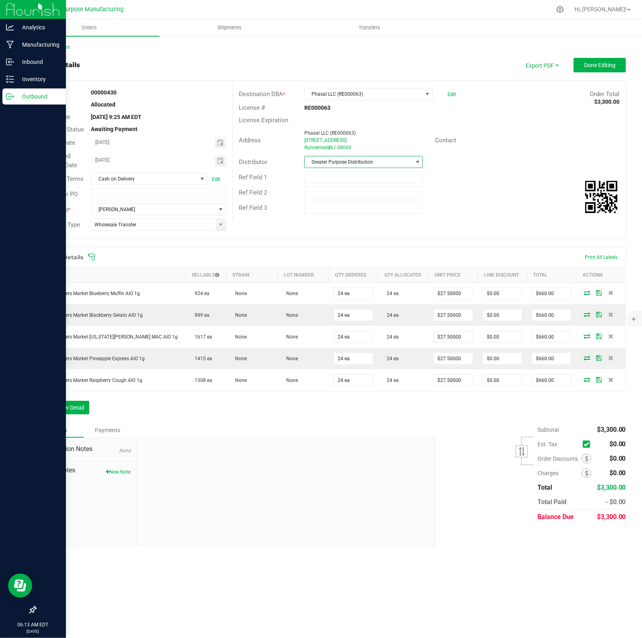
click at [417, 160] on span at bounding box center [417, 162] width 6 height 6
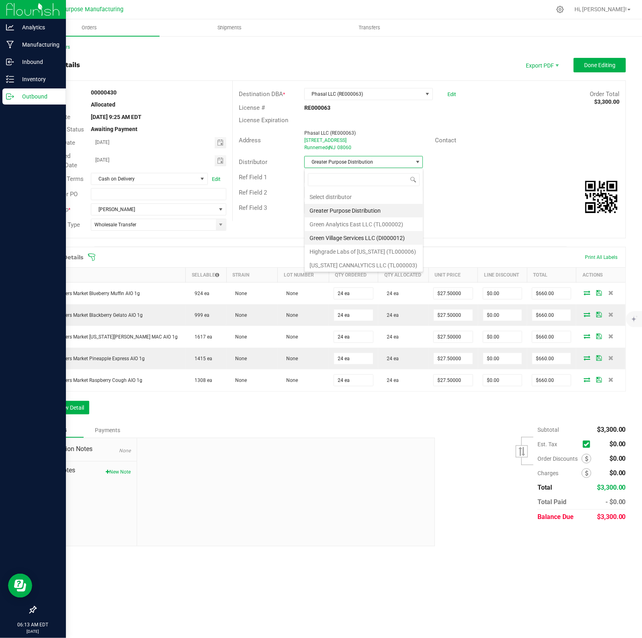
click at [352, 239] on li "Green Village Services LLC (DI000012)" at bounding box center [363, 238] width 118 height 14
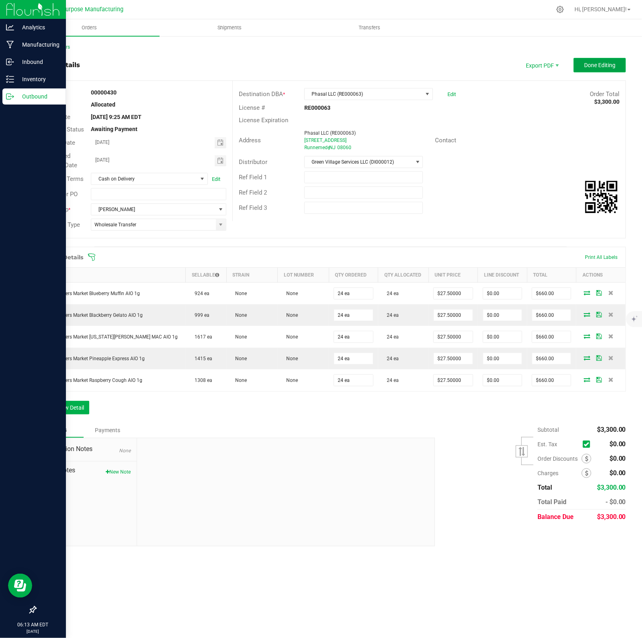
click at [589, 66] on span "Done Editing" at bounding box center [599, 65] width 31 height 6
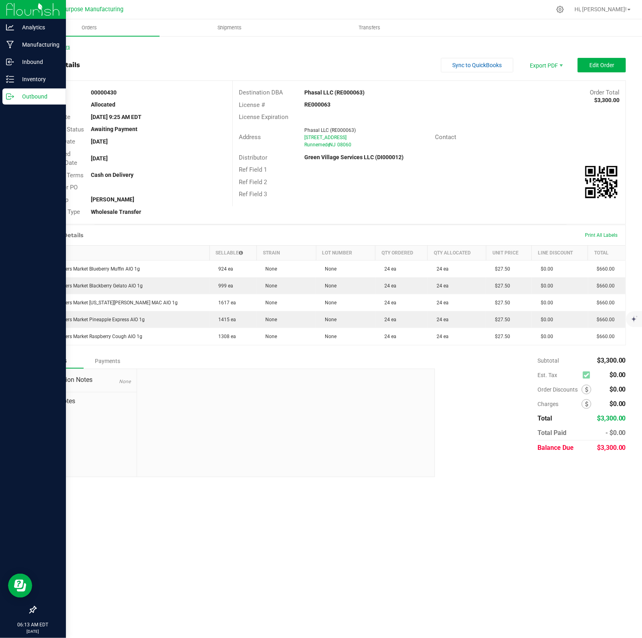
click at [59, 45] on link "Back to Orders" at bounding box center [52, 47] width 35 height 6
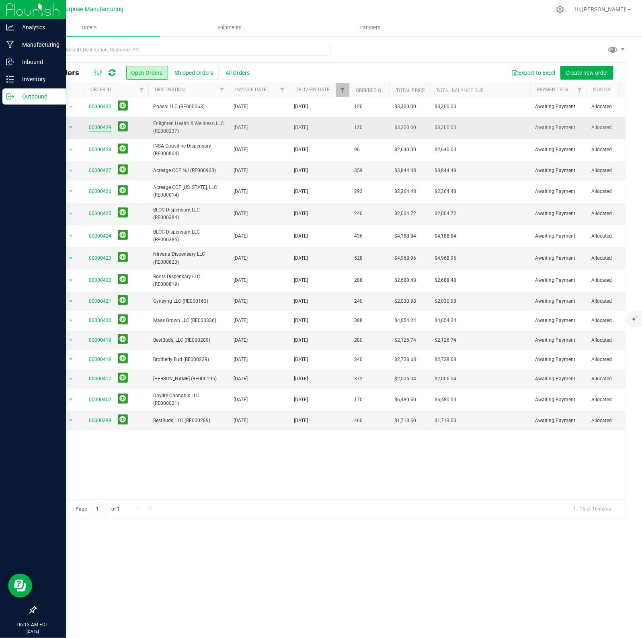
click at [104, 129] on link "00000429" at bounding box center [100, 128] width 22 height 8
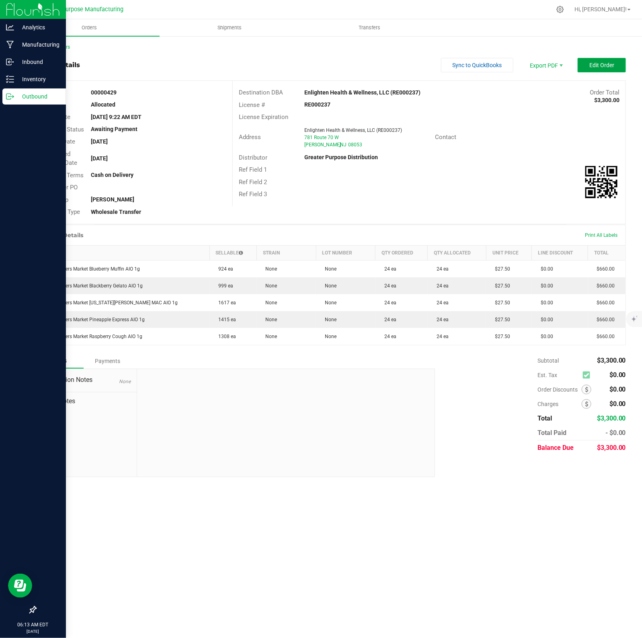
click at [605, 69] on button "Edit Order" at bounding box center [601, 65] width 48 height 14
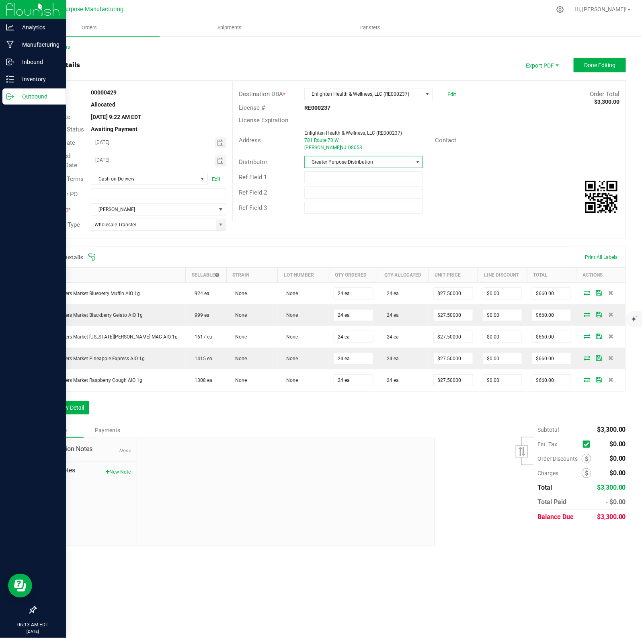
click at [417, 160] on span at bounding box center [417, 162] width 6 height 6
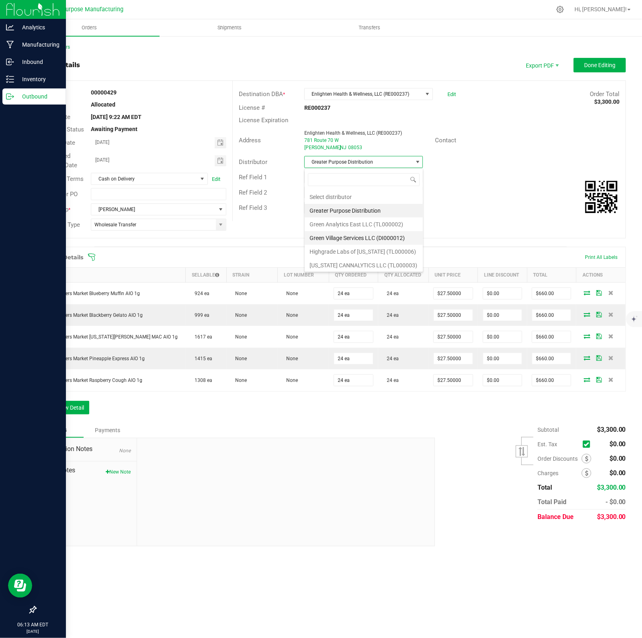
click at [338, 239] on li "Green Village Services LLC (DI000012)" at bounding box center [363, 238] width 118 height 14
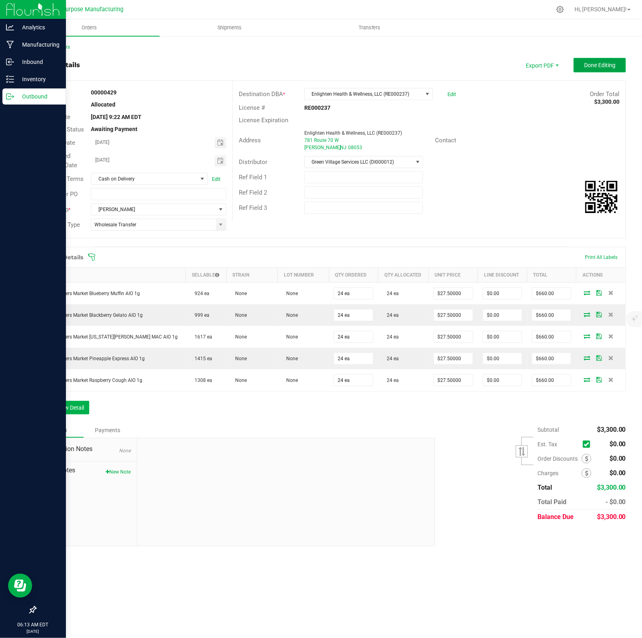
click at [611, 63] on span "Done Editing" at bounding box center [599, 65] width 31 height 6
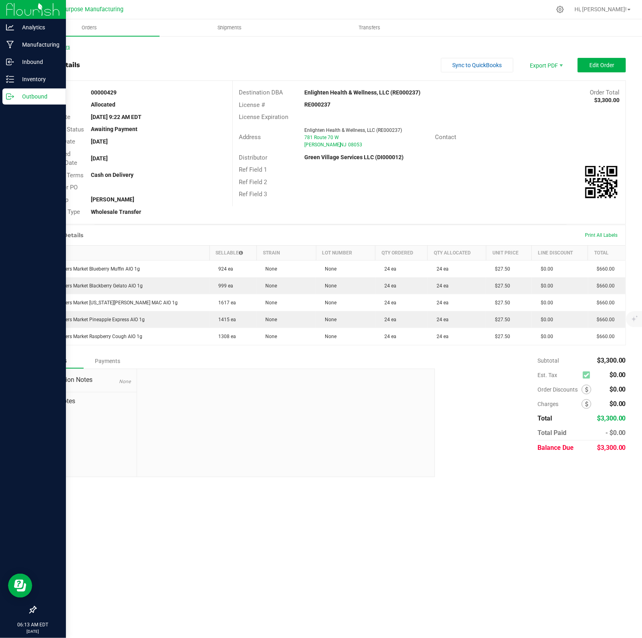
click at [47, 47] on link "Back to Orders" at bounding box center [52, 47] width 35 height 6
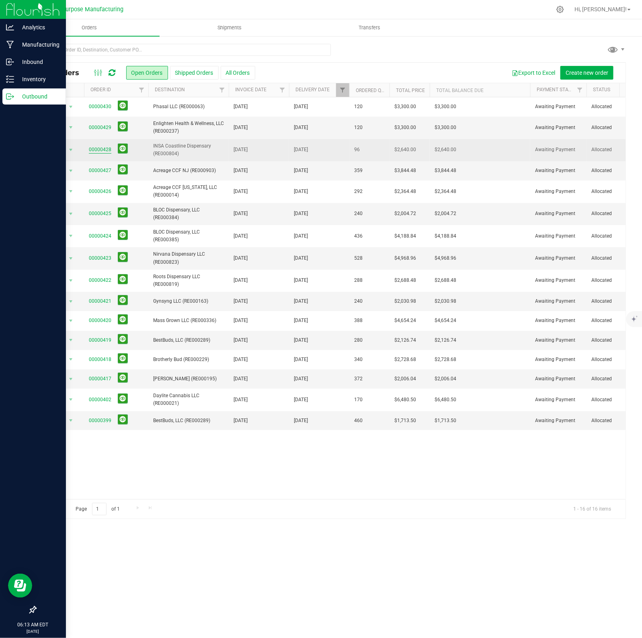
click at [97, 147] on link "00000428" at bounding box center [100, 150] width 22 height 8
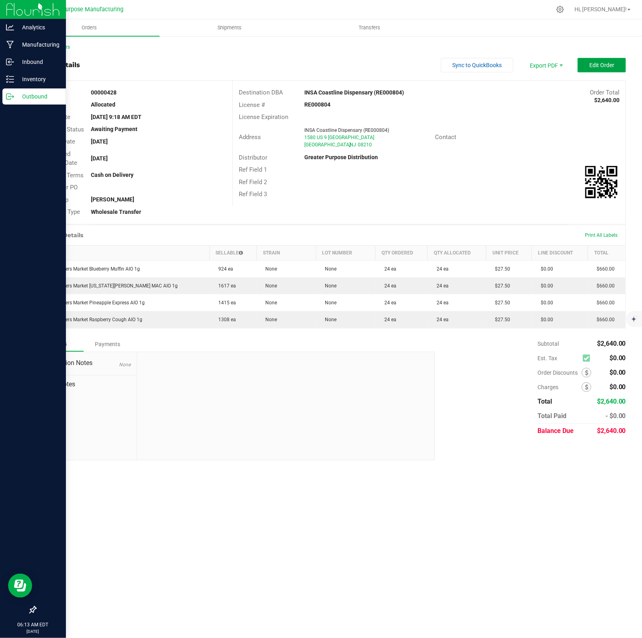
click at [607, 69] on button "Edit Order" at bounding box center [601, 65] width 48 height 14
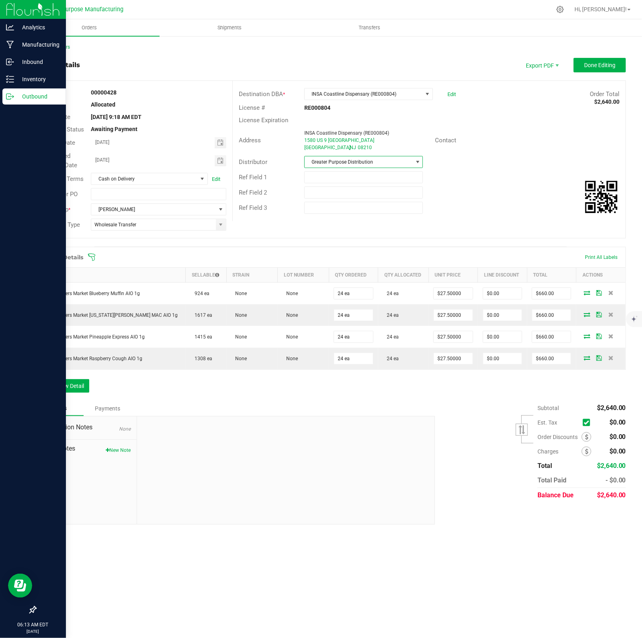
click at [419, 159] on span at bounding box center [417, 162] width 6 height 6
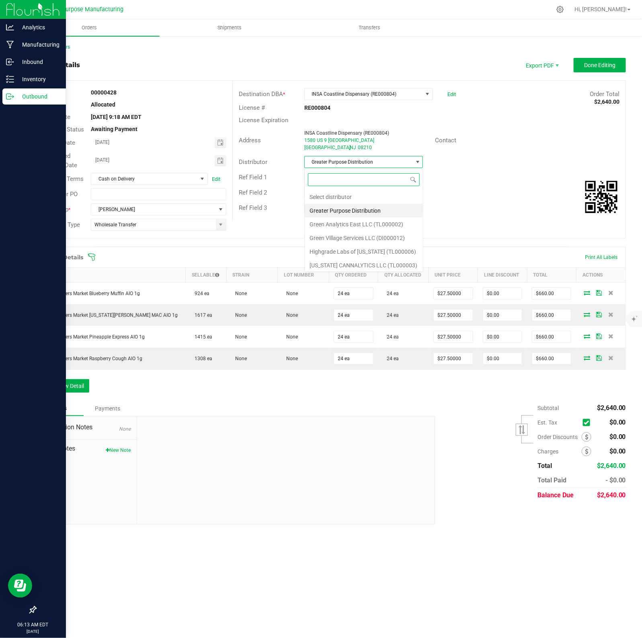
scroll to position [12, 119]
click at [357, 237] on li "Green Village Services LLC (DI000012)" at bounding box center [363, 238] width 118 height 14
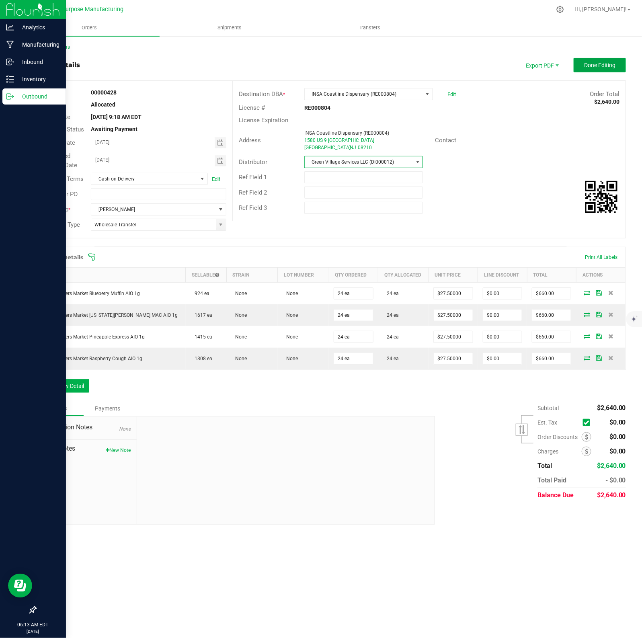
click at [593, 65] on span "Done Editing" at bounding box center [599, 65] width 31 height 6
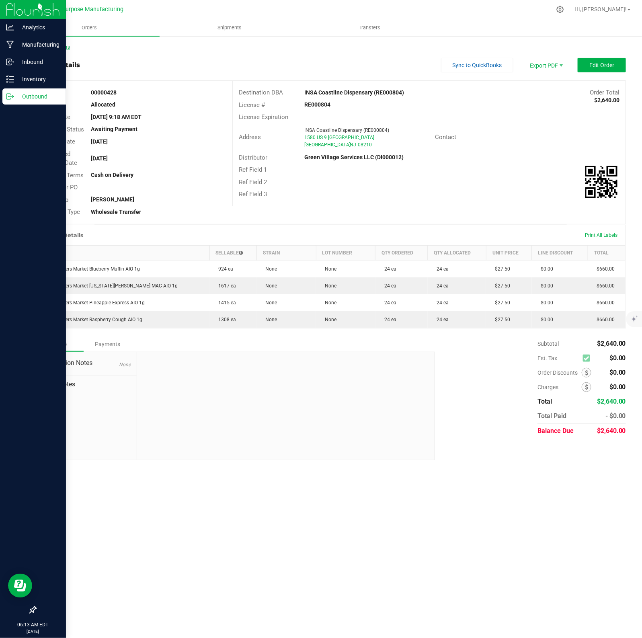
click at [56, 45] on link "Back to Orders" at bounding box center [52, 47] width 35 height 6
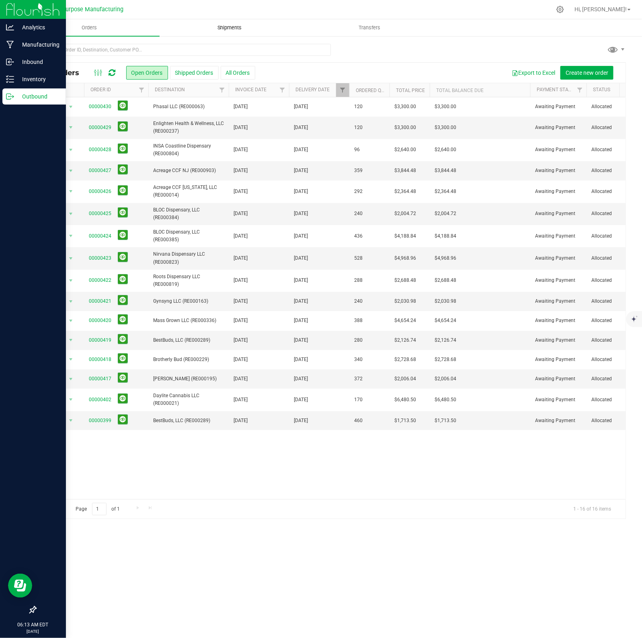
click at [220, 29] on span "Shipments" at bounding box center [229, 27] width 46 height 7
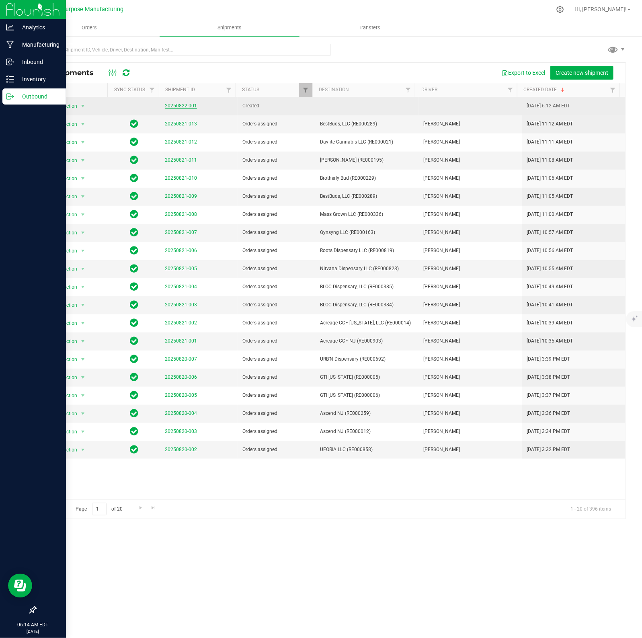
click at [181, 104] on link "20250822-001" at bounding box center [181, 106] width 32 height 6
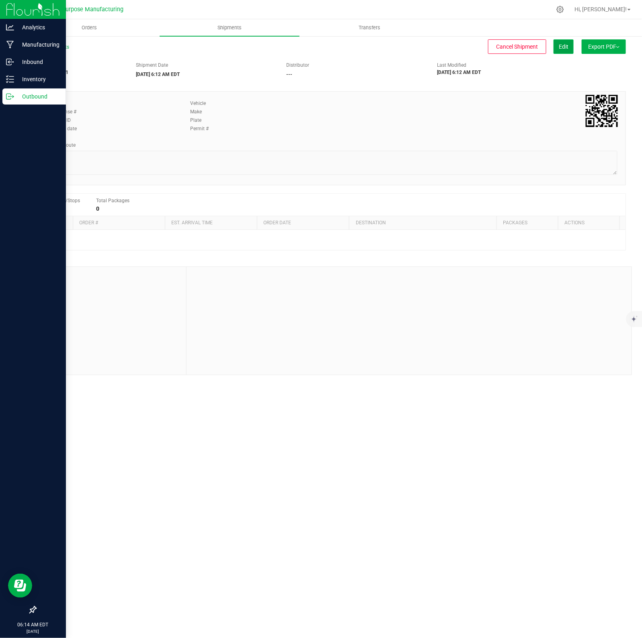
click at [565, 45] on span "Edit" at bounding box center [563, 46] width 10 height 6
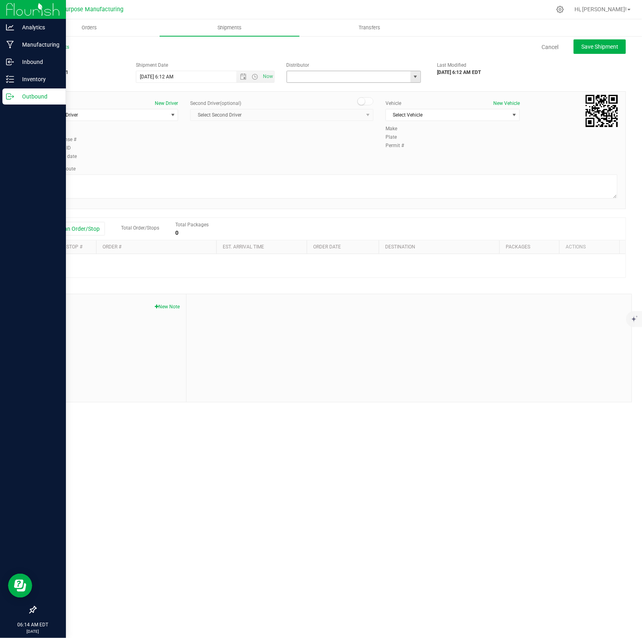
click at [366, 77] on input "text" at bounding box center [347, 76] width 120 height 11
click at [344, 102] on li "Green Village Services LLC (DI000012)" at bounding box center [354, 102] width 134 height 12
type input "Green Village Services LLC (DI000012)"
click at [172, 114] on span "select" at bounding box center [173, 115] width 6 height 6
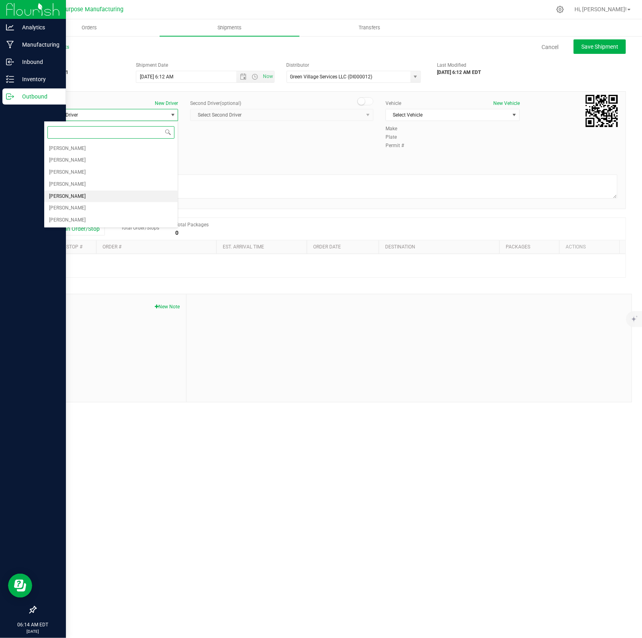
click at [81, 196] on span "Jeremy Justice" at bounding box center [67, 196] width 37 height 10
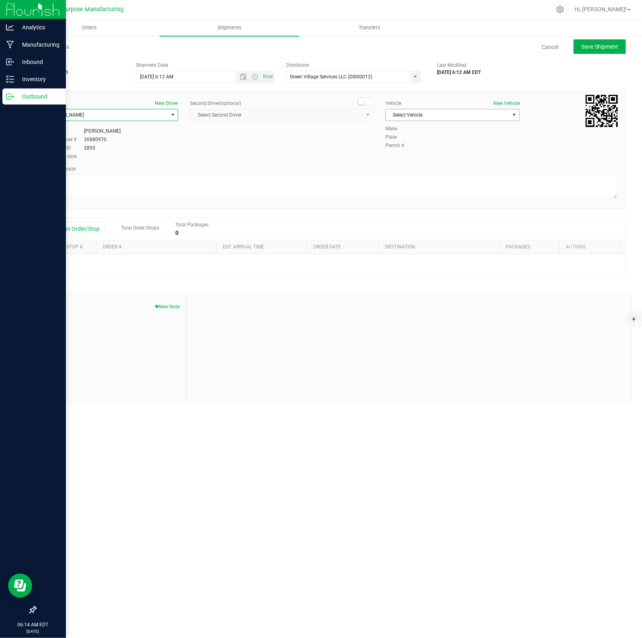
click at [445, 114] on span "Select Vehicle" at bounding box center [447, 114] width 123 height 11
click at [445, 126] on li "GVS - Ford Transit 250 - A24UZU" at bounding box center [452, 129] width 133 height 12
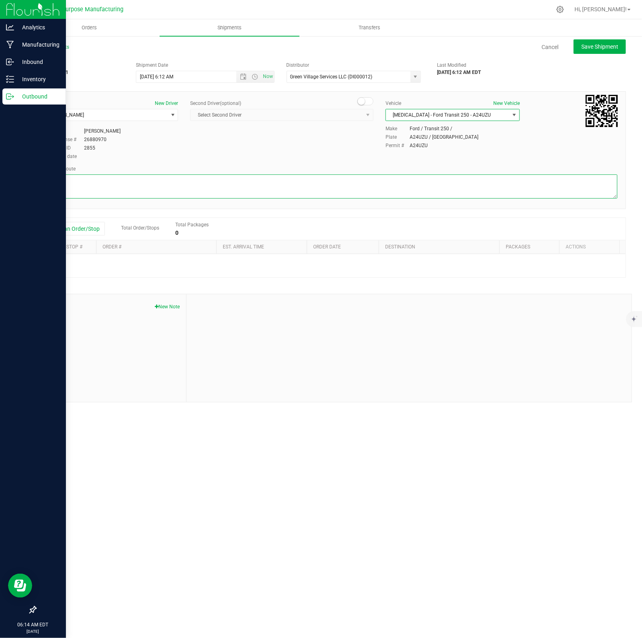
click at [147, 186] on textarea at bounding box center [330, 186] width 573 height 24
type textarea "Randomized by GPS"
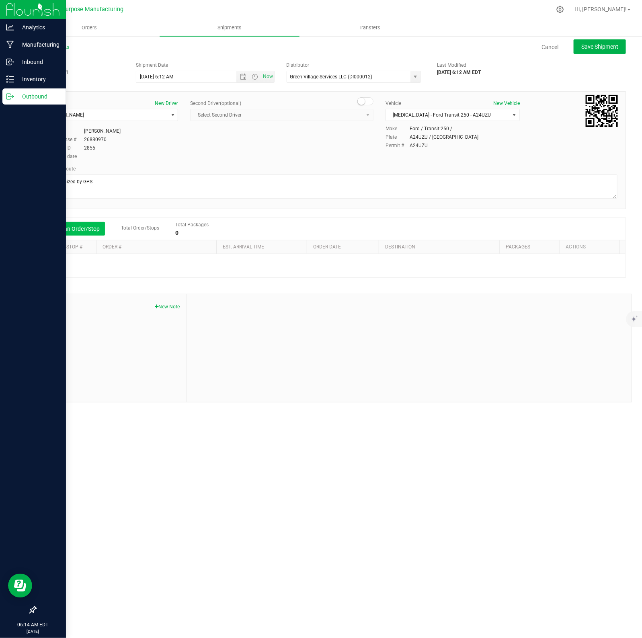
click at [77, 229] on button "Add an Order/Stop" at bounding box center [73, 229] width 63 height 14
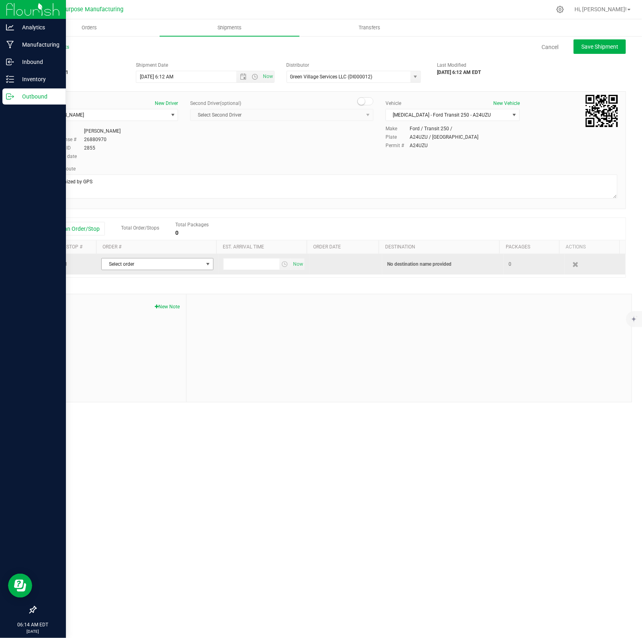
click at [133, 264] on span "Select order" at bounding box center [152, 263] width 101 height 11
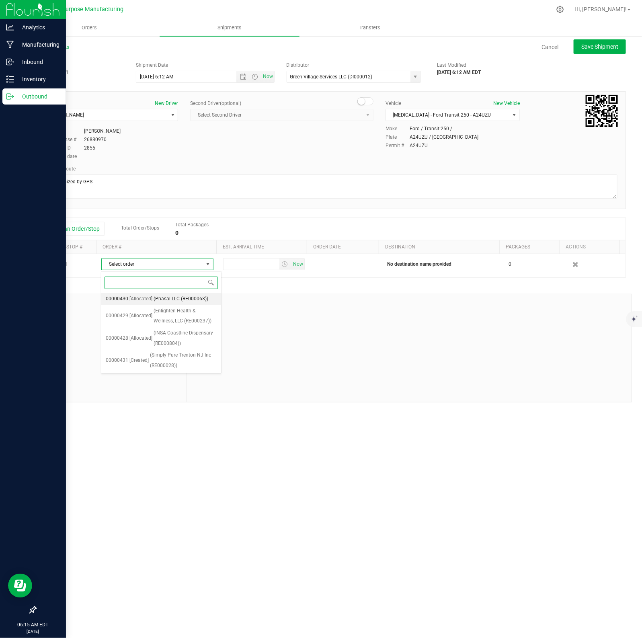
click at [154, 301] on span "(Phasal LLC (RE000063))" at bounding box center [181, 299] width 55 height 10
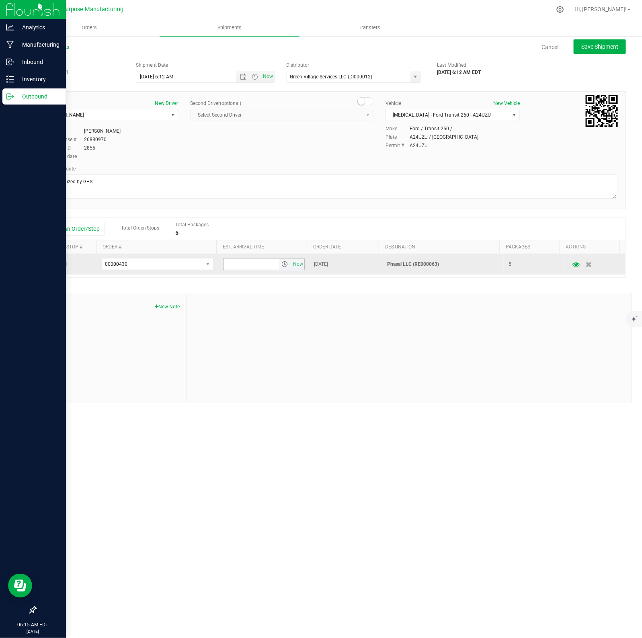
click at [246, 266] on input "text" at bounding box center [251, 263] width 56 height 11
type input "9:00 AM"
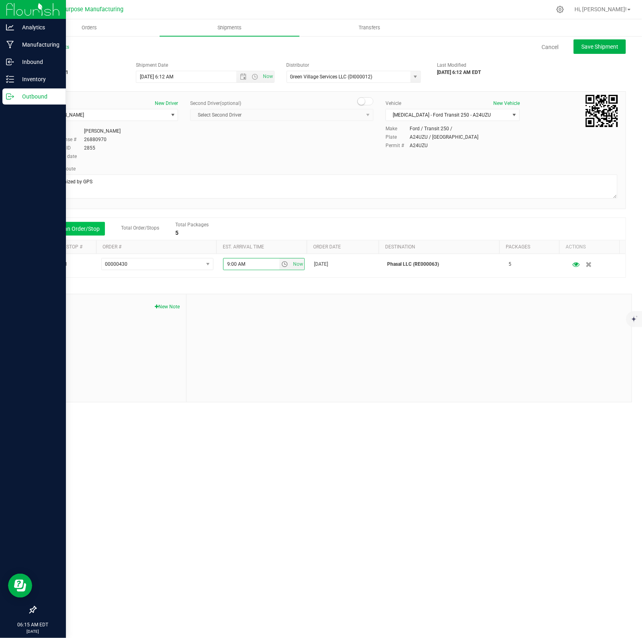
click at [83, 232] on button "Add an Order/Stop" at bounding box center [73, 229] width 63 height 14
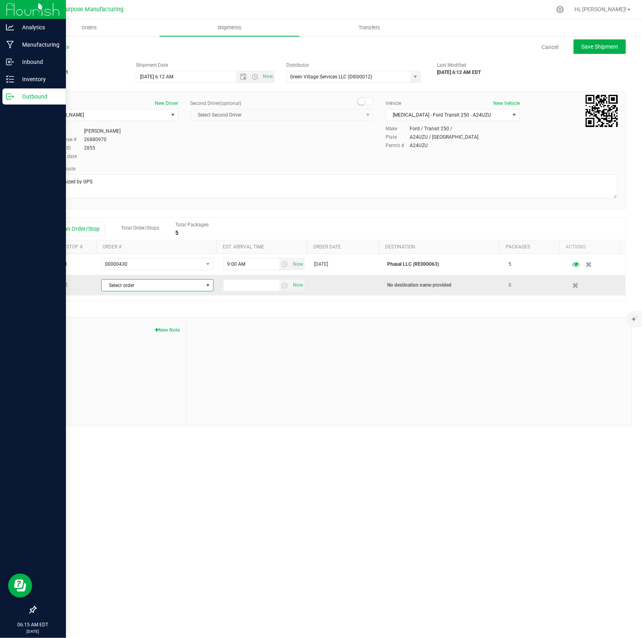
click at [143, 286] on span "Select order" at bounding box center [152, 285] width 101 height 11
click at [178, 340] on span "(Enlighten Health & Wellness, LLC (RE000237))" at bounding box center [185, 337] width 62 height 20
click at [250, 286] on input "text" at bounding box center [251, 285] width 56 height 11
type input "10:00 AM"
click at [92, 229] on button "Add an Order/Stop" at bounding box center [73, 229] width 63 height 14
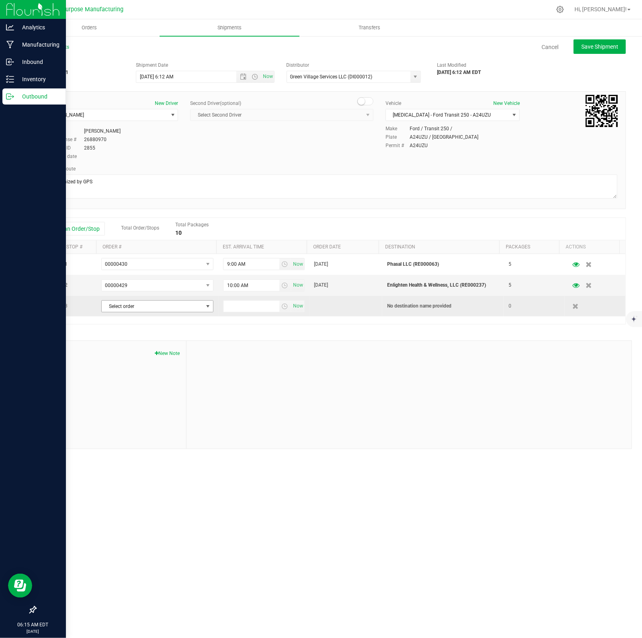
click at [127, 308] on span "Select order" at bounding box center [152, 305] width 101 height 11
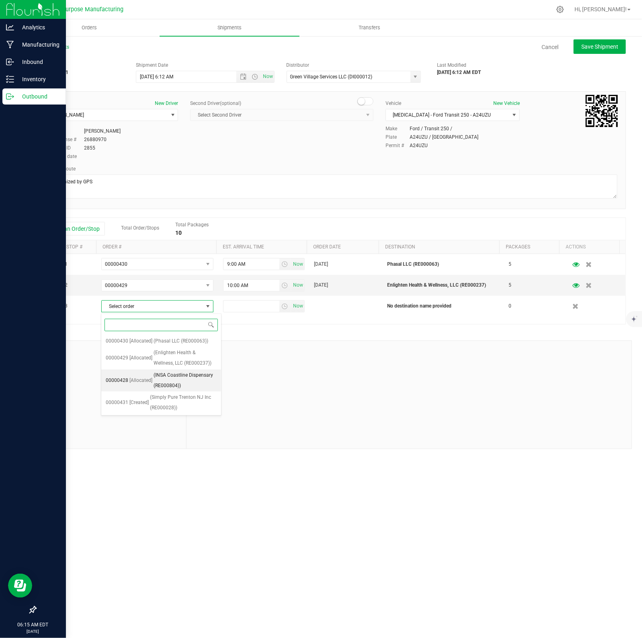
click at [164, 378] on span "(INSA Coastline Dispensary (RE000804))" at bounding box center [185, 380] width 62 height 20
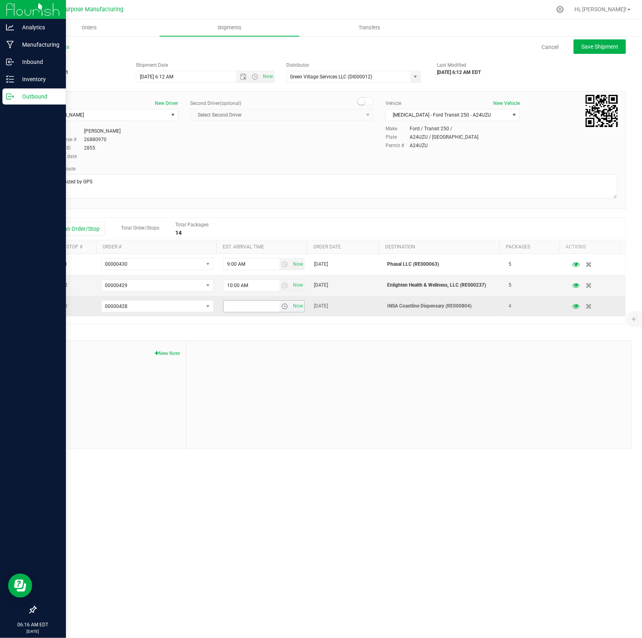
click at [262, 307] on input "text" at bounding box center [251, 305] width 56 height 11
type input "11:00 AM"
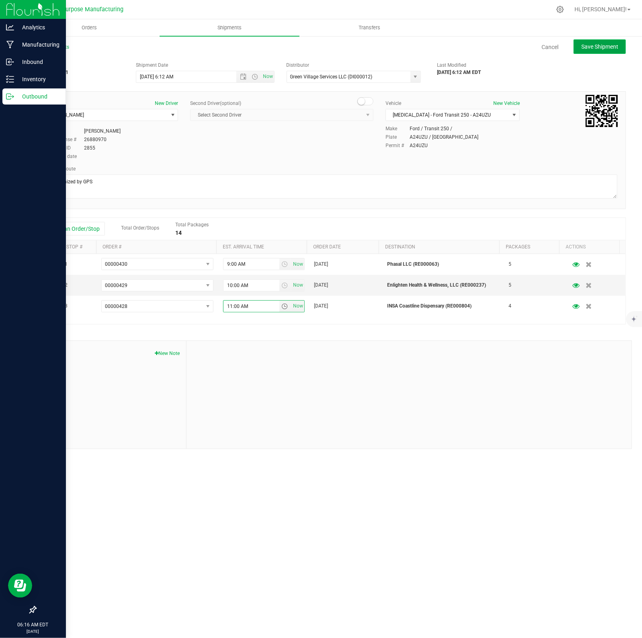
click at [605, 44] on span "Save Shipment" at bounding box center [599, 46] width 37 height 6
type input "8/22/2025 10:12 AM"
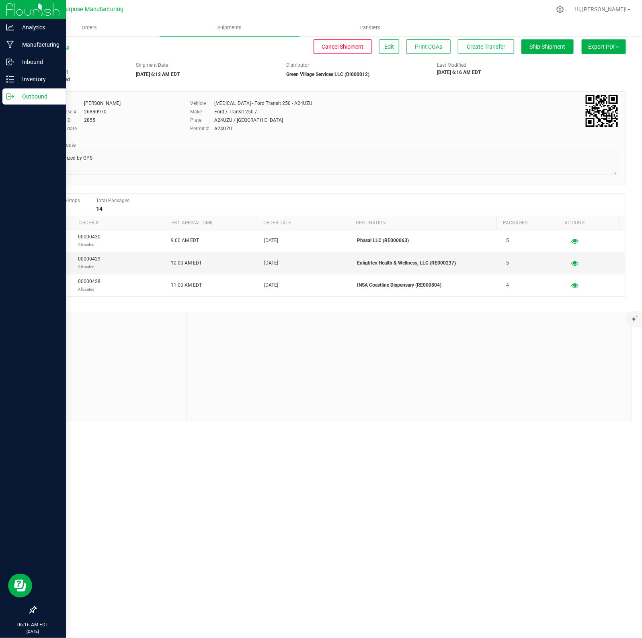
click at [59, 45] on link "All Shipments" at bounding box center [52, 47] width 34 height 6
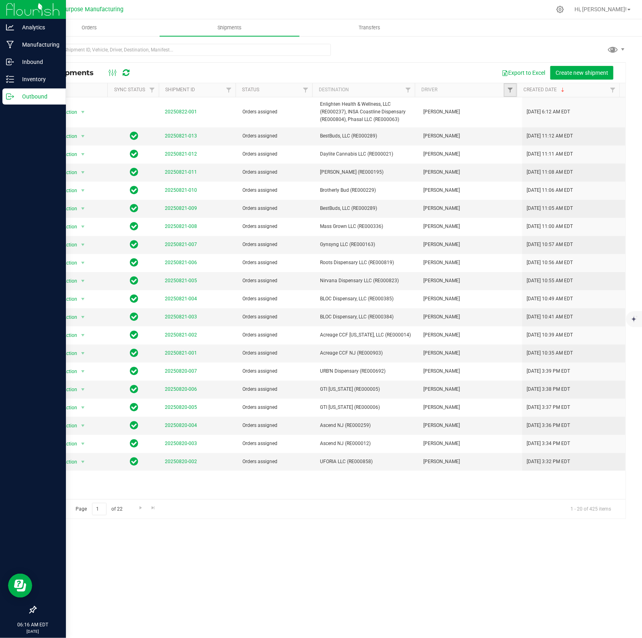
click at [505, 89] on link "Filter" at bounding box center [509, 90] width 13 height 14
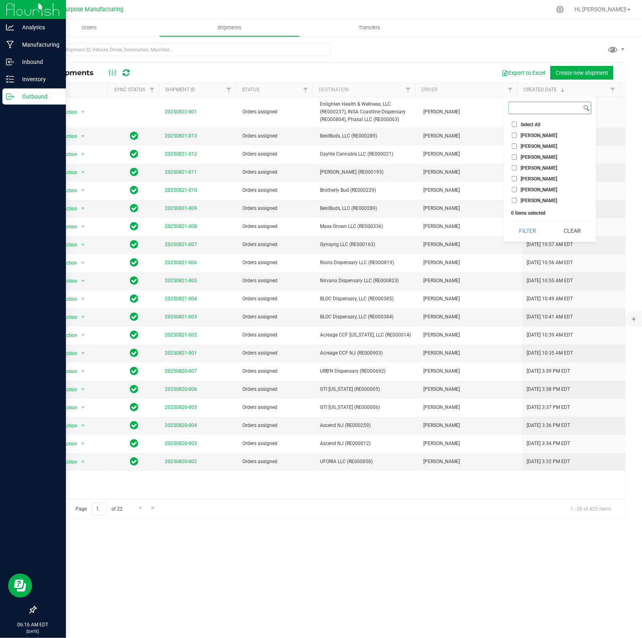
click at [537, 109] on input at bounding box center [545, 108] width 73 height 12
type input "jerem"
click at [515, 127] on input "Jeremy Justice" at bounding box center [513, 126] width 5 height 5
checkbox input "true"
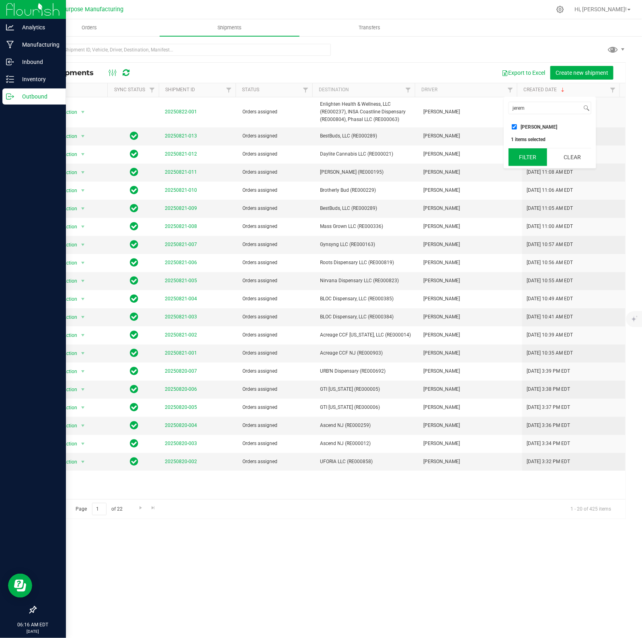
click at [525, 157] on button "Filter" at bounding box center [527, 157] width 39 height 18
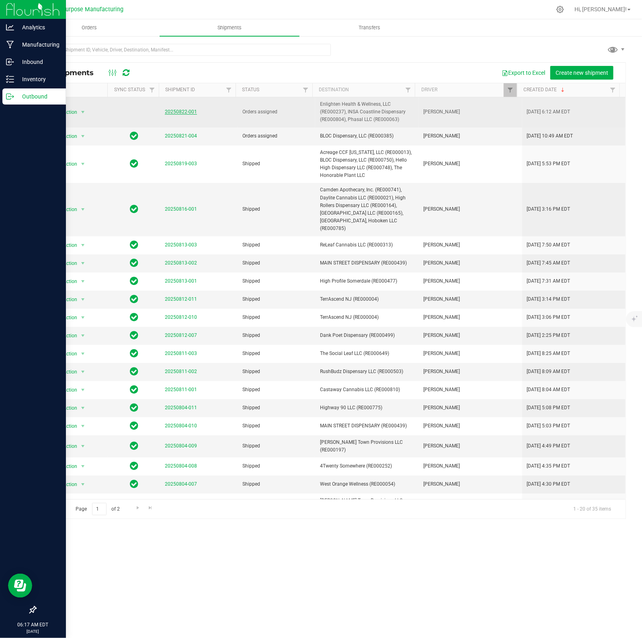
click at [186, 113] on link "20250822-001" at bounding box center [181, 112] width 32 height 6
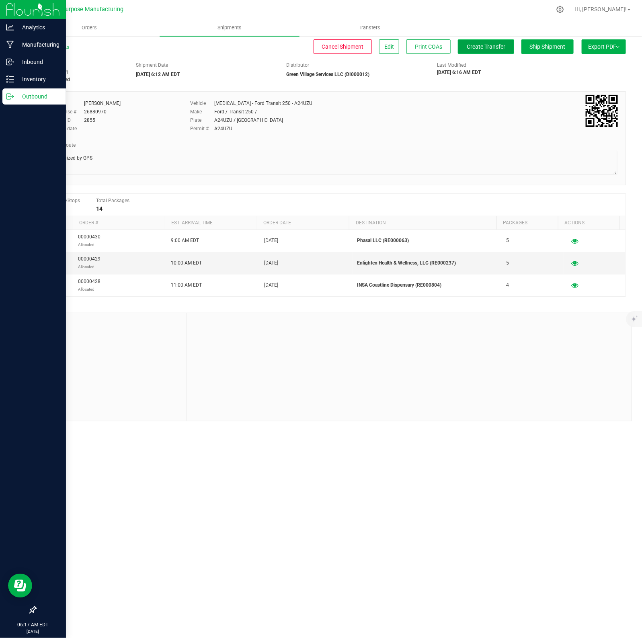
click at [481, 49] on span "Create Transfer" at bounding box center [485, 46] width 39 height 6
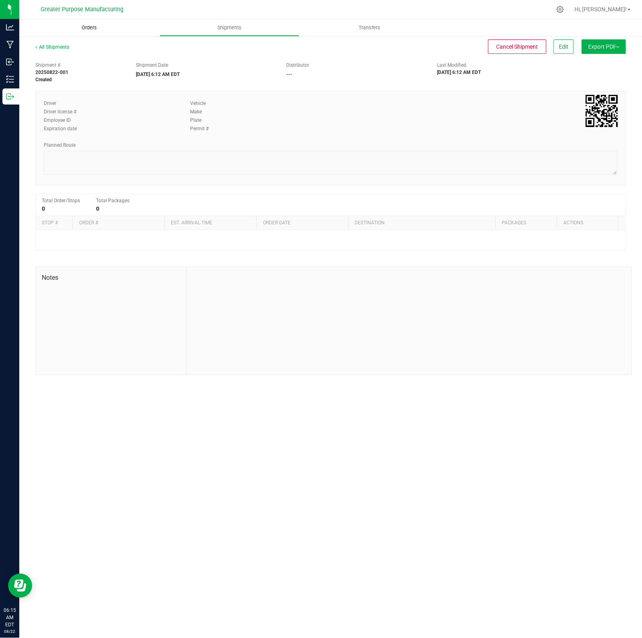
click at [92, 29] on span "Orders" at bounding box center [89, 27] width 37 height 7
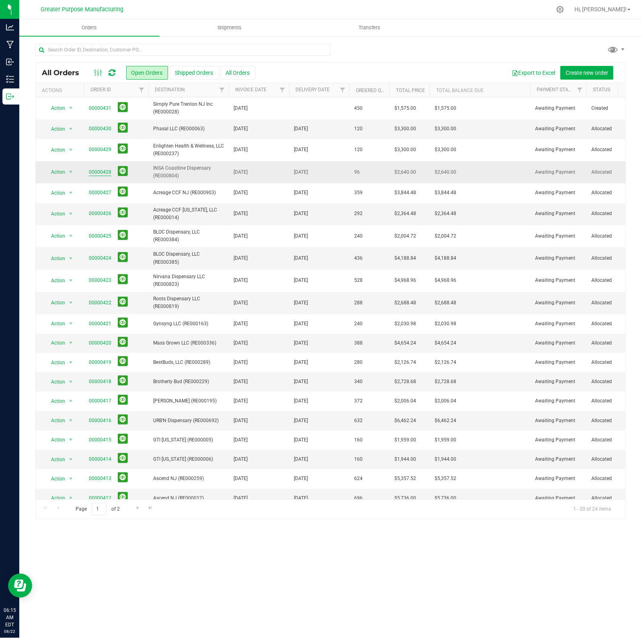
click at [99, 171] on link "00000428" at bounding box center [100, 172] width 22 height 8
click at [121, 128] on button at bounding box center [123, 128] width 10 height 10
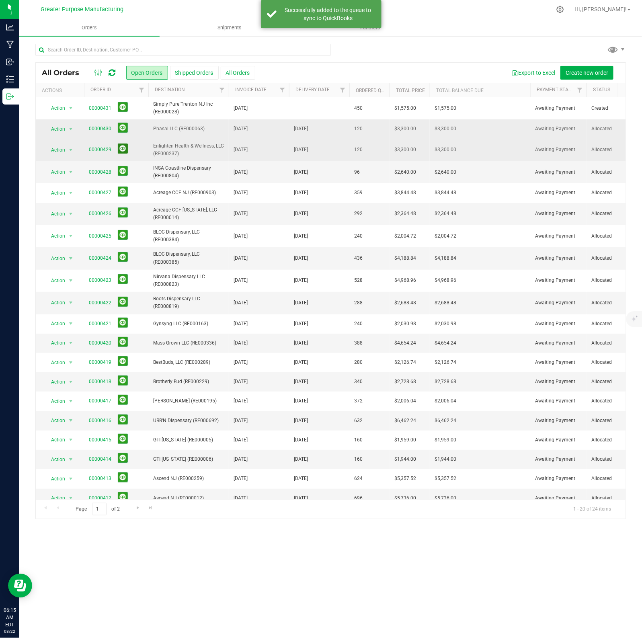
click at [123, 148] on button at bounding box center [123, 148] width 10 height 10
